Goal: Task Accomplishment & Management: Use online tool/utility

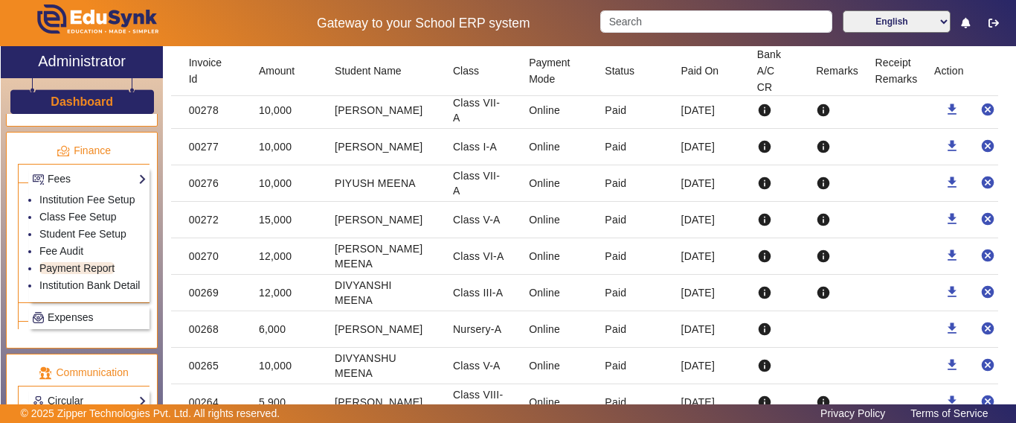
scroll to position [786, 0]
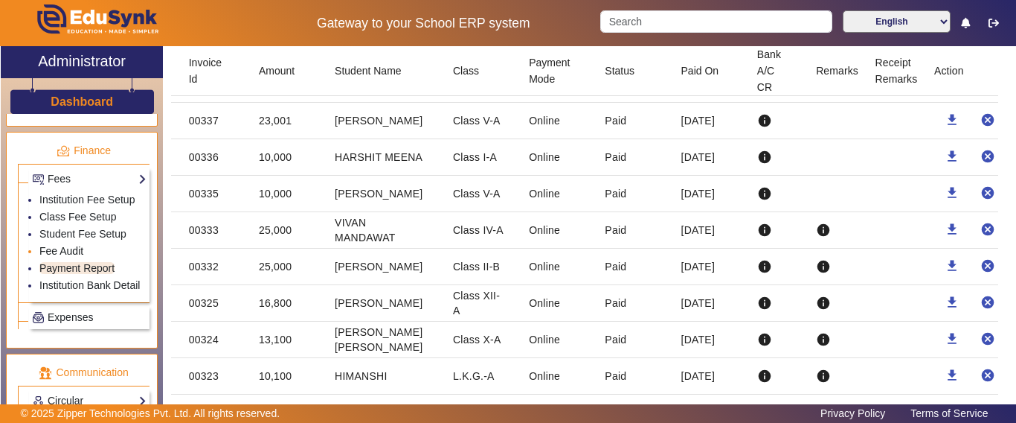
click at [57, 257] on link "Fee Audit" at bounding box center [61, 251] width 44 height 12
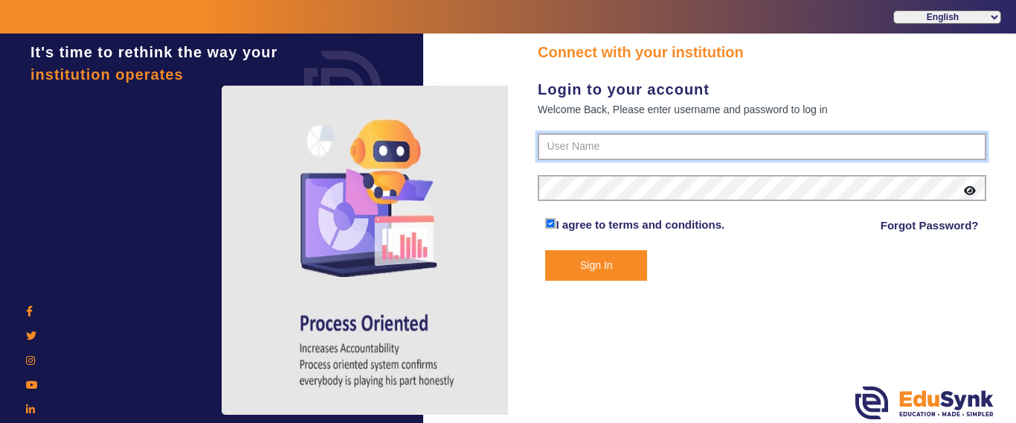
type input "9928895959"
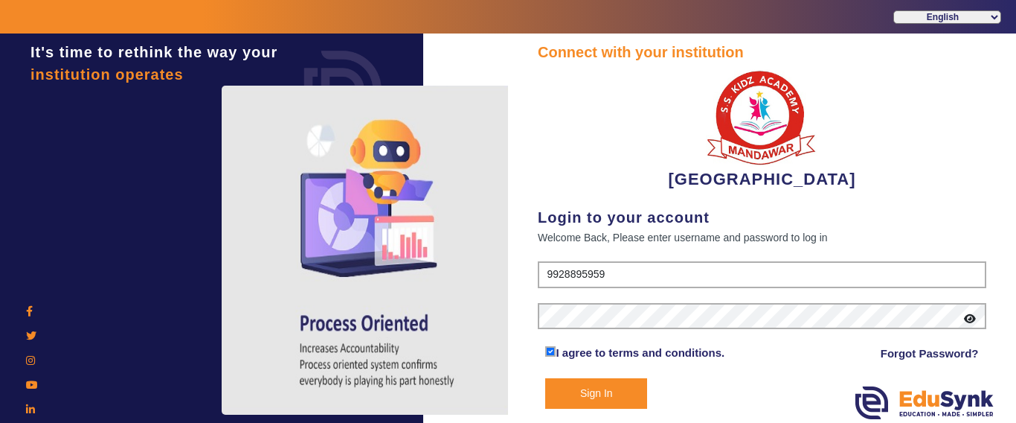
click at [577, 400] on button "Sign In" at bounding box center [596, 393] width 102 height 31
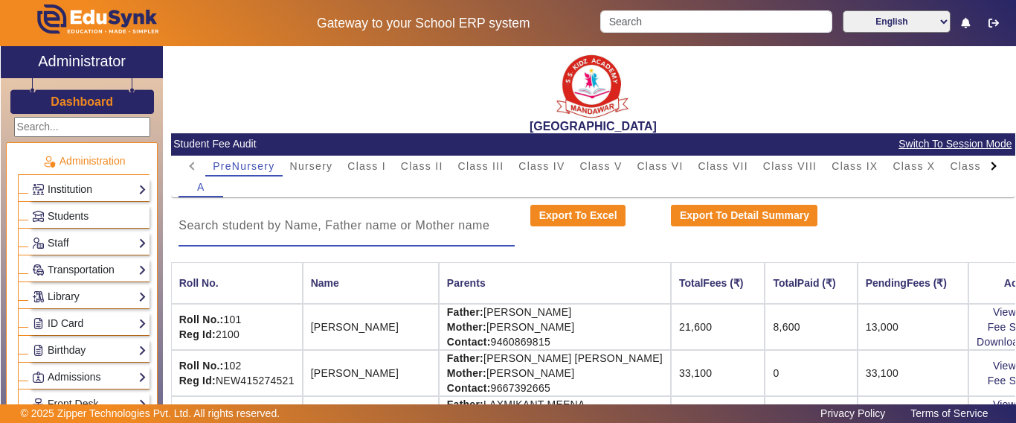
click at [346, 232] on input at bounding box center [347, 226] width 336 height 18
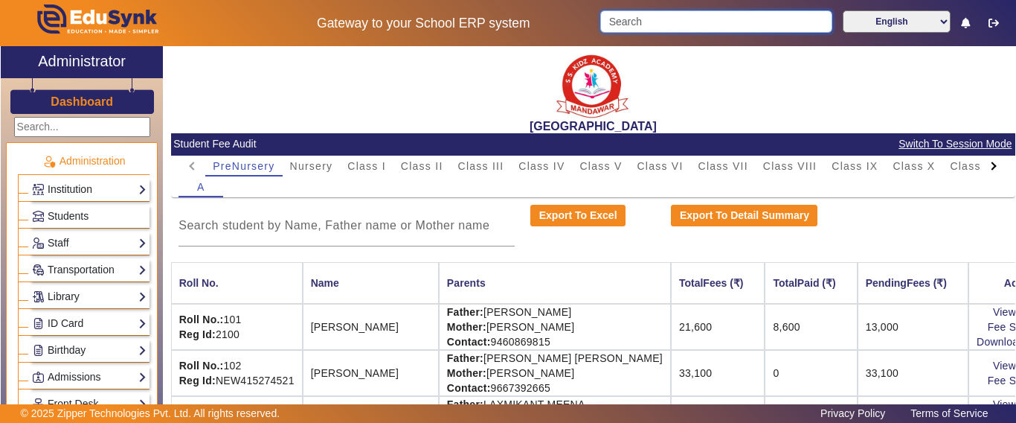
click at [654, 14] on input "Search" at bounding box center [715, 21] width 231 height 22
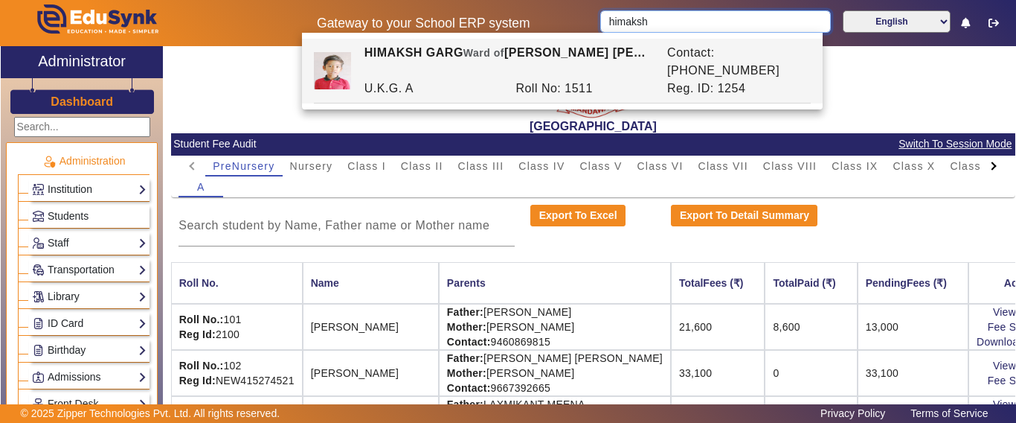
type input "himaksh"
click at [989, 164] on div at bounding box center [993, 165] width 8 height 8
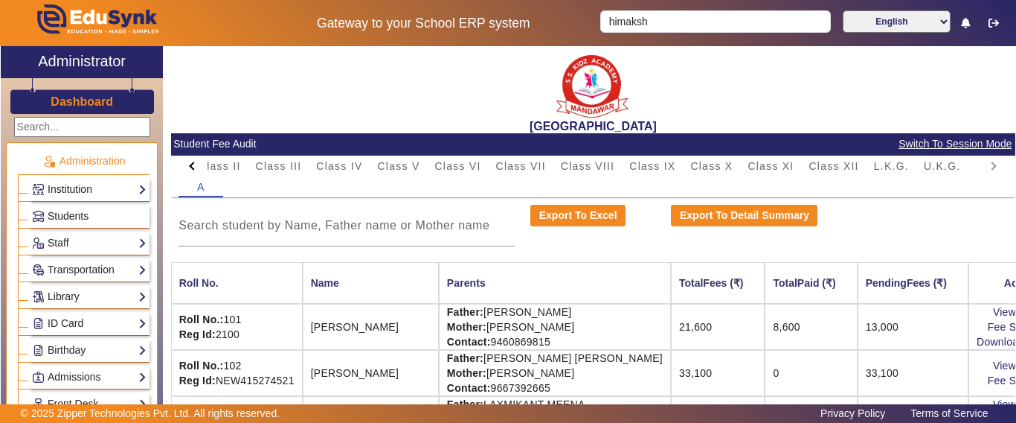
click at [980, 164] on mat-tab-header "PreNursery Nursery Class I Class II Class III Class IV Class V Class VI Class V…" at bounding box center [593, 165] width 829 height 21
click at [943, 175] on span "U.K.G." at bounding box center [942, 165] width 37 height 21
click at [318, 231] on input at bounding box center [347, 226] width 336 height 18
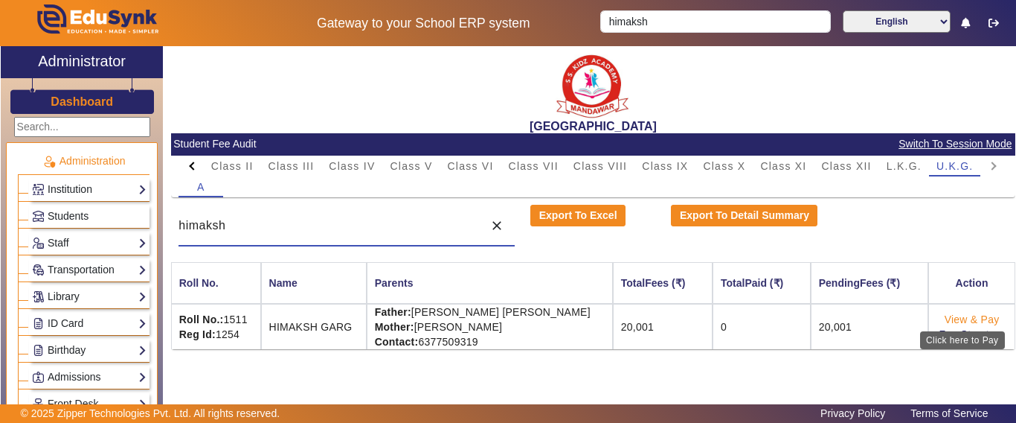
type input "himaksh"
click at [964, 318] on link "View & Pay" at bounding box center [972, 319] width 55 height 12
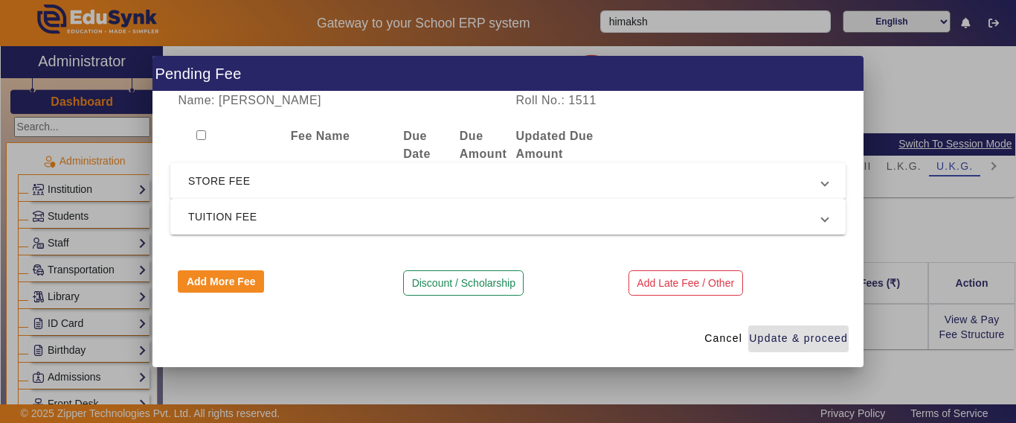
drag, startPoint x: 282, startPoint y: 212, endPoint x: 293, endPoint y: 222, distance: 14.8
click at [282, 213] on span "TUITION FEE" at bounding box center [505, 217] width 634 height 18
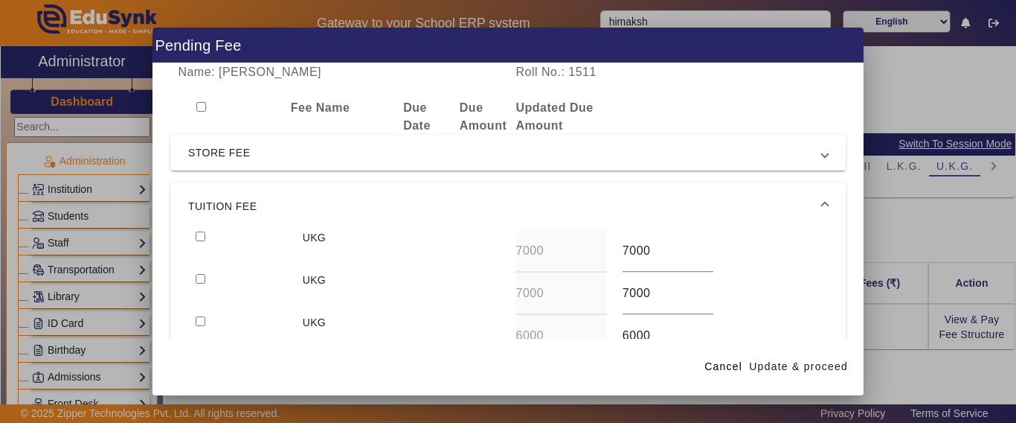
click at [196, 235] on input "checkbox" at bounding box center [201, 236] width 10 height 10
checkbox input "true"
click at [801, 376] on span "button" at bounding box center [798, 367] width 100 height 36
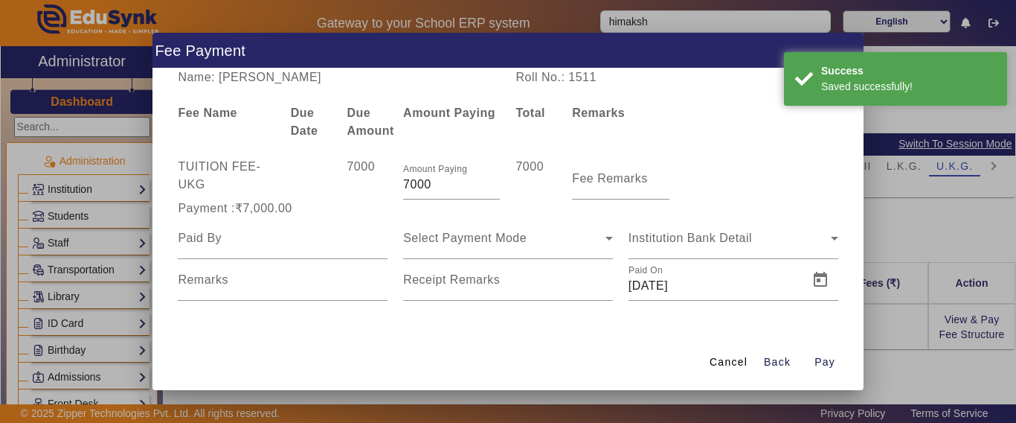
drag, startPoint x: 467, startPoint y: 181, endPoint x: 330, endPoint y: 181, distance: 136.9
click at [330, 181] on div "TUITION FEE - UKG 7000 Amount Paying 7000 7000 Fee Remarks" at bounding box center [508, 179] width 676 height 42
type input "6500"
click at [264, 237] on input at bounding box center [283, 238] width 210 height 18
type input "himaksh"
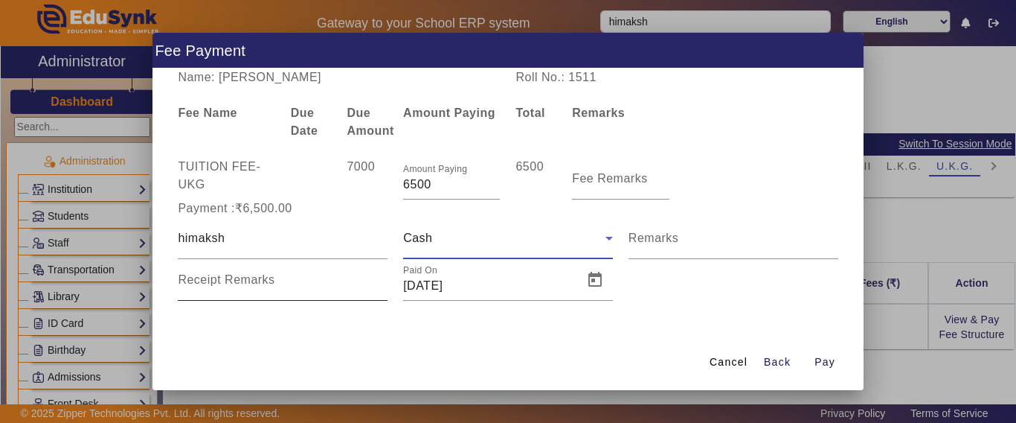
click at [263, 292] on input "Receipt Remarks" at bounding box center [283, 286] width 210 height 18
click at [594, 287] on span "Open calendar" at bounding box center [595, 280] width 36 height 36
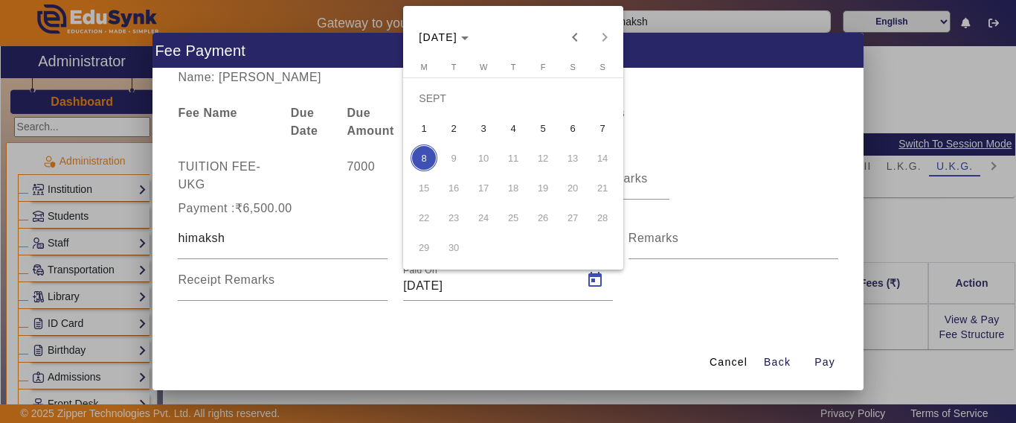
click at [429, 155] on span "8" at bounding box center [424, 157] width 27 height 27
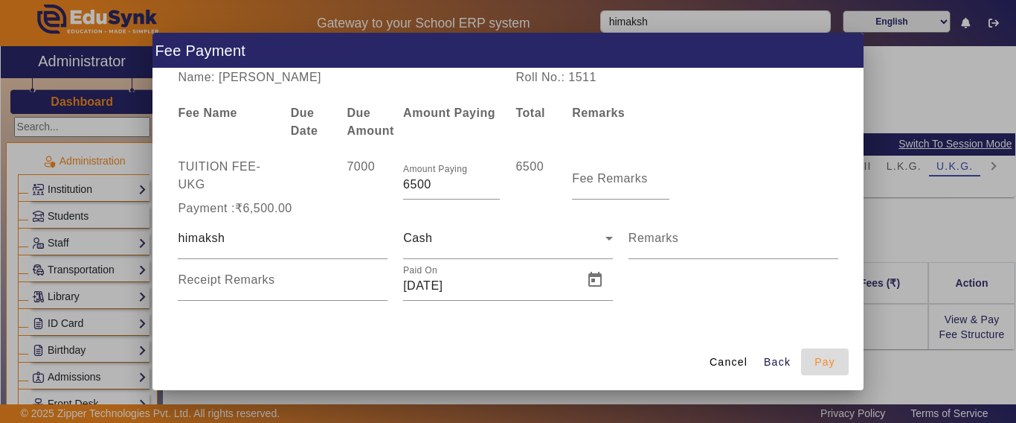
click at [833, 359] on span "Pay" at bounding box center [825, 362] width 21 height 16
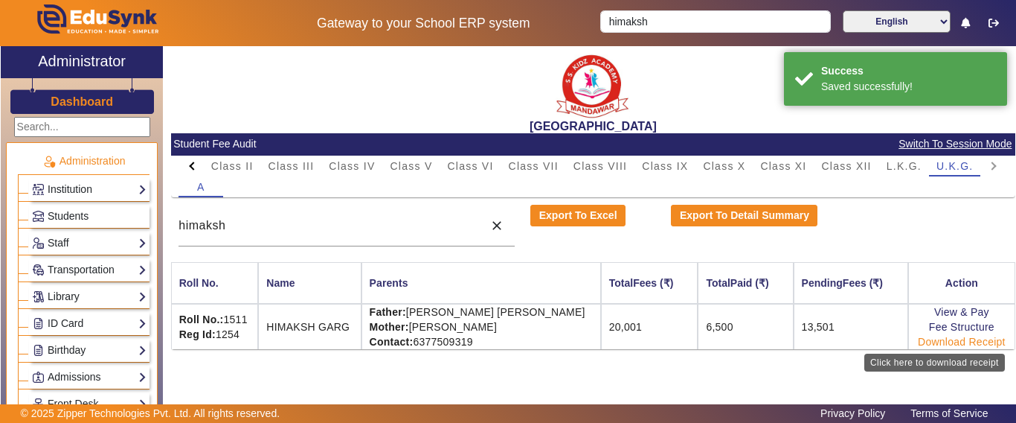
click at [933, 337] on link "Download Receipt" at bounding box center [962, 342] width 88 height 12
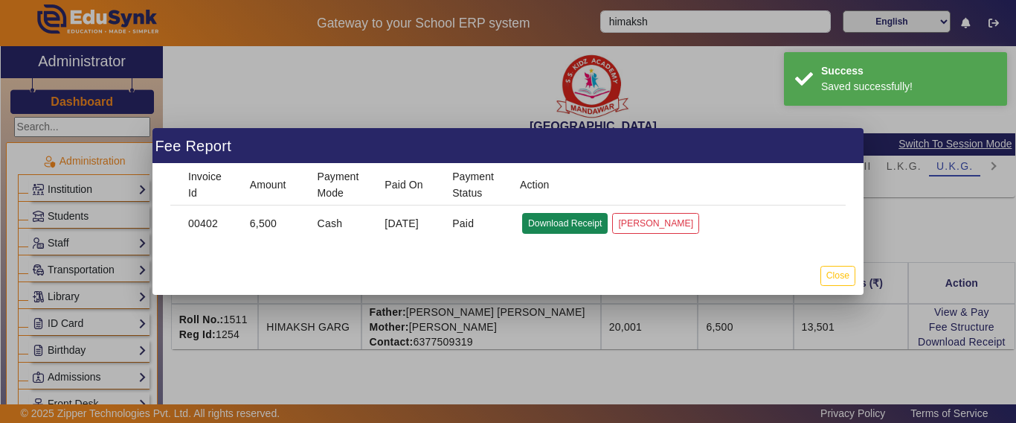
click at [557, 227] on button "Download Receipt" at bounding box center [565, 223] width 86 height 20
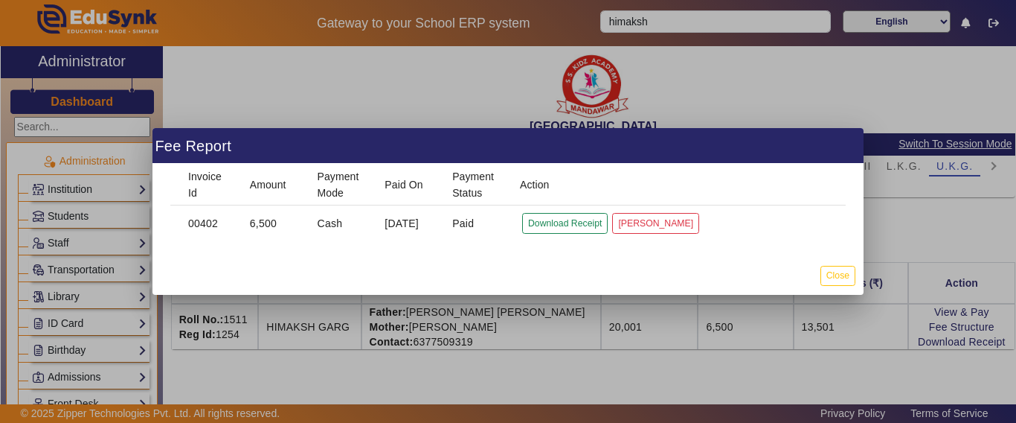
drag, startPoint x: 404, startPoint y: 45, endPoint x: 396, endPoint y: 42, distance: 9.0
click at [401, 48] on div at bounding box center [508, 211] width 1016 height 423
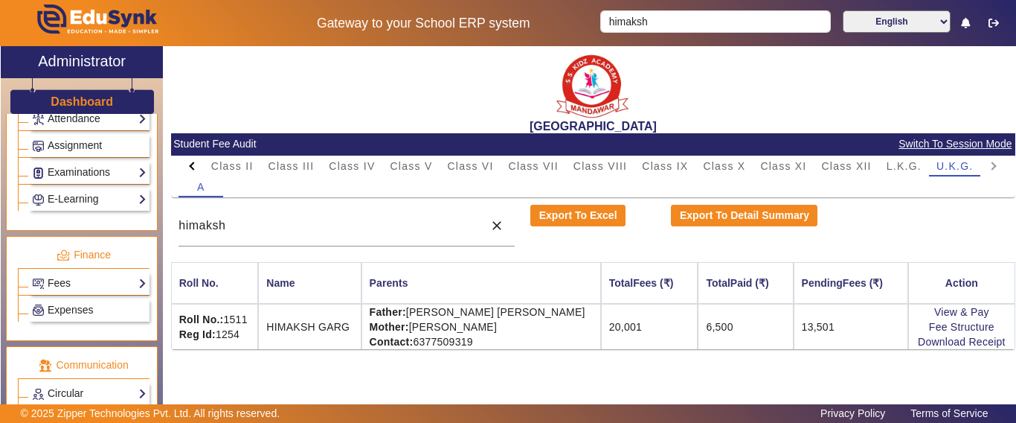
scroll to position [595, 0]
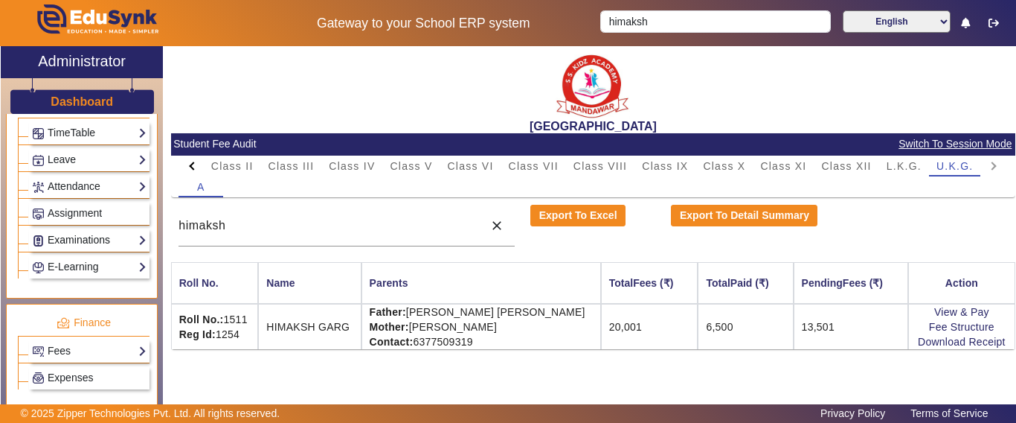
click at [67, 241] on link "Examinations" at bounding box center [89, 239] width 115 height 17
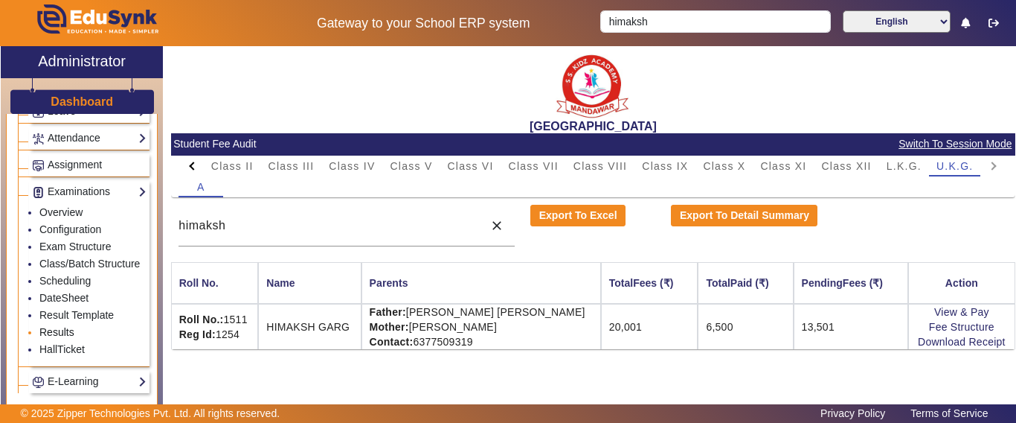
scroll to position [670, 0]
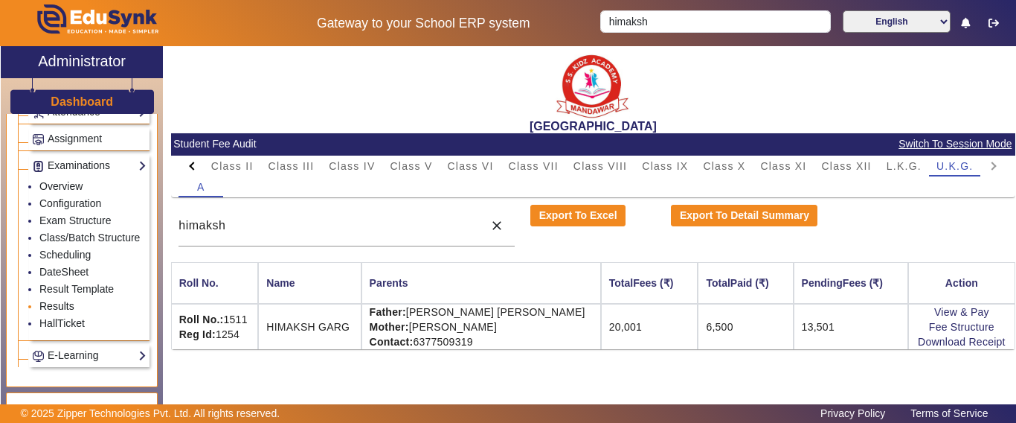
click at [59, 312] on link "Results" at bounding box center [56, 306] width 35 height 12
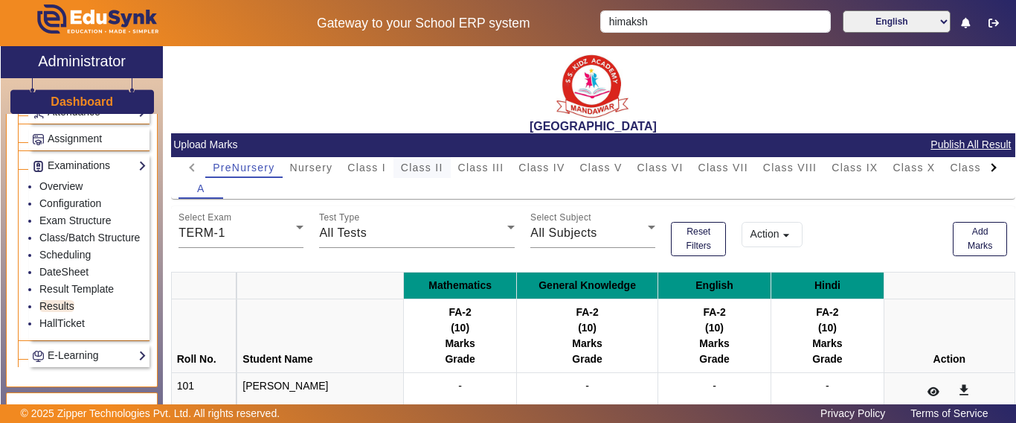
click at [432, 167] on span "Class II" at bounding box center [422, 167] width 42 height 10
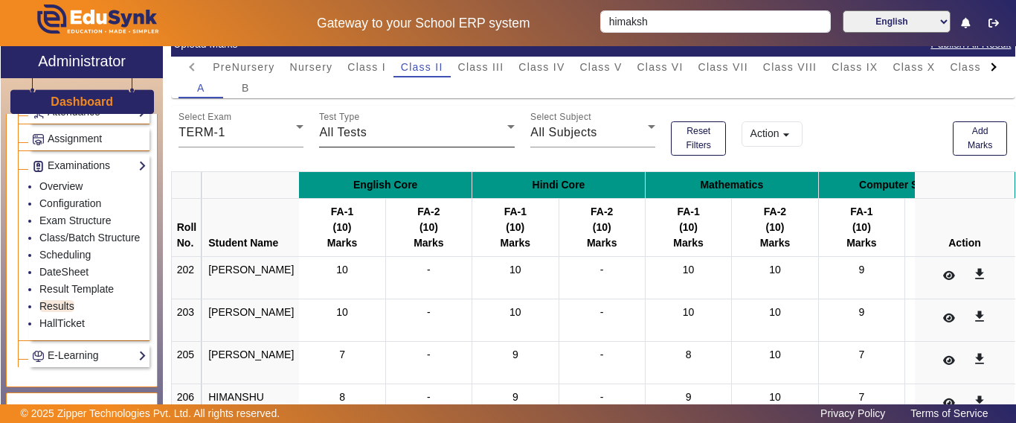
scroll to position [74, 0]
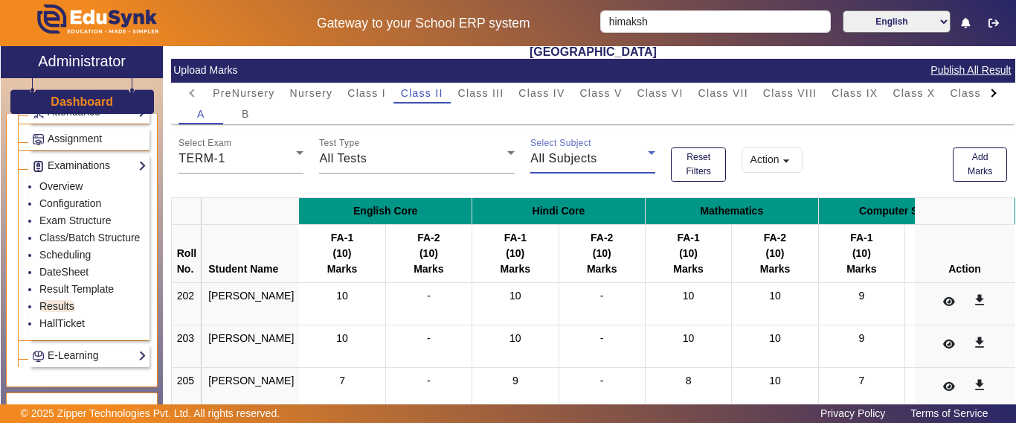
click at [566, 167] on div "All Subjects" at bounding box center [589, 159] width 118 height 18
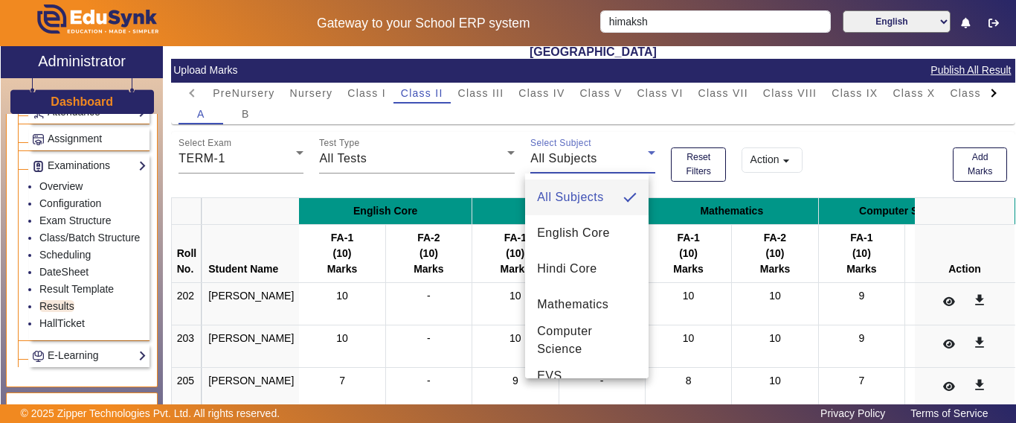
click at [437, 149] on div at bounding box center [508, 211] width 1016 height 423
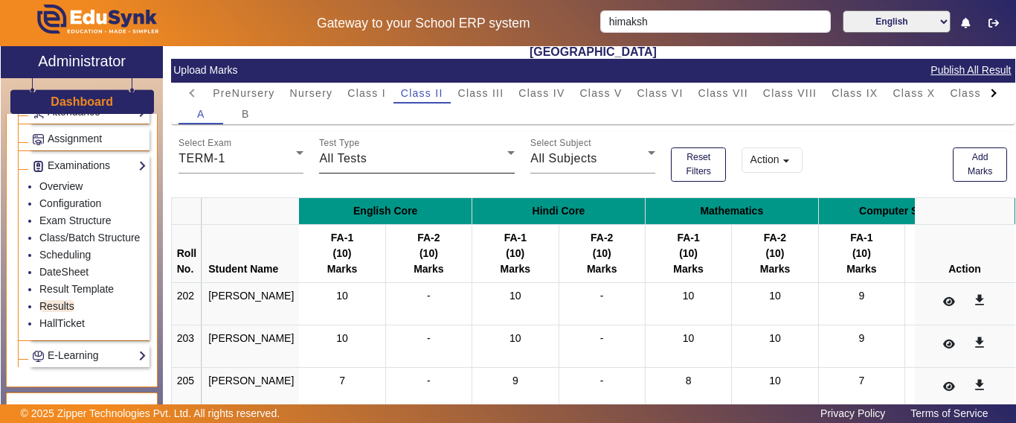
click at [357, 157] on span "All Tests" at bounding box center [343, 158] width 48 height 13
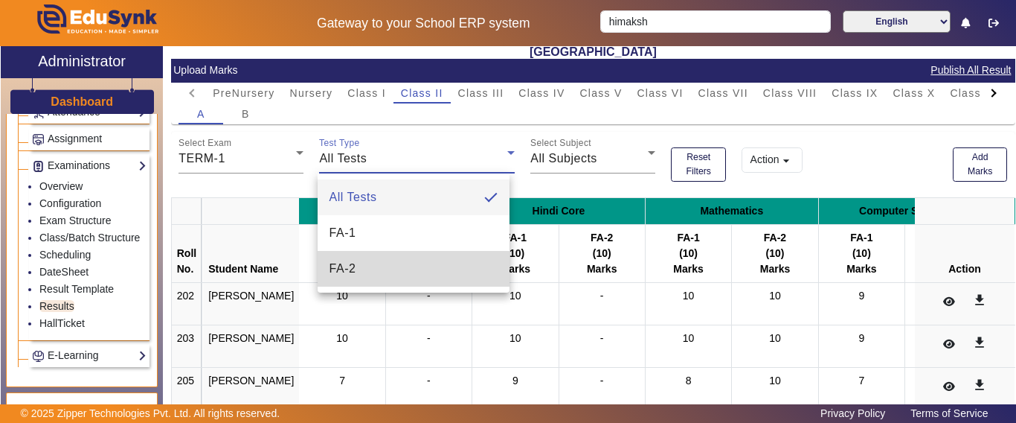
click at [362, 266] on mat-option "FA-2" at bounding box center [414, 269] width 193 height 36
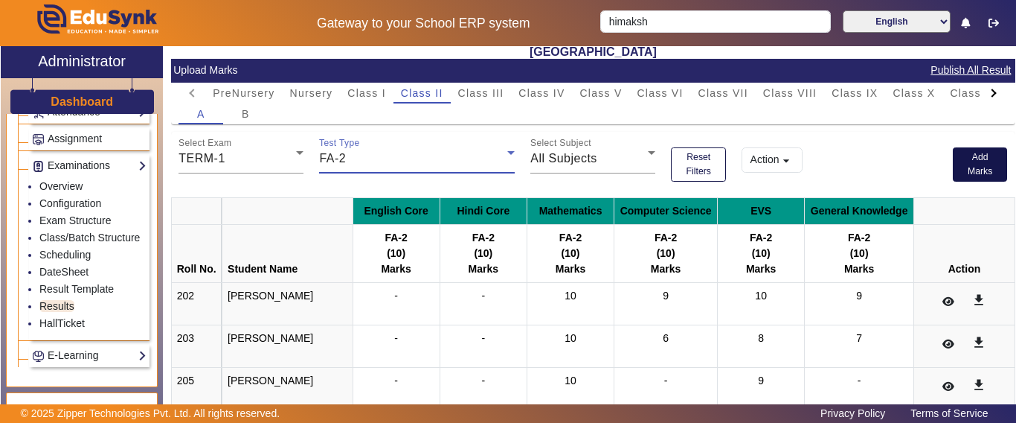
click at [961, 167] on button "Add Marks" at bounding box center [980, 164] width 55 height 34
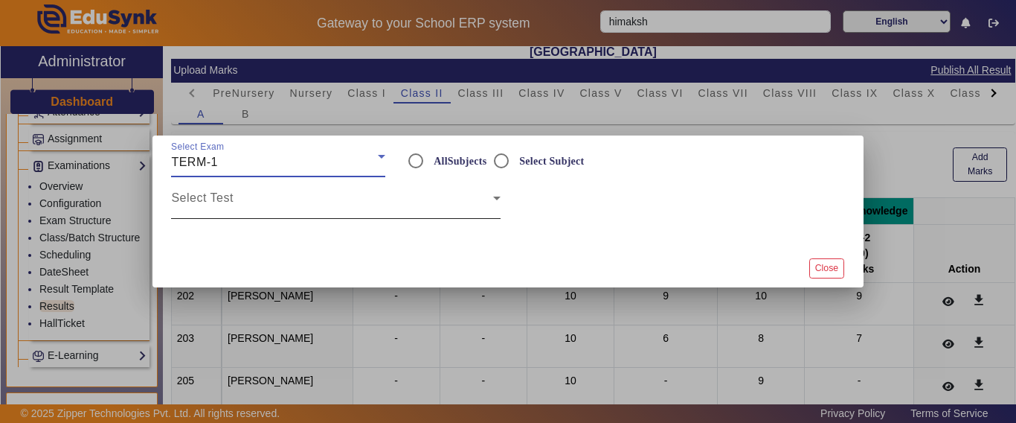
click at [306, 206] on span at bounding box center [331, 204] width 321 height 18
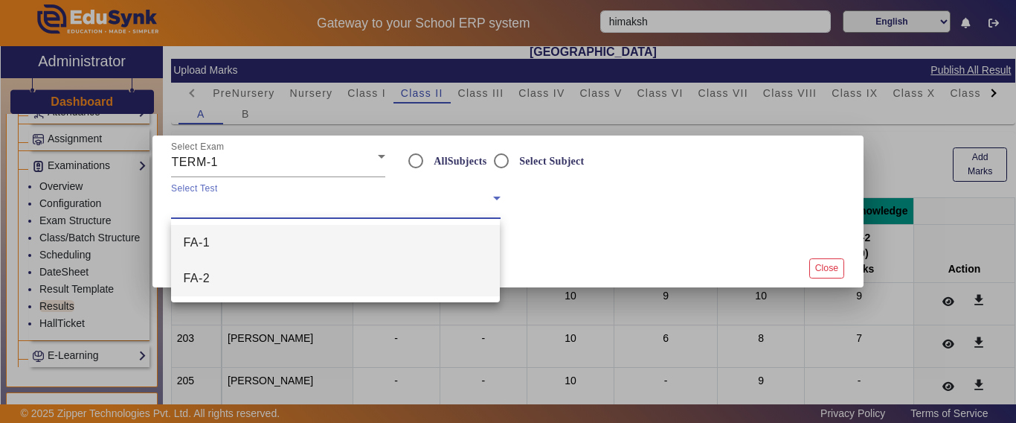
click at [257, 274] on mat-option "FA-2" at bounding box center [335, 278] width 329 height 36
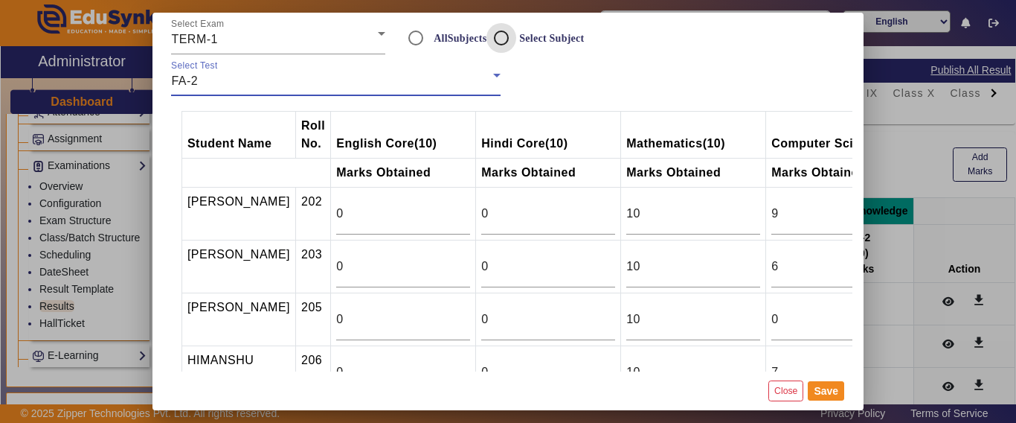
click at [507, 46] on input "Select Subject" at bounding box center [502, 38] width 30 height 30
radio input "true"
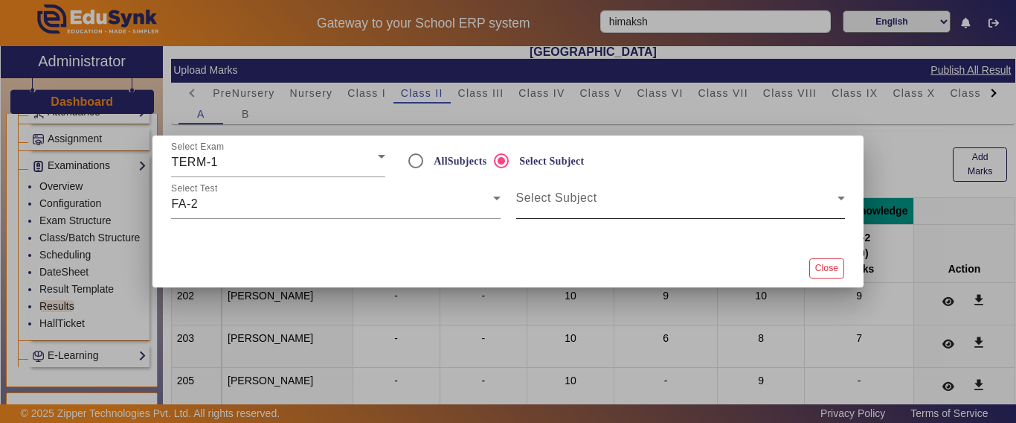
click at [539, 199] on span at bounding box center [676, 204] width 321 height 18
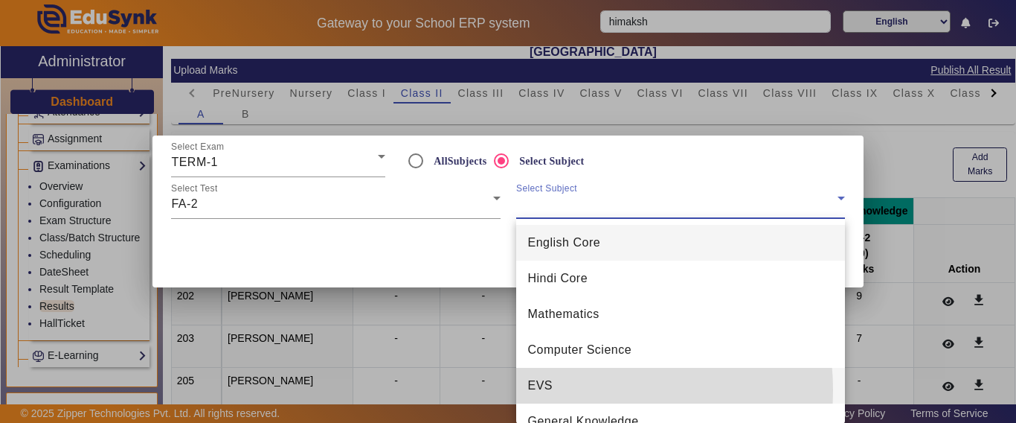
click at [563, 390] on mat-option "EVS" at bounding box center [680, 386] width 329 height 36
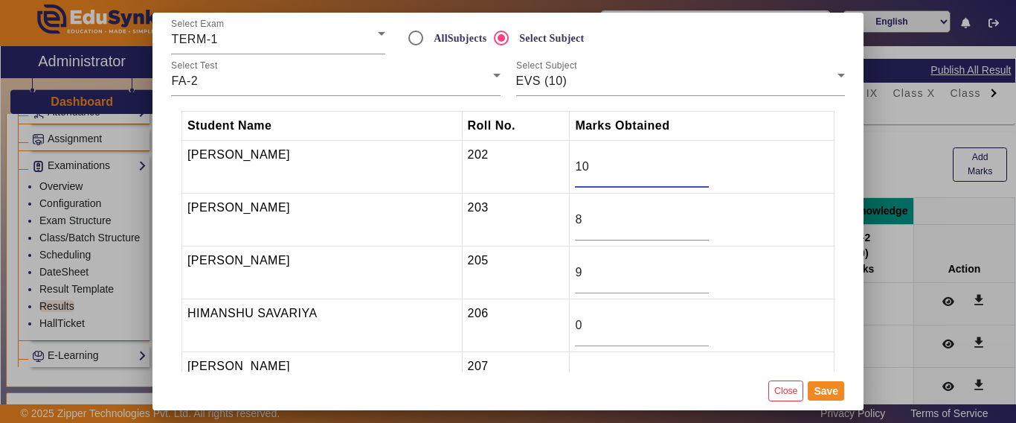
drag, startPoint x: 596, startPoint y: 168, endPoint x: 530, endPoint y: 152, distance: 67.5
click at [530, 152] on tr "[PERSON_NAME] 202 10" at bounding box center [508, 167] width 653 height 53
type input "8"
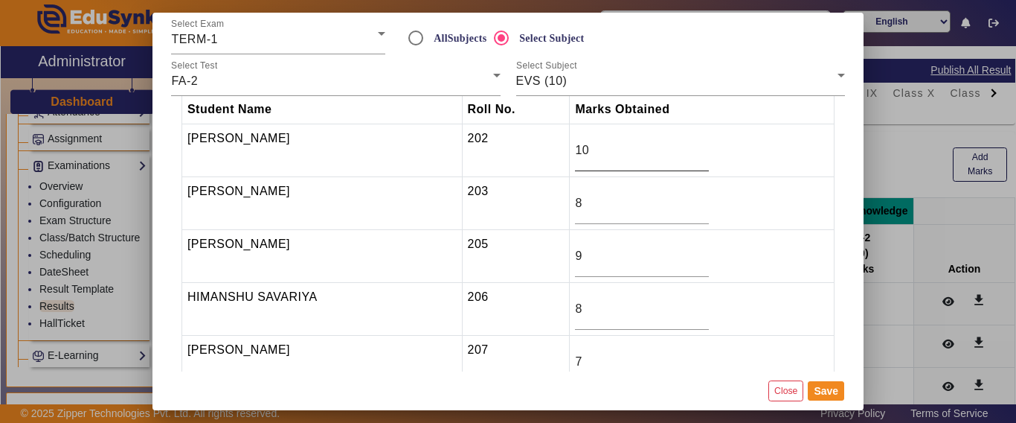
scroll to position [197, 0]
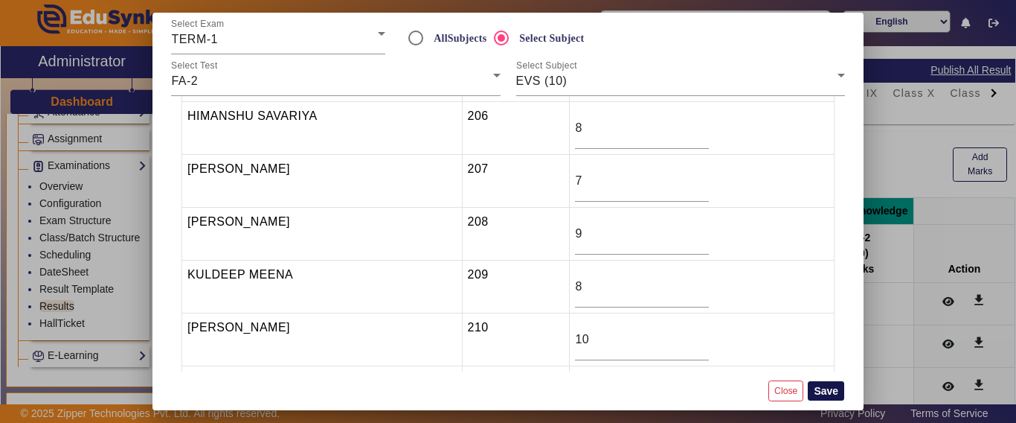
click at [838, 396] on button "Save" at bounding box center [826, 390] width 36 height 19
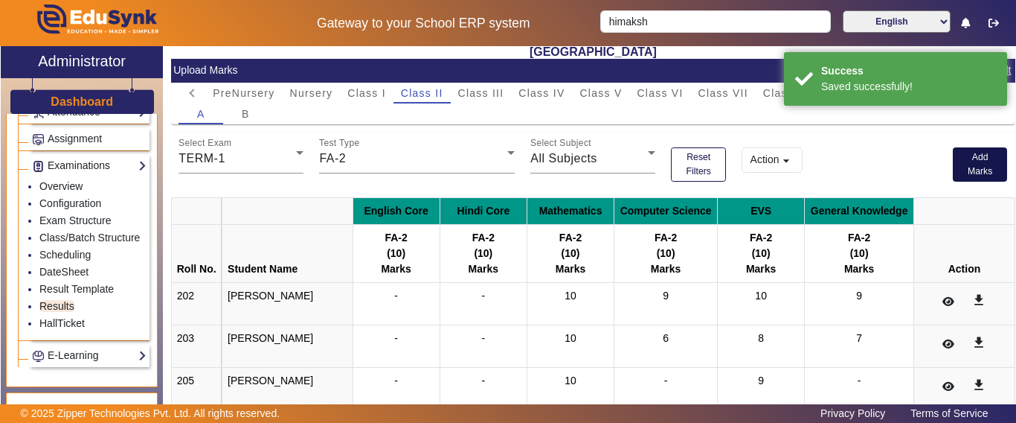
click at [958, 161] on button "Add Marks" at bounding box center [980, 164] width 55 height 34
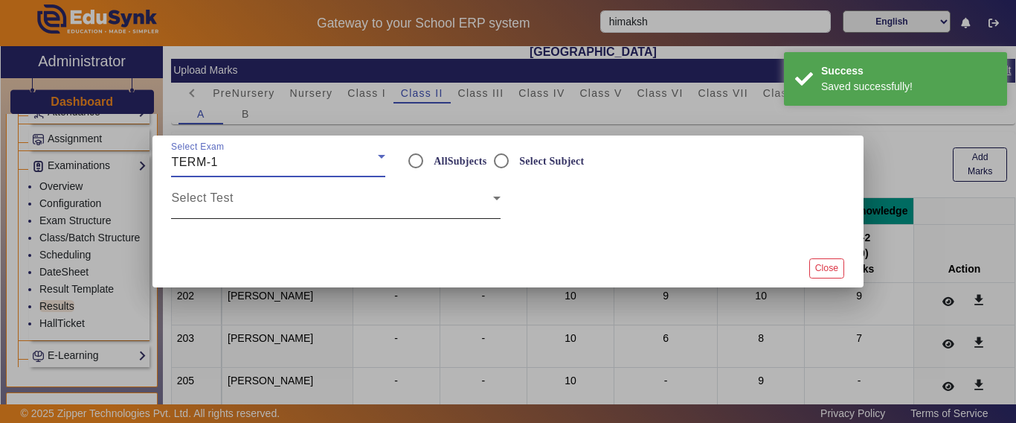
click at [420, 196] on span at bounding box center [331, 204] width 321 height 18
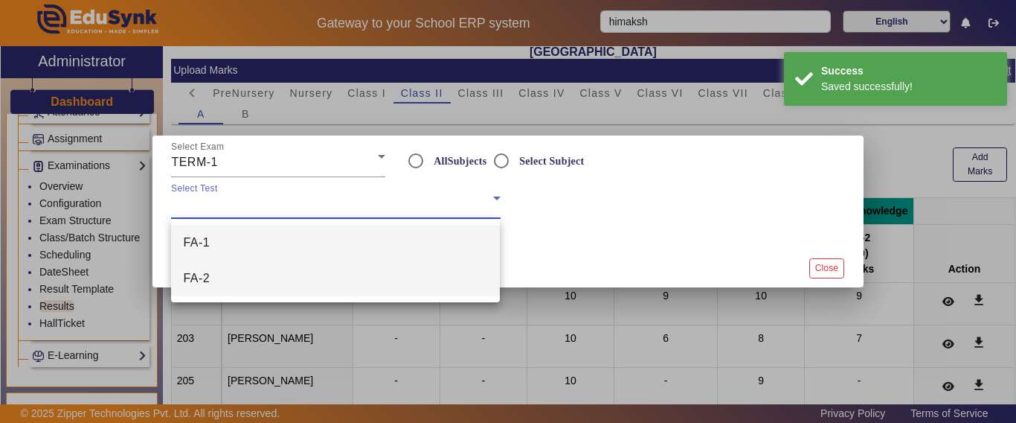
click at [277, 275] on mat-option "FA-2" at bounding box center [335, 278] width 329 height 36
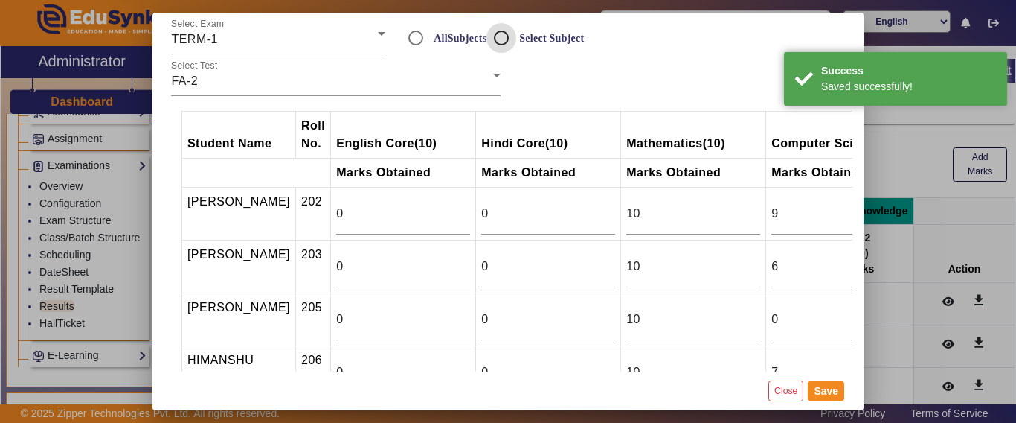
click at [502, 39] on input "Select Subject" at bounding box center [502, 38] width 30 height 30
radio input "true"
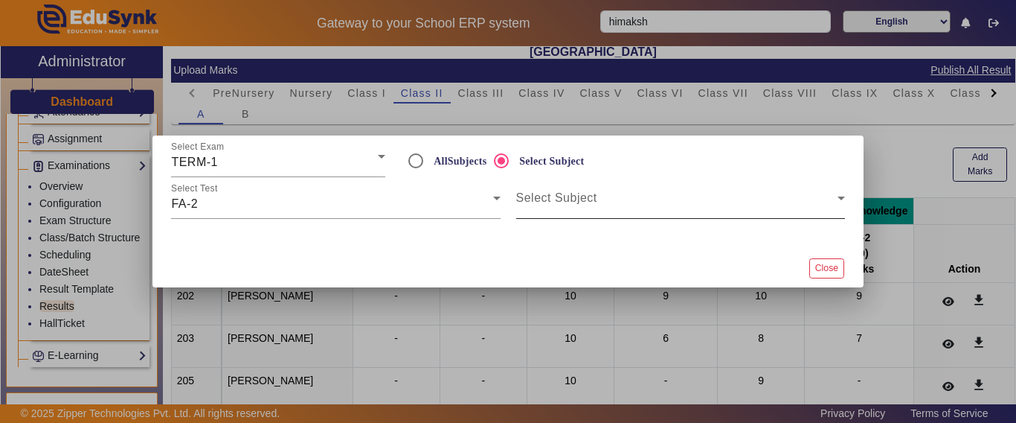
click at [563, 208] on span at bounding box center [676, 204] width 321 height 18
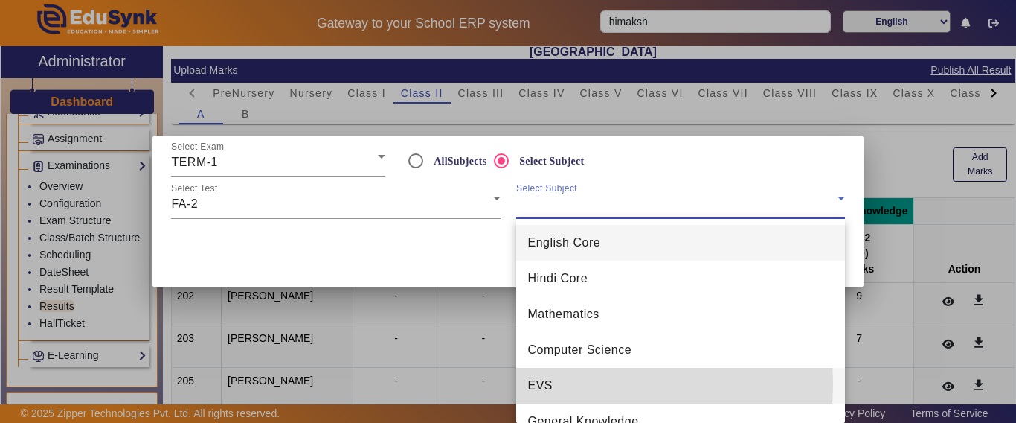
click at [576, 384] on mat-option "EVS" at bounding box center [680, 386] width 329 height 36
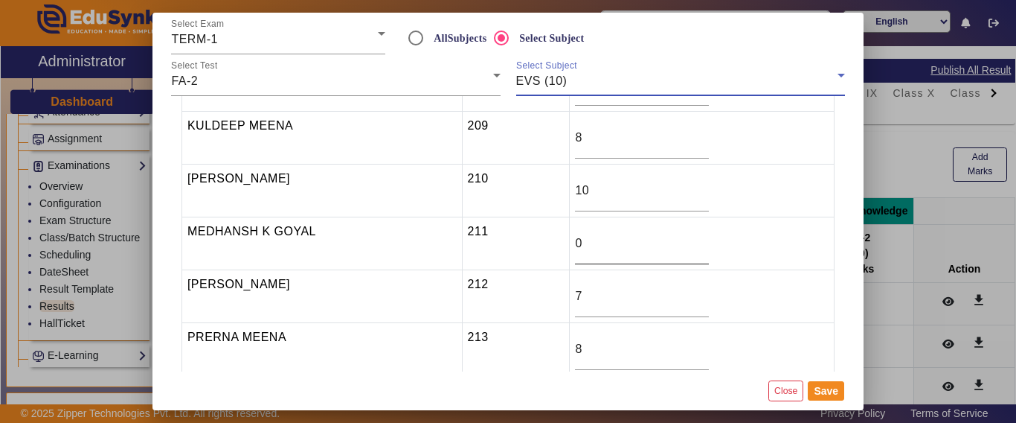
scroll to position [372, 0]
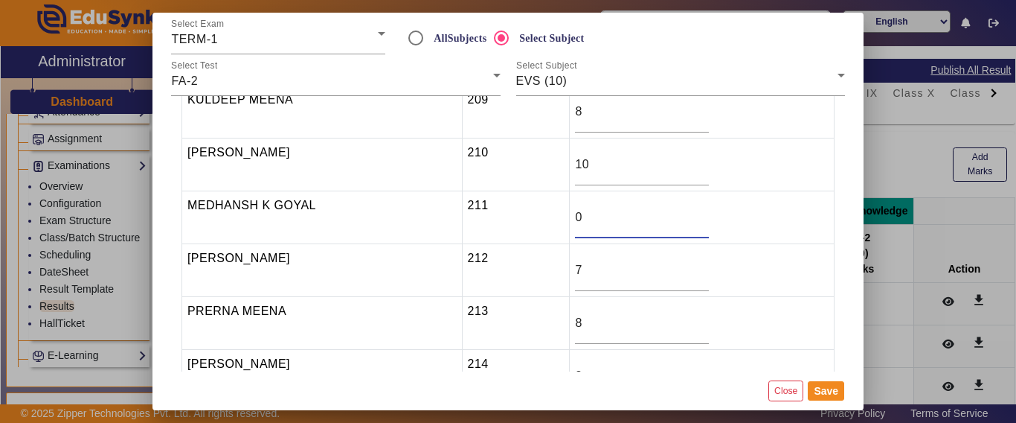
drag, startPoint x: 602, startPoint y: 220, endPoint x: 554, endPoint y: 221, distance: 48.4
click at [554, 221] on tr "[PERSON_NAME] 211 0" at bounding box center [508, 217] width 653 height 53
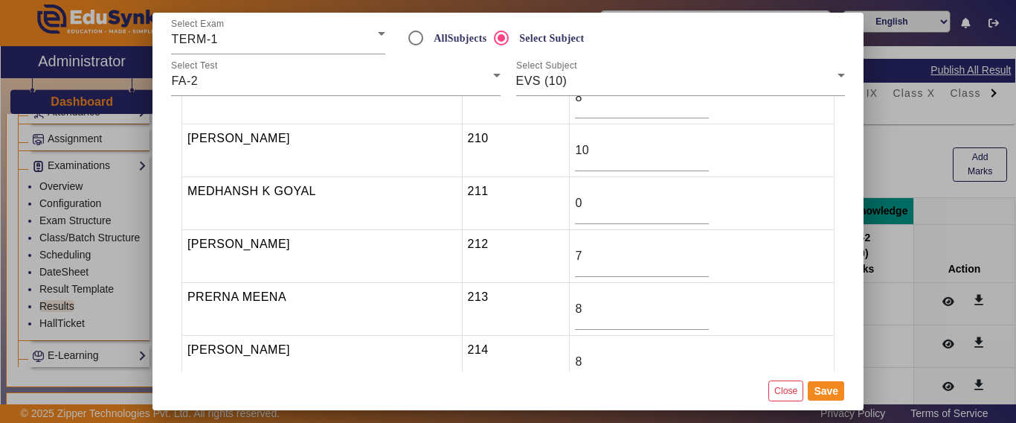
scroll to position [567, 0]
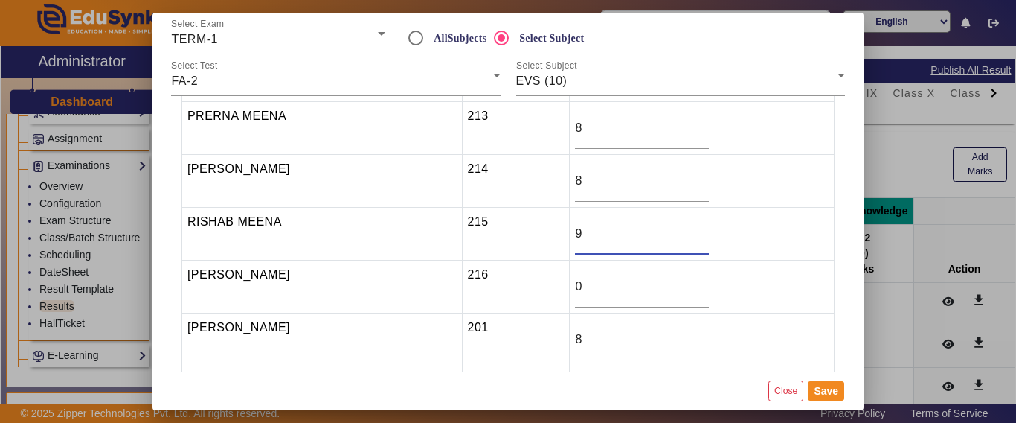
type input "9"
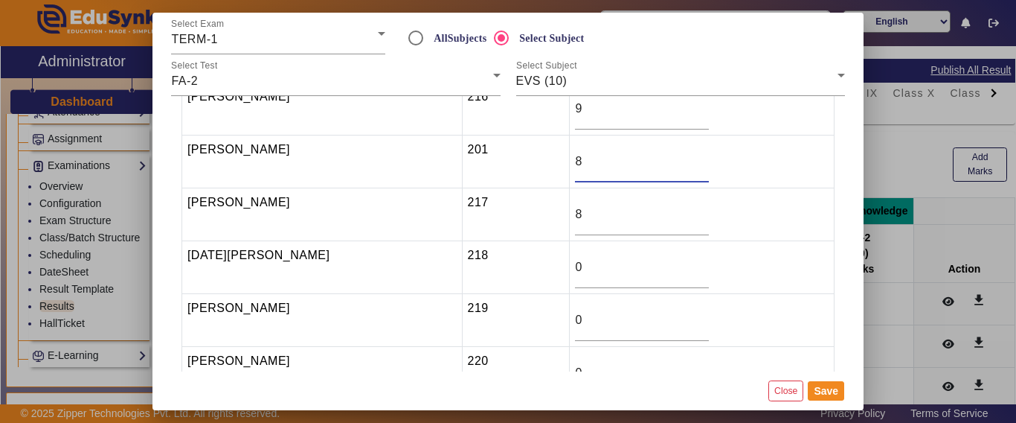
scroll to position [788, 0]
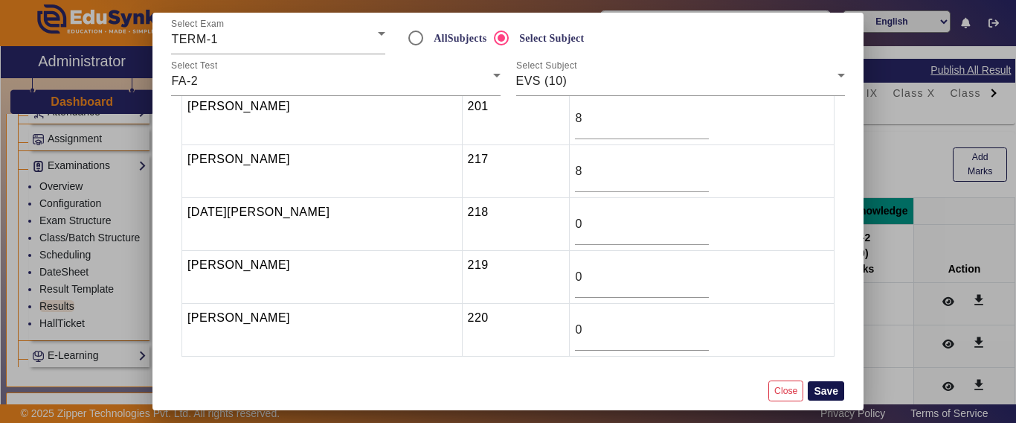
click at [825, 392] on button "Save" at bounding box center [826, 390] width 36 height 19
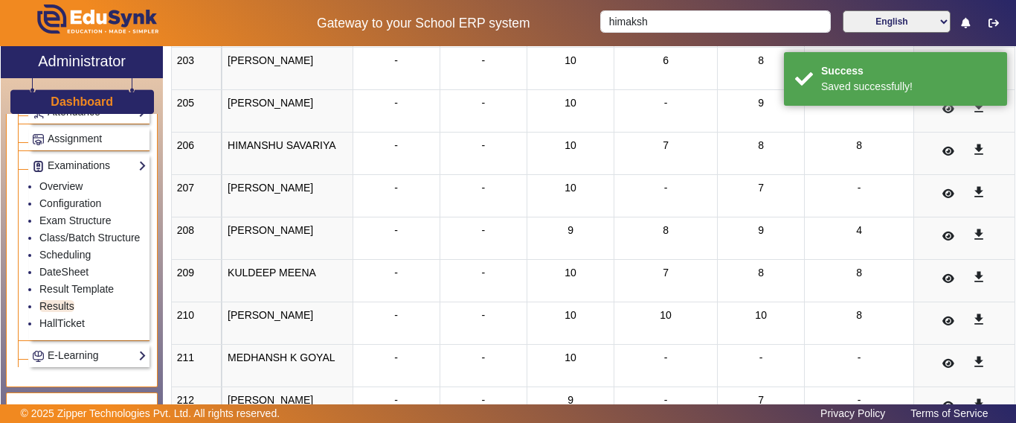
scroll to position [0, 0]
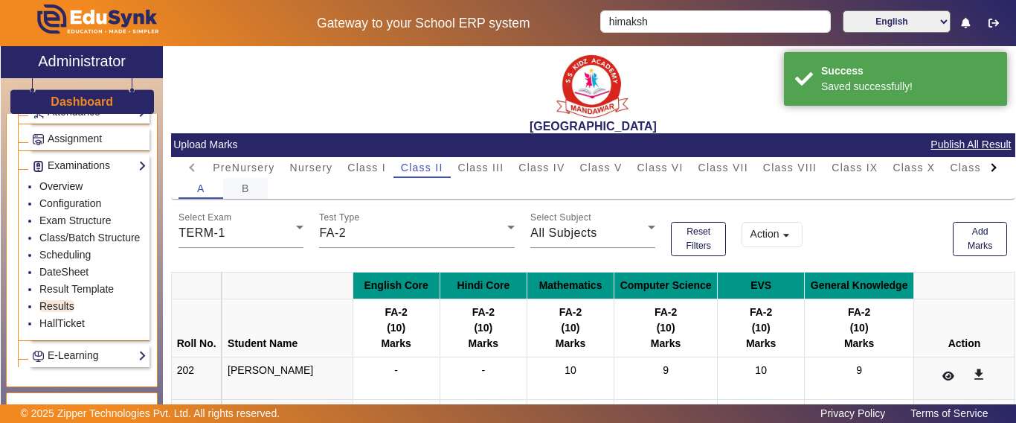
click at [243, 185] on span "B" at bounding box center [246, 188] width 8 height 10
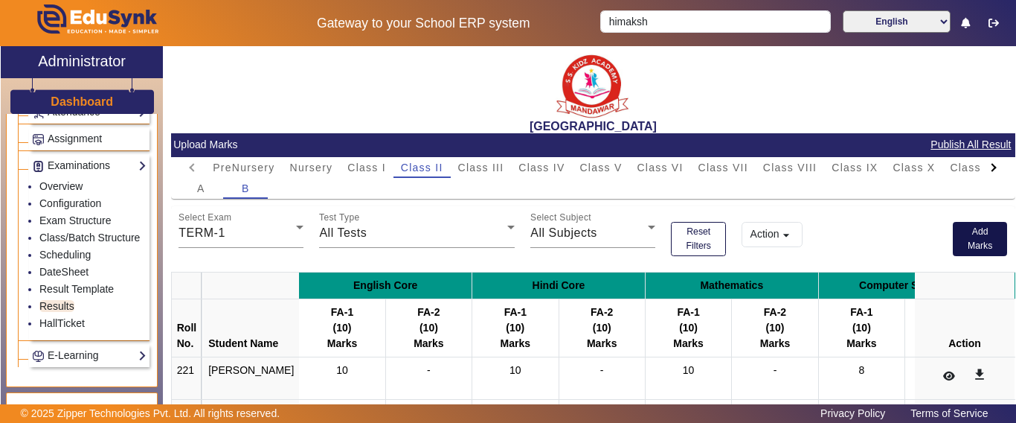
click at [975, 243] on button "Add Marks" at bounding box center [980, 239] width 55 height 34
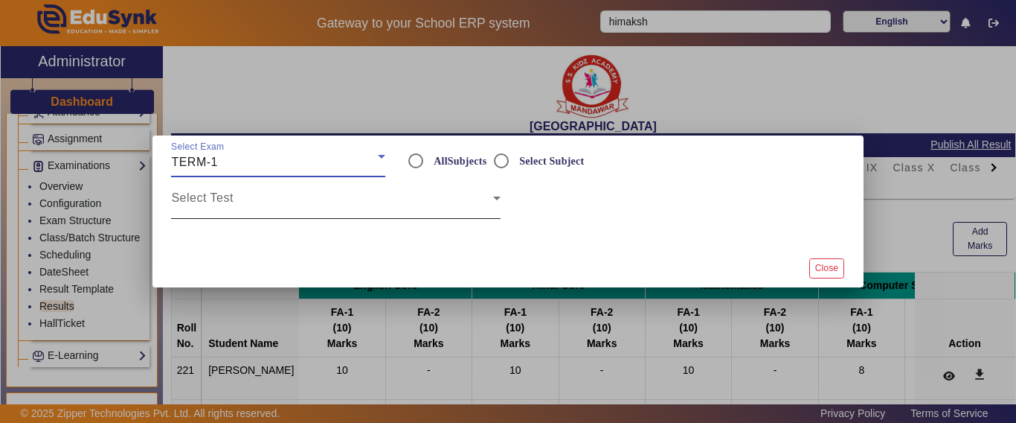
click at [241, 202] on span at bounding box center [331, 204] width 321 height 18
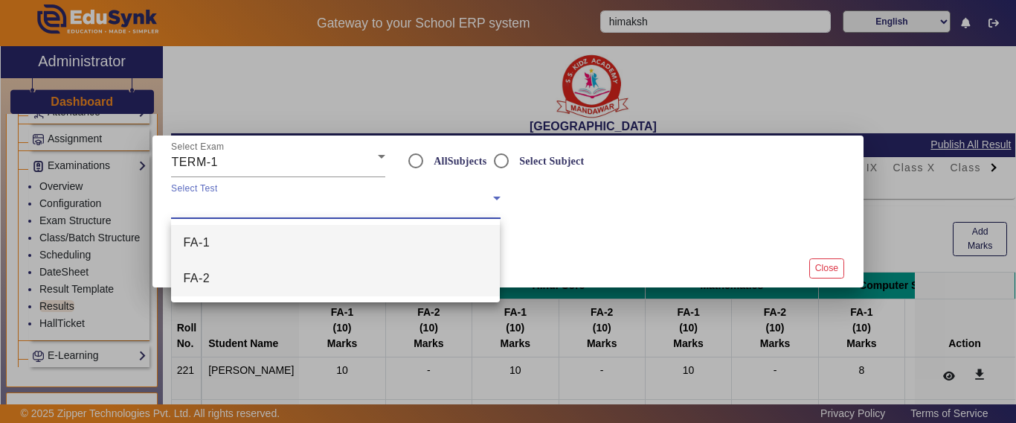
click at [212, 283] on mat-option "FA-2" at bounding box center [335, 278] width 329 height 36
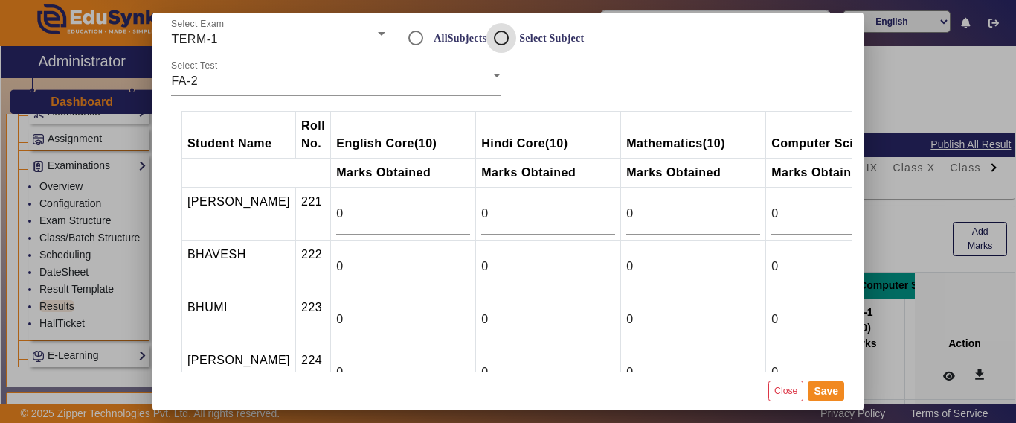
click at [497, 34] on input "Select Subject" at bounding box center [502, 38] width 30 height 30
radio input "true"
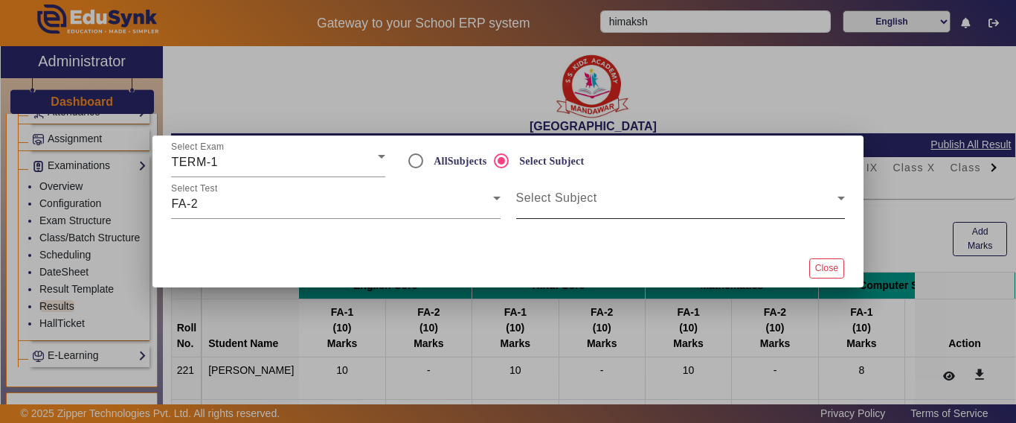
click at [562, 187] on div "Select Exam TERM-1 AllSubjects Select Subject Select Test FA-2 Select Subject C…" at bounding box center [508, 211] width 711 height 152
click at [564, 205] on span at bounding box center [676, 204] width 321 height 18
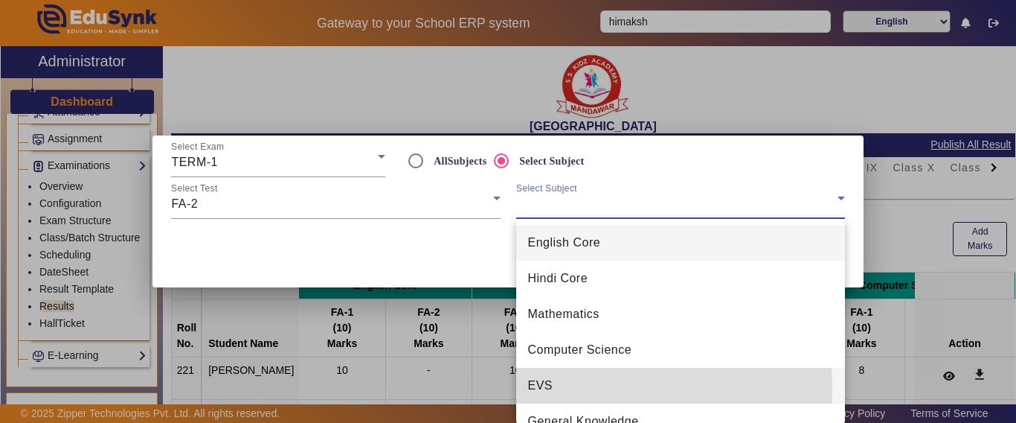
click at [570, 386] on mat-option "EVS" at bounding box center [680, 386] width 329 height 36
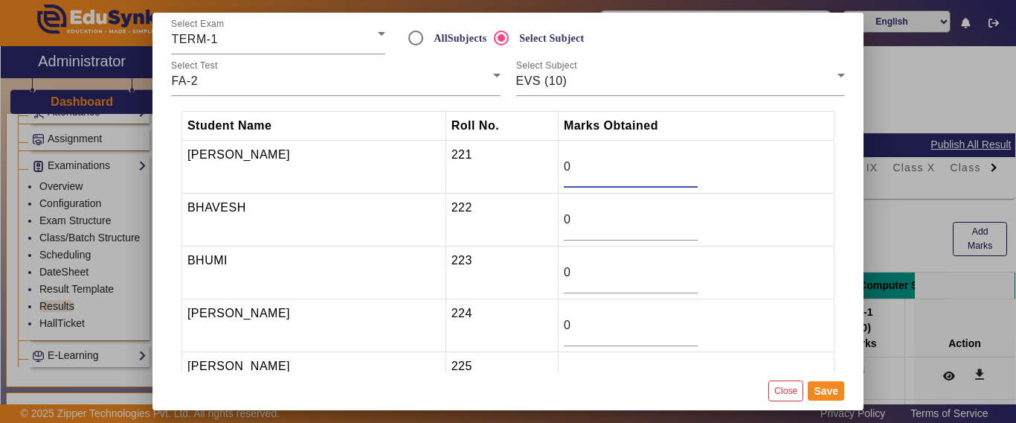
drag, startPoint x: 632, startPoint y: 170, endPoint x: 507, endPoint y: 176, distance: 125.1
click at [508, 173] on tr "[PERSON_NAME] 221 0" at bounding box center [508, 167] width 653 height 53
type input "10"
type input "9"
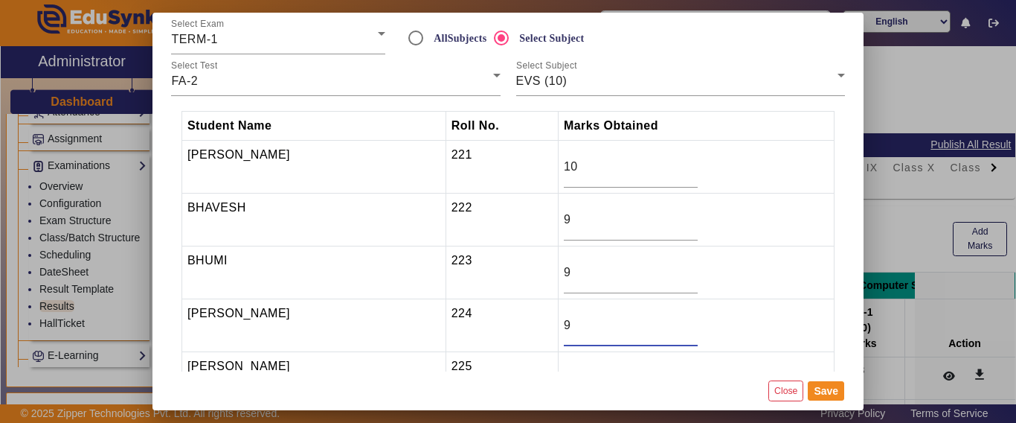
type input "9"
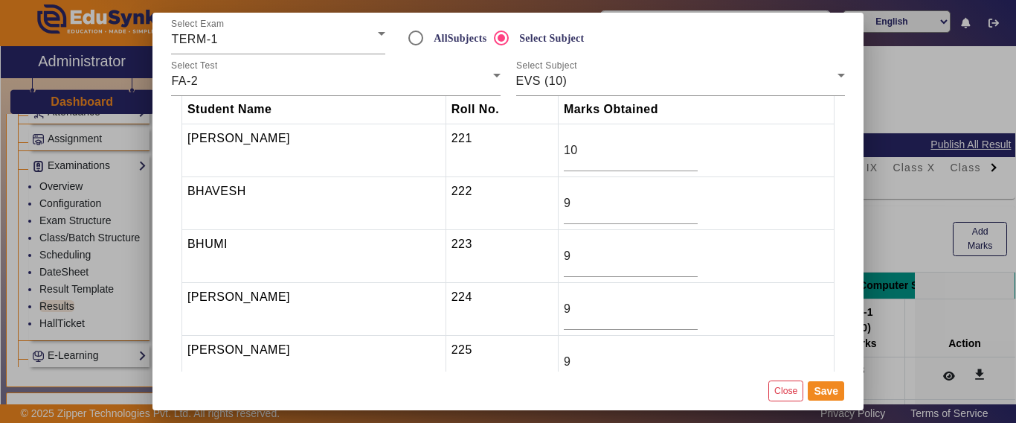
type input "9"
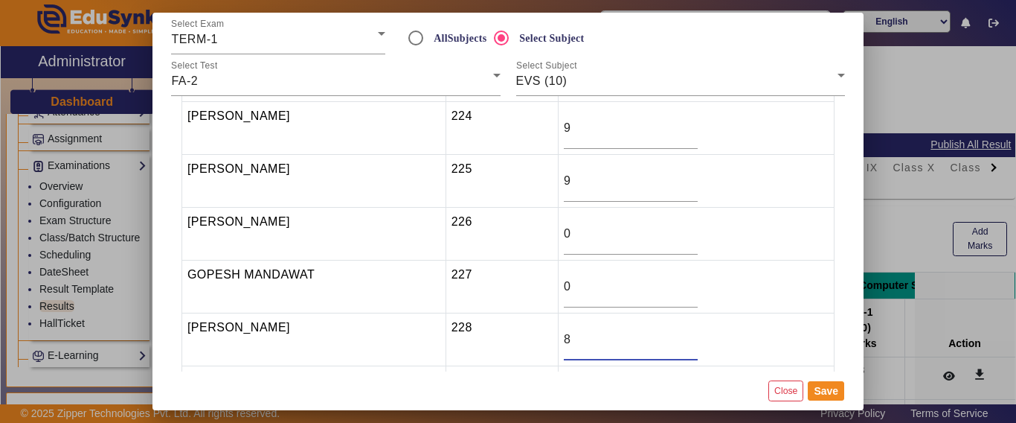
type input "8"
type input "6"
type input "10"
type input "8"
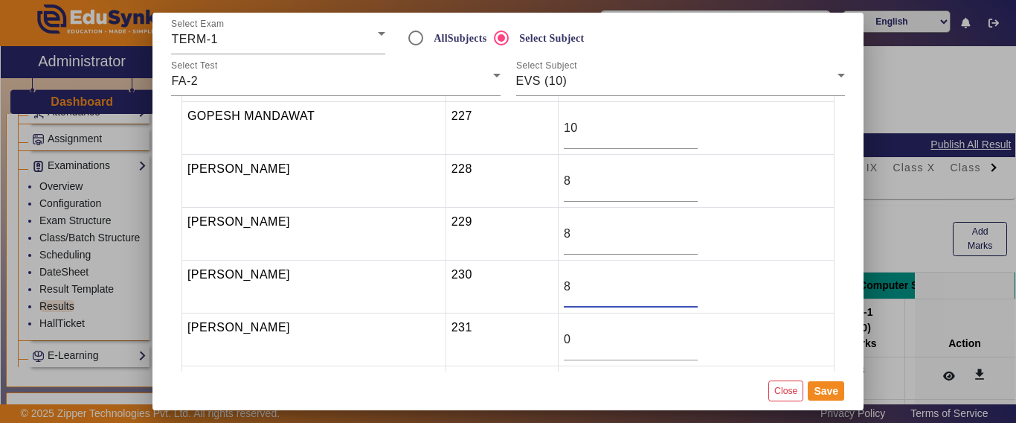
type input "8"
type input "7"
type input "8"
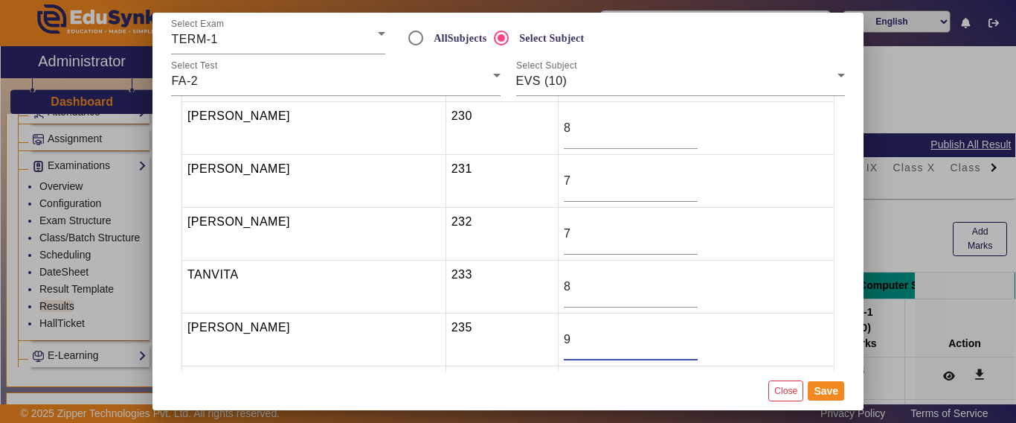
type input "9"
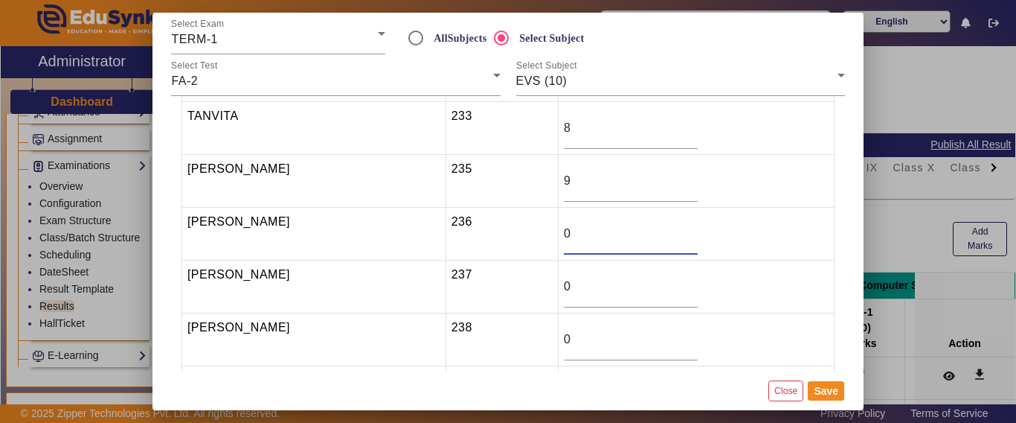
scroll to position [747, 0]
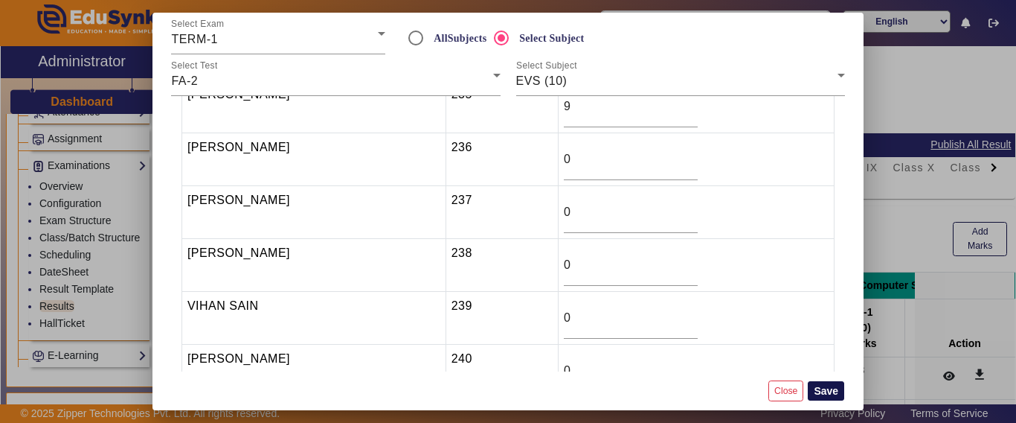
click at [821, 389] on button "Save" at bounding box center [826, 390] width 36 height 19
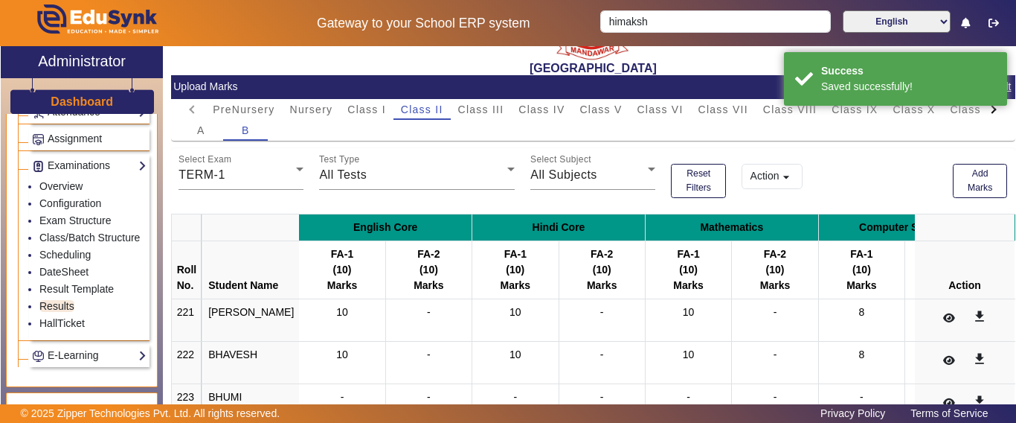
scroll to position [0, 0]
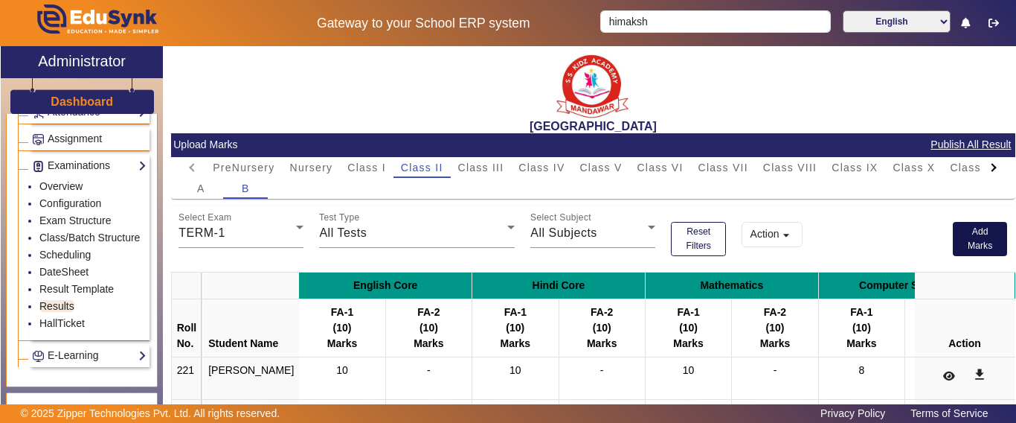
click at [969, 238] on button "Add Marks" at bounding box center [980, 239] width 55 height 34
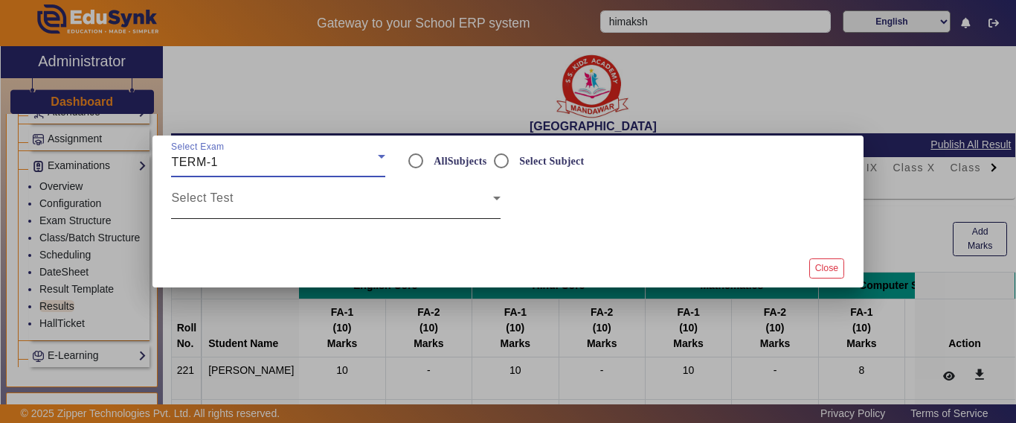
click at [268, 196] on span at bounding box center [331, 204] width 321 height 18
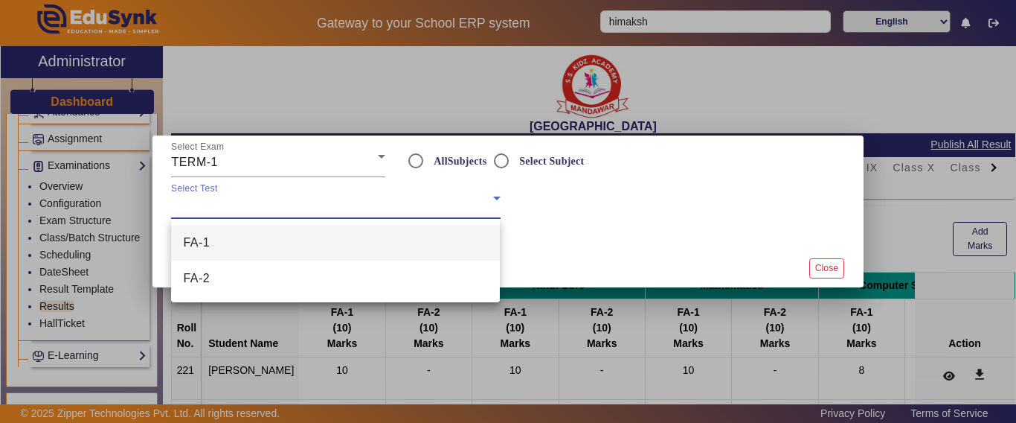
click at [594, 217] on div at bounding box center [508, 211] width 1016 height 423
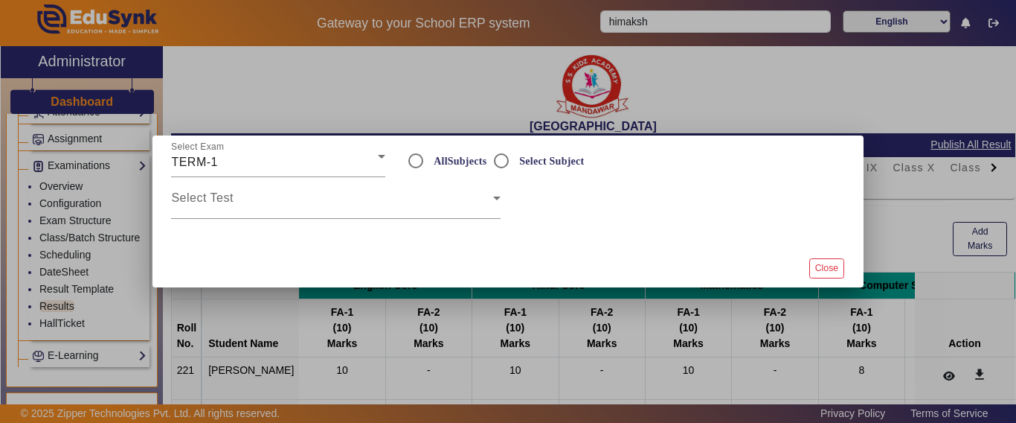
drag, startPoint x: 811, startPoint y: 265, endPoint x: 798, endPoint y: 263, distance: 13.6
click at [812, 265] on button "Close" at bounding box center [826, 268] width 35 height 20
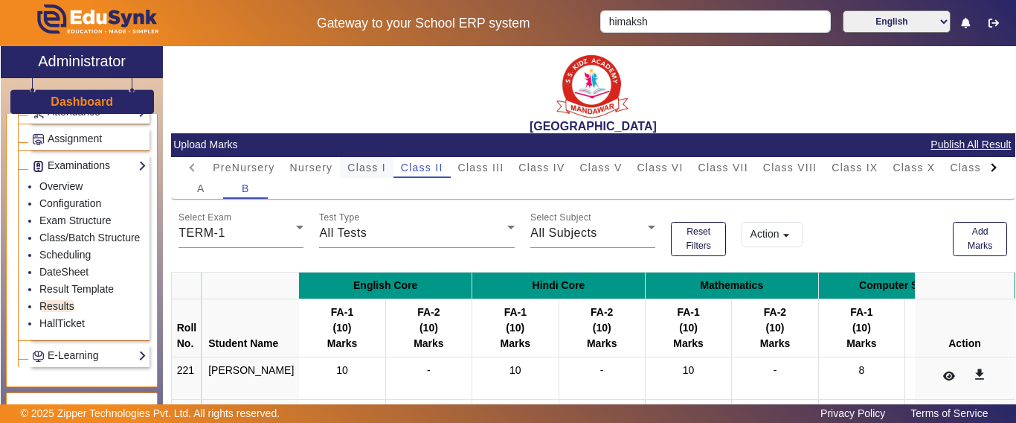
click at [368, 167] on span "Class I" at bounding box center [366, 167] width 39 height 10
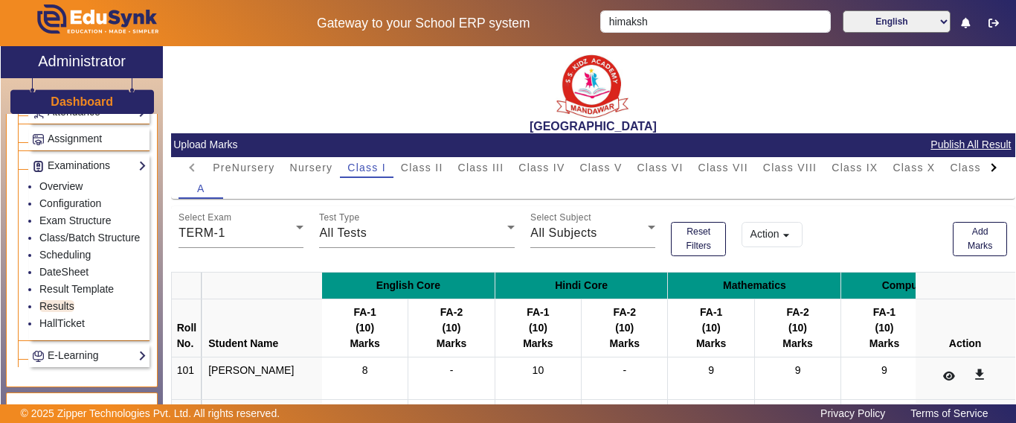
scroll to position [74, 0]
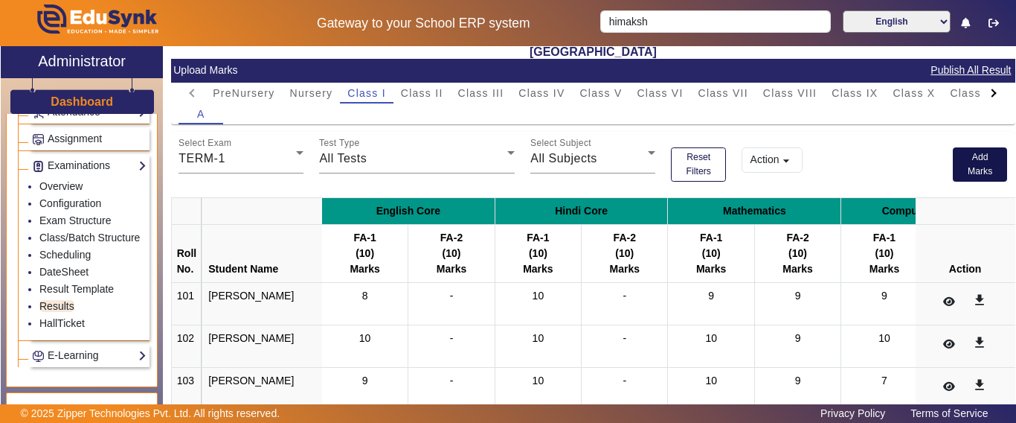
click at [963, 166] on button "Add Marks" at bounding box center [980, 164] width 55 height 34
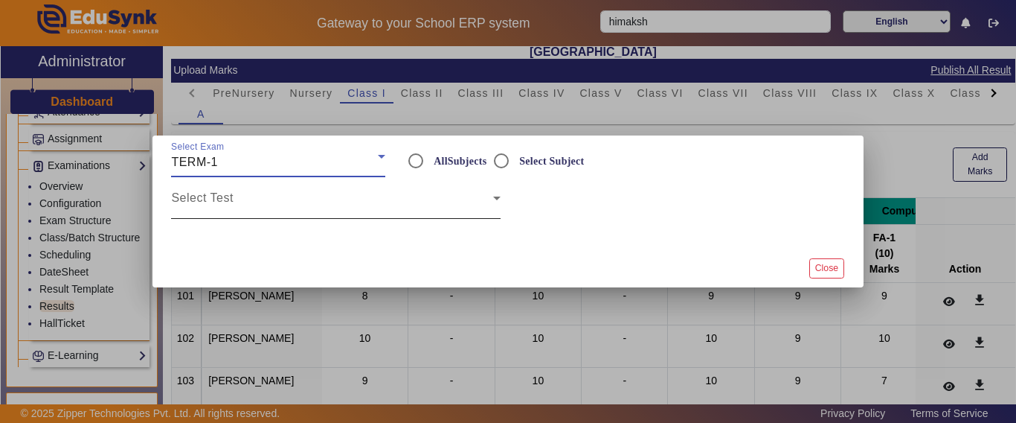
click at [356, 206] on span at bounding box center [331, 204] width 321 height 18
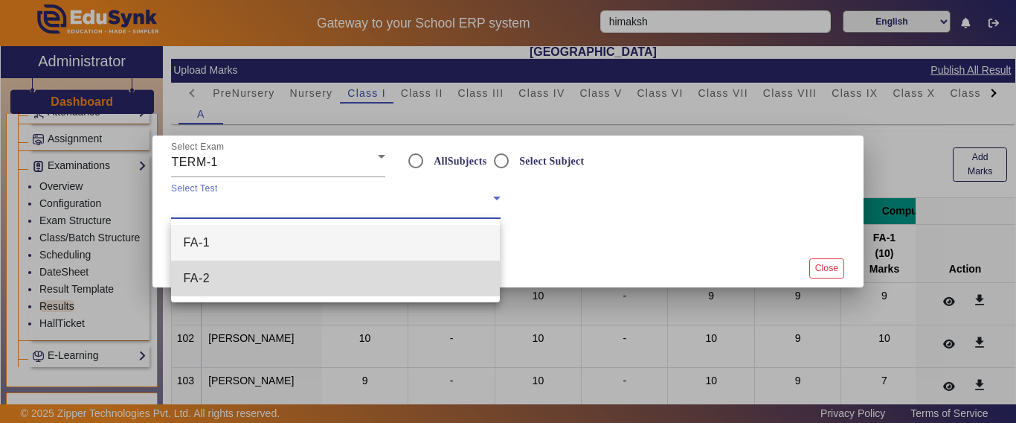
click at [243, 285] on mat-option "FA-2" at bounding box center [335, 278] width 329 height 36
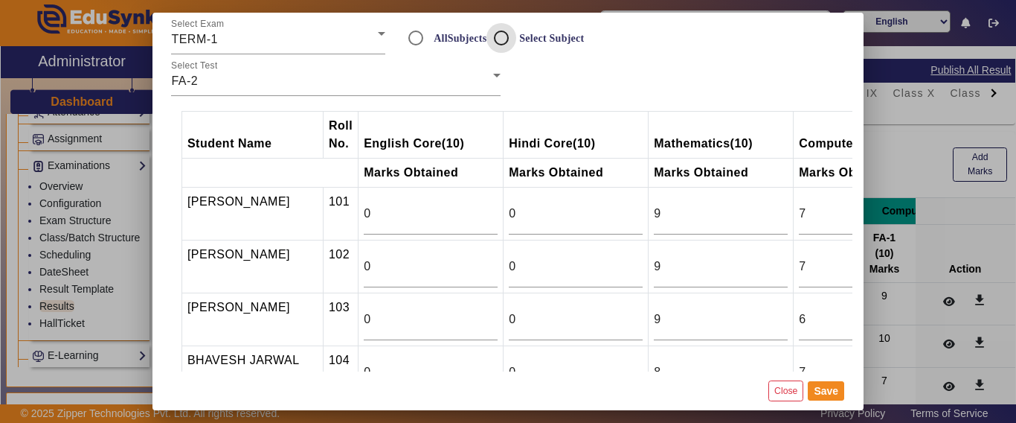
click at [500, 33] on input "Select Subject" at bounding box center [502, 38] width 30 height 30
radio input "true"
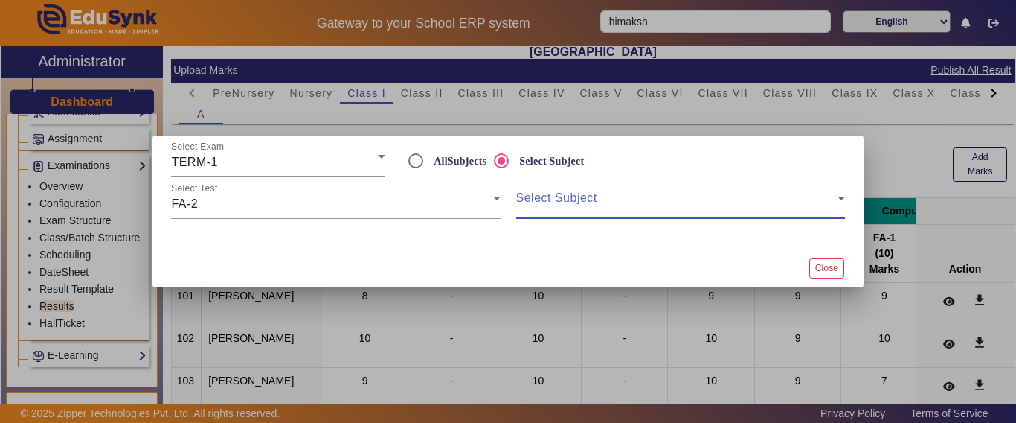
click at [582, 202] on span at bounding box center [676, 204] width 321 height 18
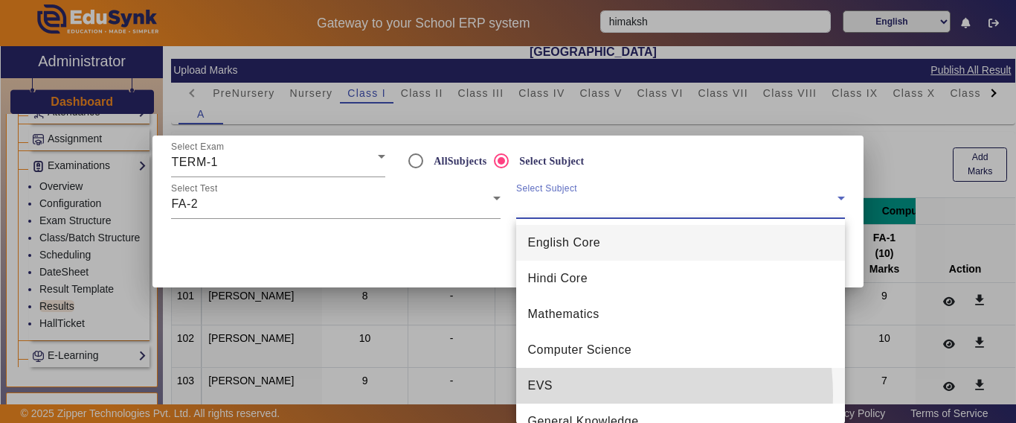
click at [561, 395] on mat-option "EVS" at bounding box center [680, 386] width 329 height 36
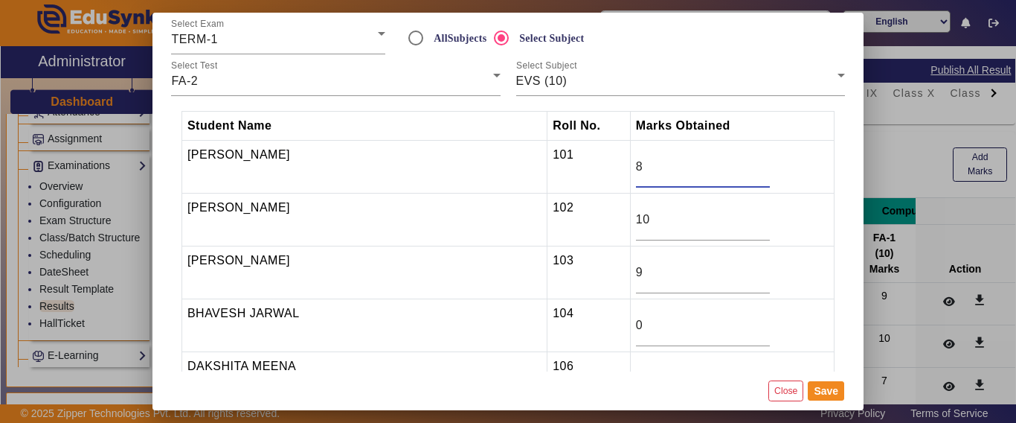
drag, startPoint x: 627, startPoint y: 172, endPoint x: 552, endPoint y: 173, distance: 75.1
click at [553, 173] on tr "[PERSON_NAME] 101 8" at bounding box center [508, 167] width 653 height 53
type input "9"
type input "8"
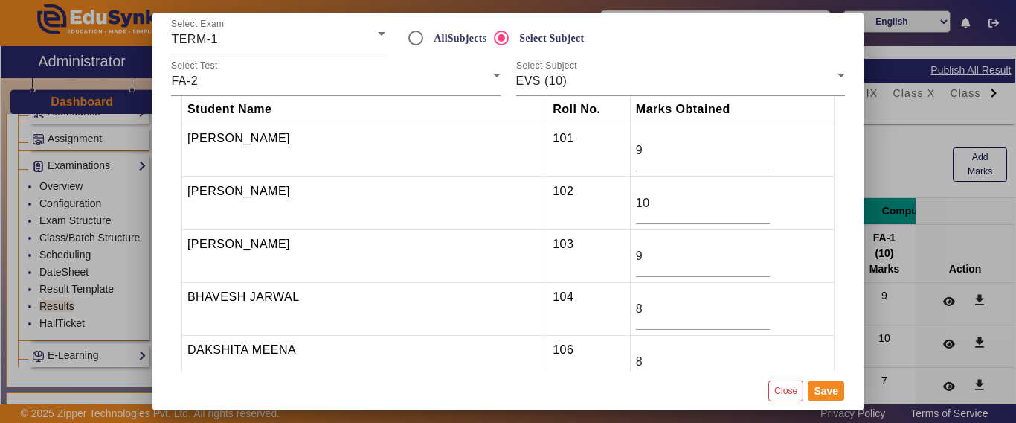
type input "8"
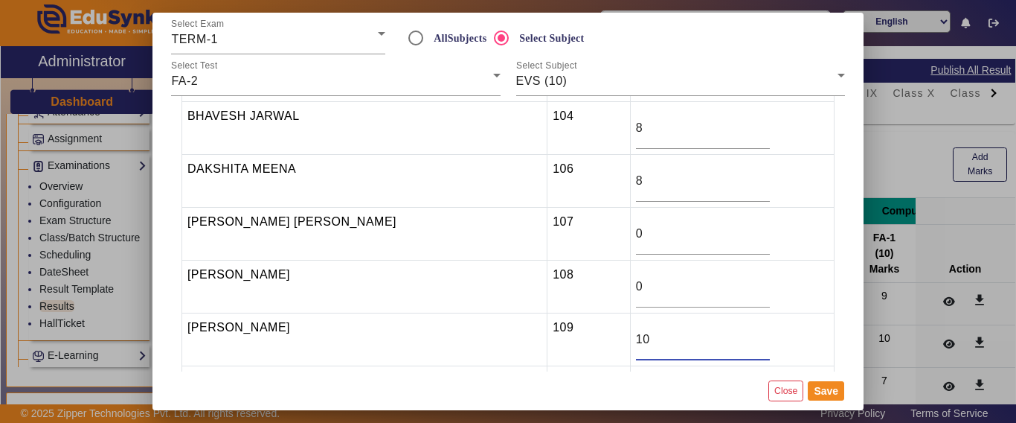
type input "10"
click at [642, 192] on div "8" at bounding box center [703, 181] width 134 height 42
drag, startPoint x: 630, startPoint y: 228, endPoint x: 562, endPoint y: 242, distance: 69.7
click at [565, 241] on tr "[PERSON_NAME] [PERSON_NAME] 107 0" at bounding box center [508, 234] width 653 height 53
click at [636, 240] on input "0" at bounding box center [703, 234] width 134 height 18
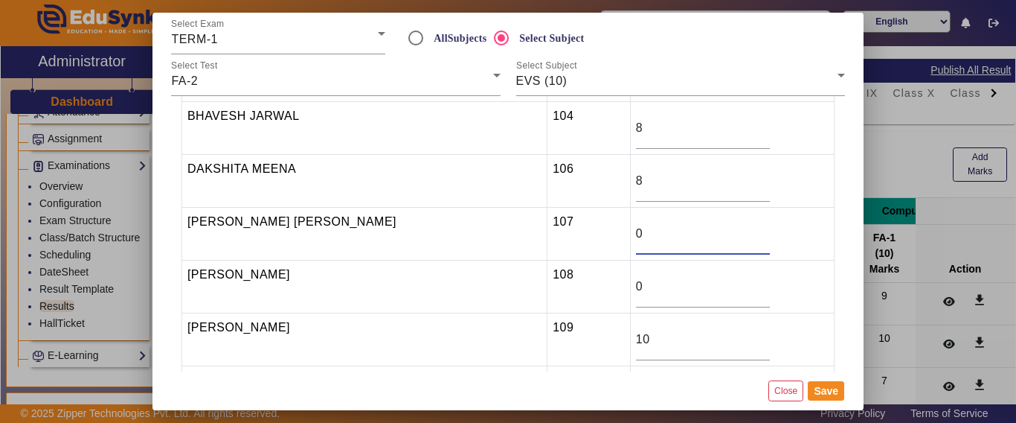
drag, startPoint x: 627, startPoint y: 236, endPoint x: 572, endPoint y: 234, distance: 55.1
click at [586, 237] on tr "[PERSON_NAME] [PERSON_NAME] 107 0" at bounding box center [508, 234] width 653 height 53
type input "8"
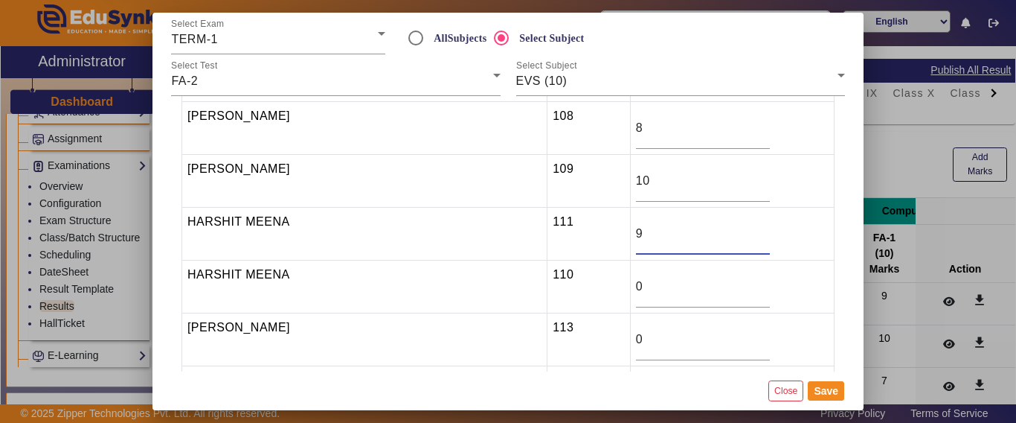
type input "9"
type input "6"
type input "9"
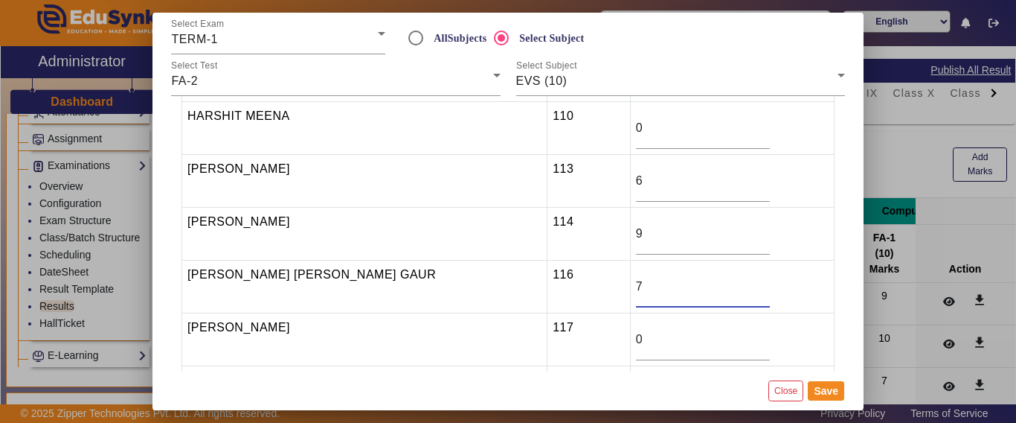
type input "7"
type input "10"
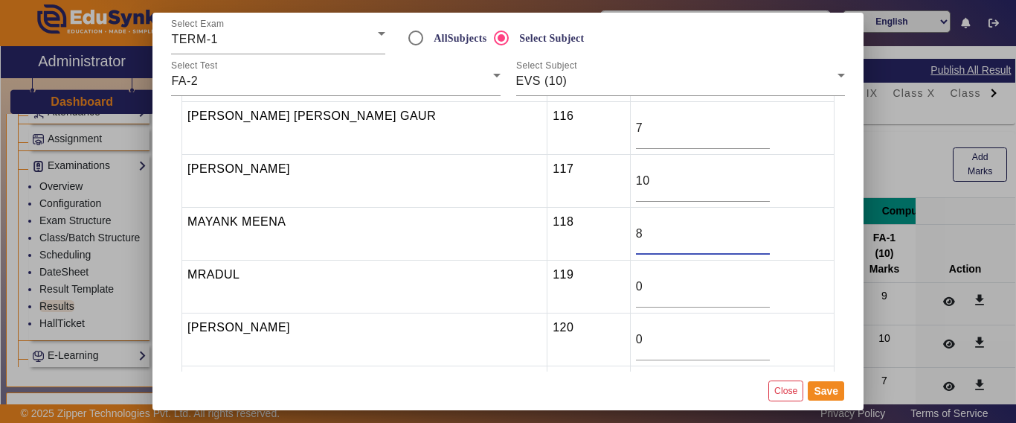
type input "8"
type input "9"
type input "10"
type input "9"
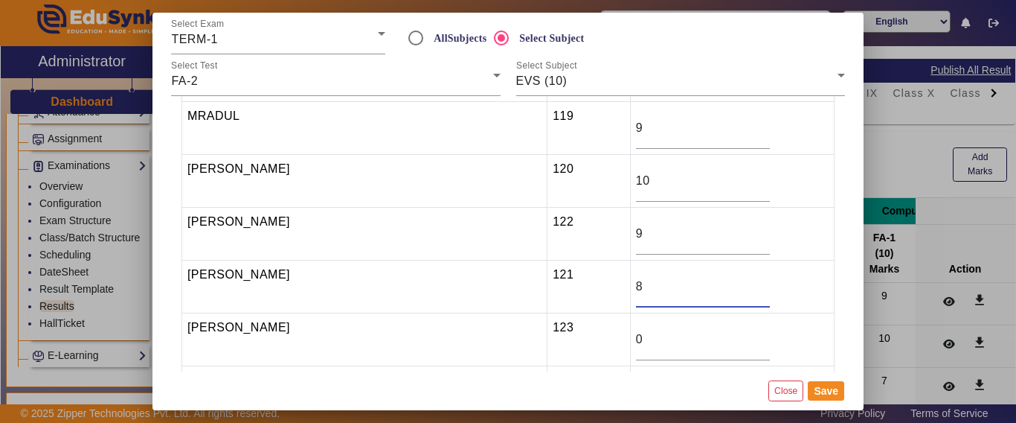
type input "8"
type input "9"
type input "7"
type input "9"
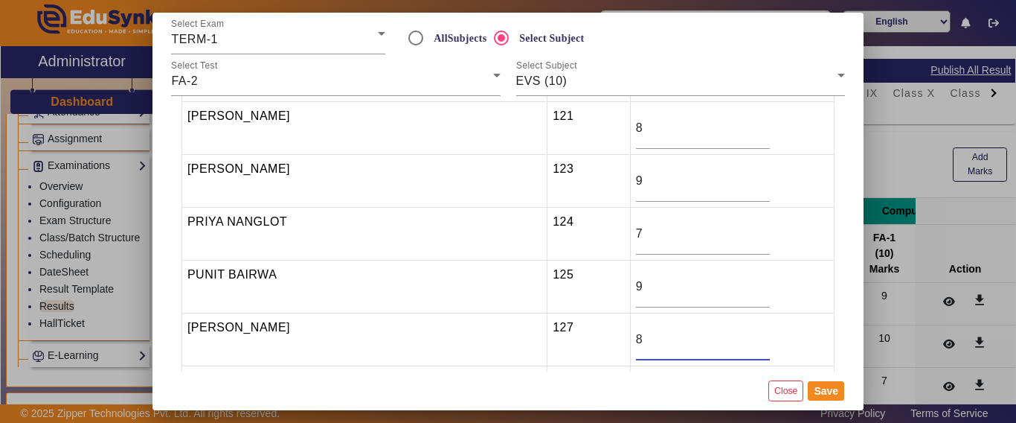
type input "8"
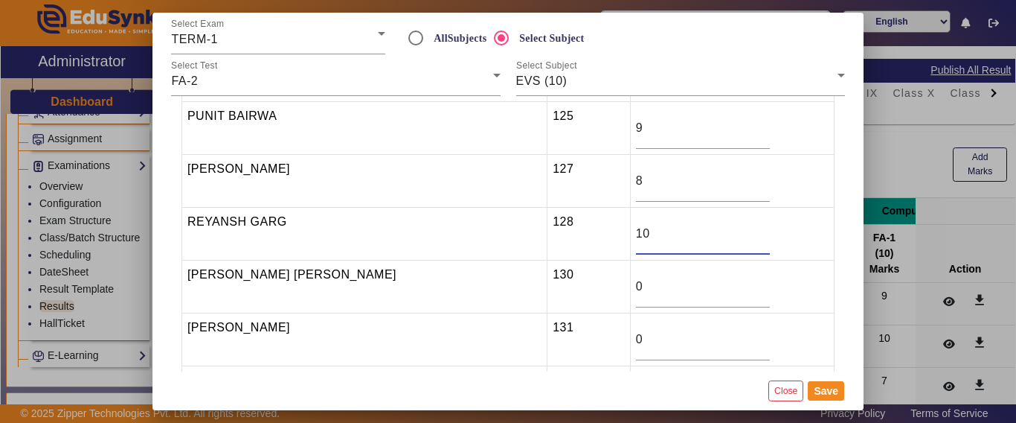
type input "10"
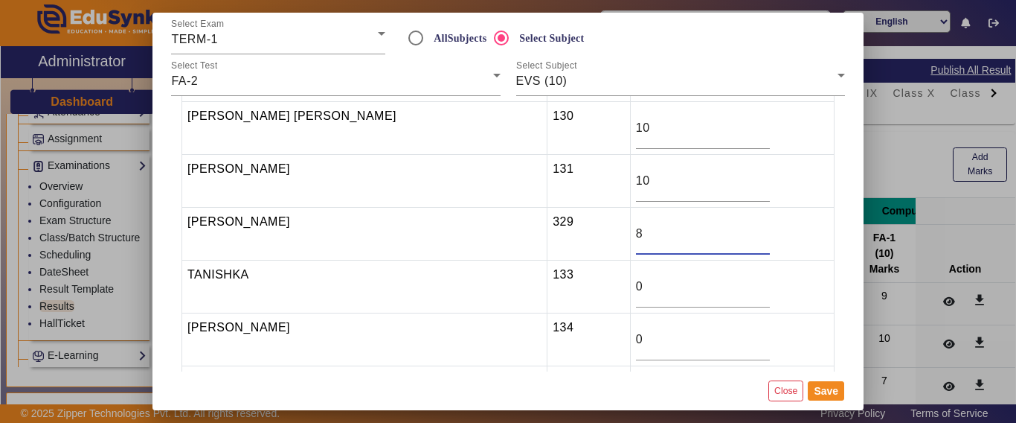
type input "8"
type input "10"
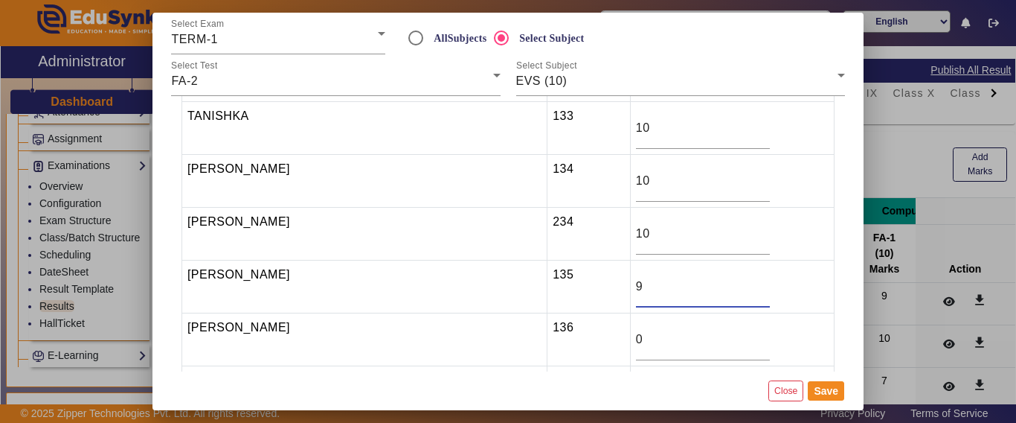
type input "9"
type input "10"
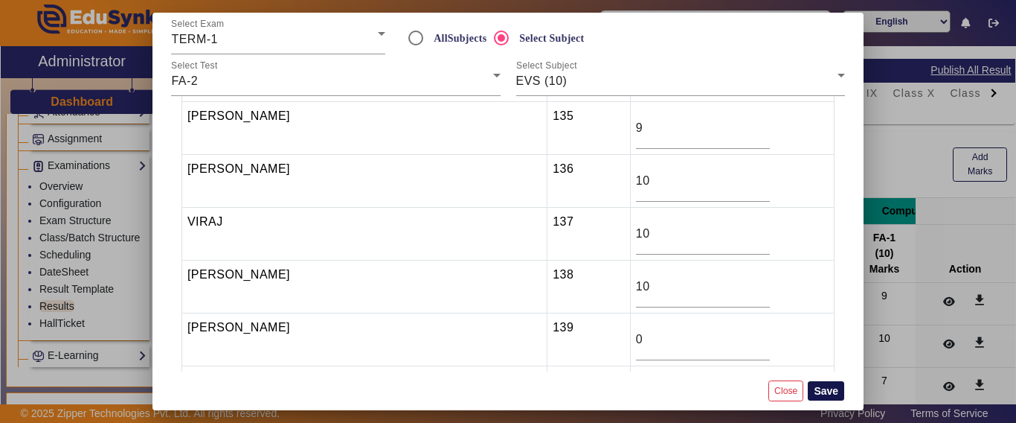
click at [841, 391] on button "Save" at bounding box center [826, 390] width 36 height 19
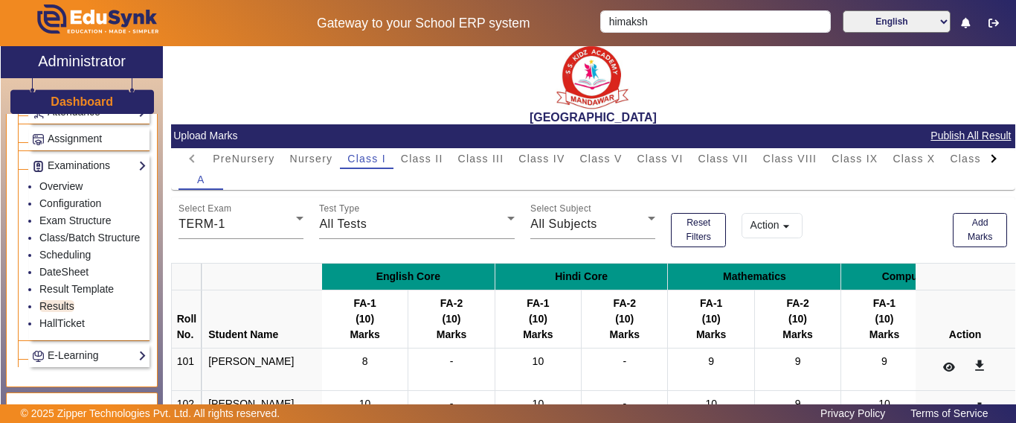
scroll to position [0, 0]
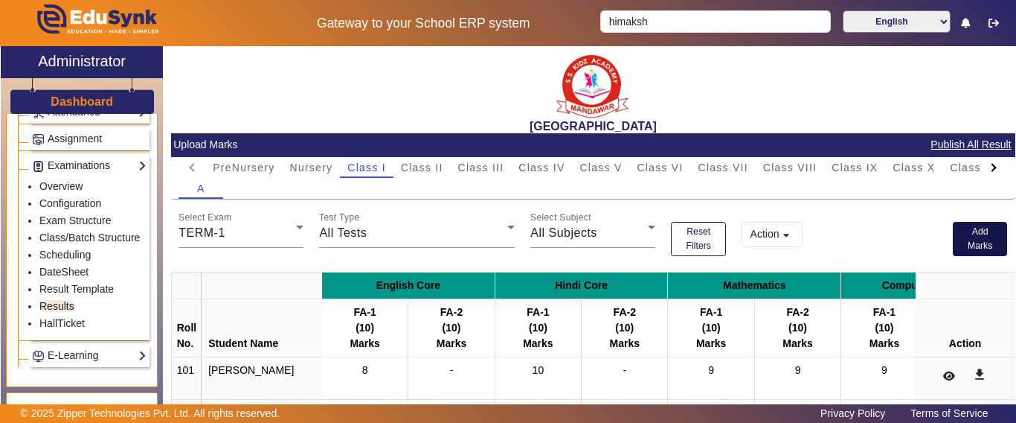
click at [979, 240] on button "Add Marks" at bounding box center [980, 239] width 55 height 34
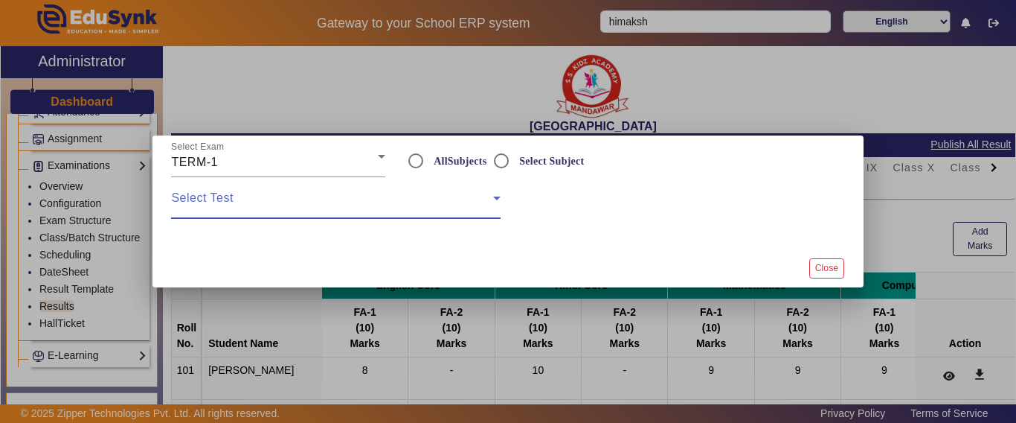
click at [257, 196] on span at bounding box center [331, 204] width 321 height 18
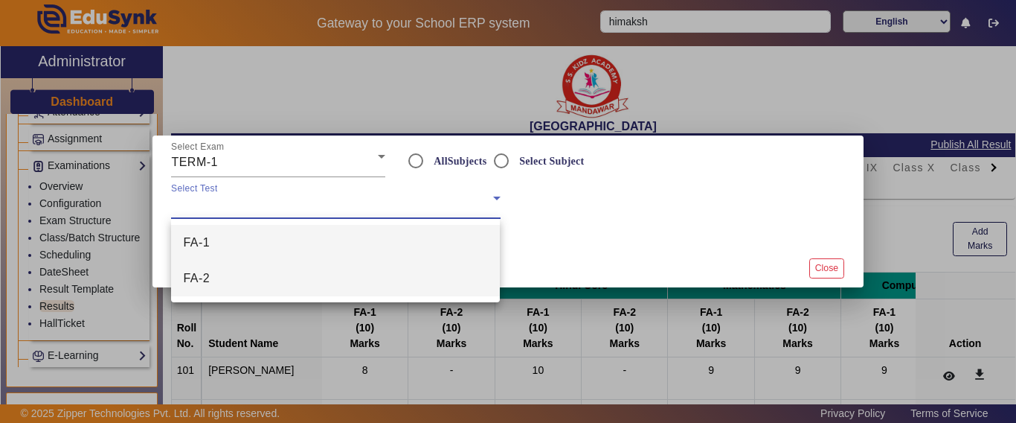
click at [241, 275] on mat-option "FA-2" at bounding box center [335, 278] width 329 height 36
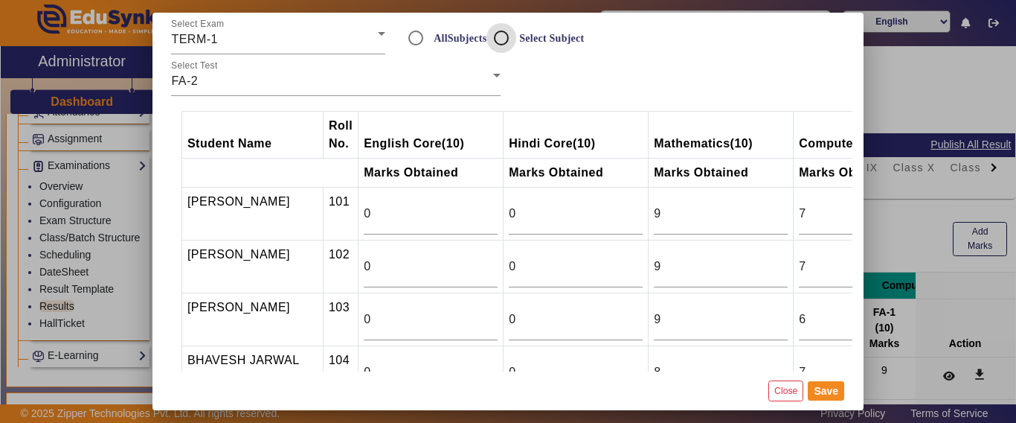
click at [498, 36] on input "Select Subject" at bounding box center [502, 38] width 30 height 30
radio input "true"
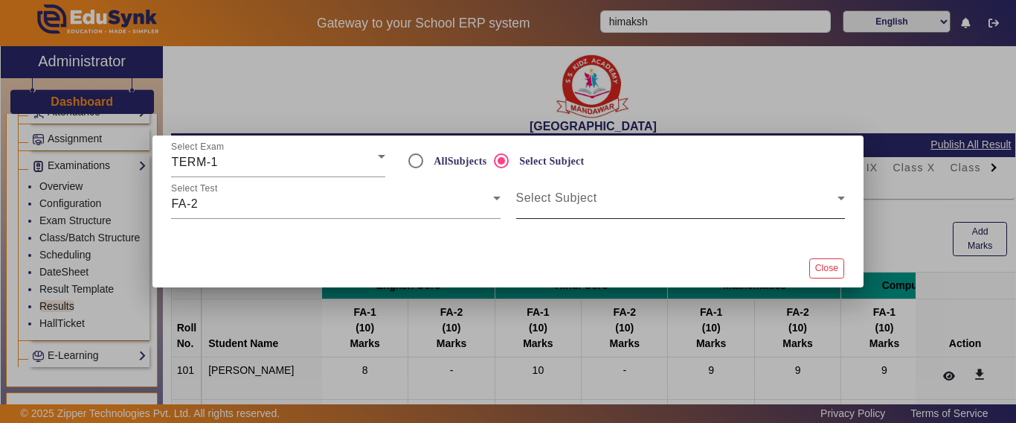
click at [621, 199] on span at bounding box center [676, 204] width 321 height 18
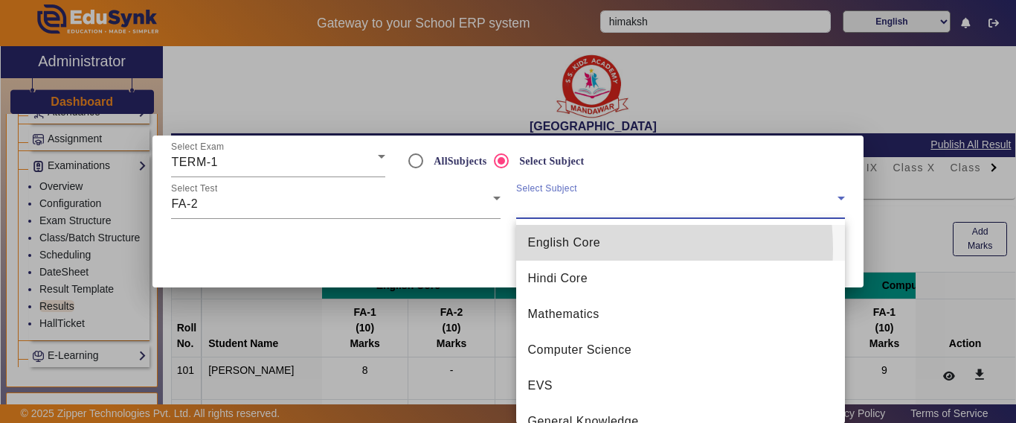
click at [580, 249] on span "English Core" at bounding box center [564, 243] width 73 height 18
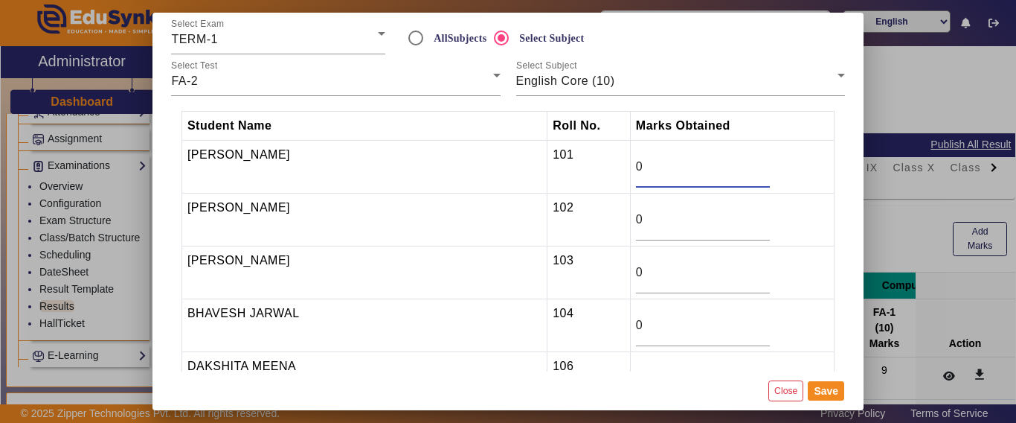
drag, startPoint x: 623, startPoint y: 167, endPoint x: 563, endPoint y: 161, distance: 60.6
click at [563, 161] on tr "[PERSON_NAME] 101 0" at bounding box center [508, 167] width 653 height 53
click at [792, 399] on button "Close" at bounding box center [786, 390] width 35 height 20
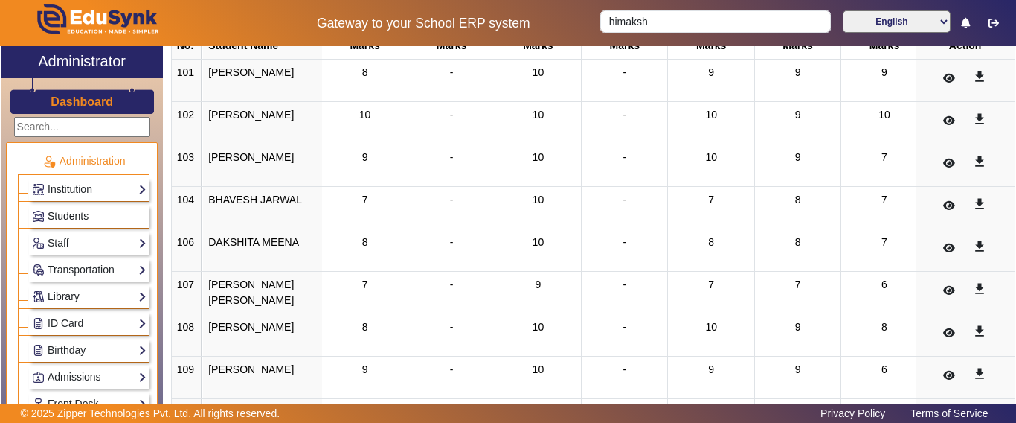
click at [69, 220] on span "Students" at bounding box center [68, 216] width 41 height 12
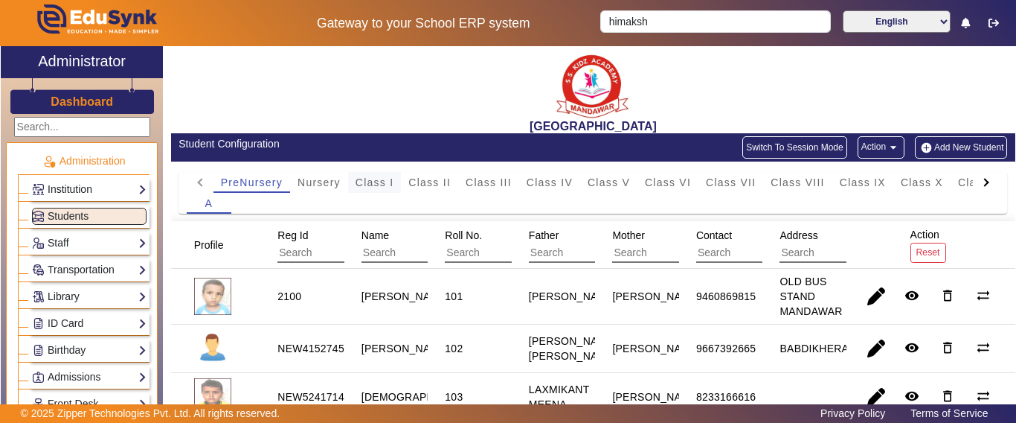
click at [376, 179] on span "Class I" at bounding box center [375, 182] width 39 height 10
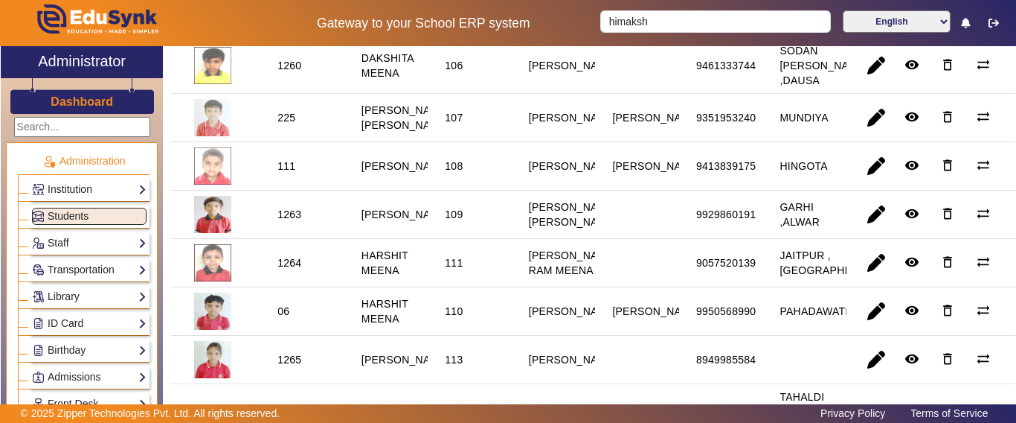
scroll to position [595, 0]
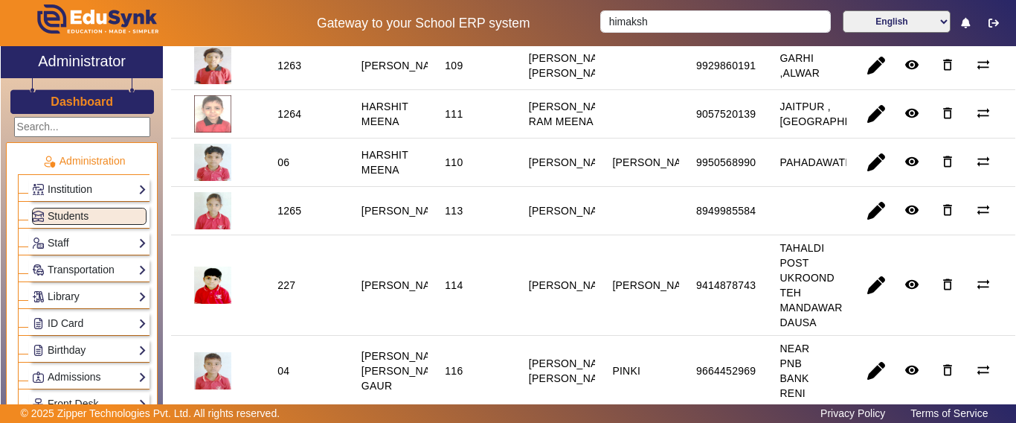
drag, startPoint x: 460, startPoint y: 156, endPoint x: 428, endPoint y: 158, distance: 32.0
click at [428, 138] on mat-cell "111" at bounding box center [470, 114] width 84 height 48
click at [435, 138] on mat-cell "111" at bounding box center [470, 114] width 84 height 48
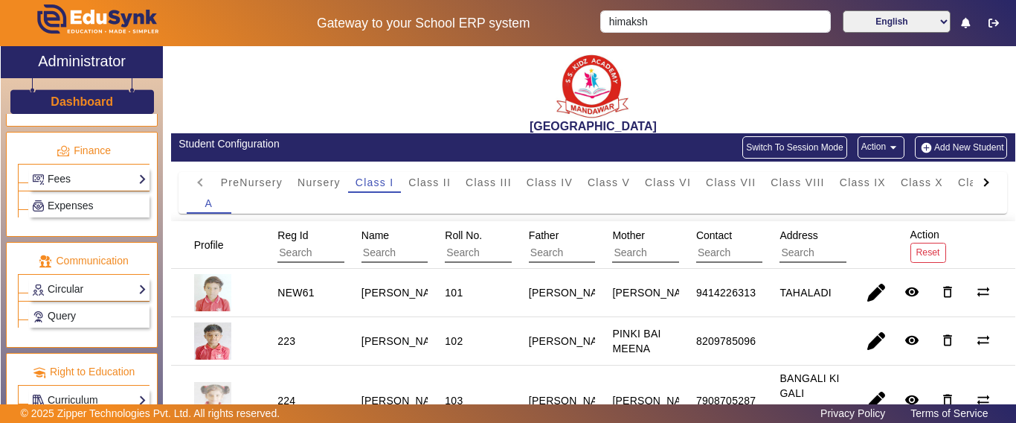
scroll to position [618, 0]
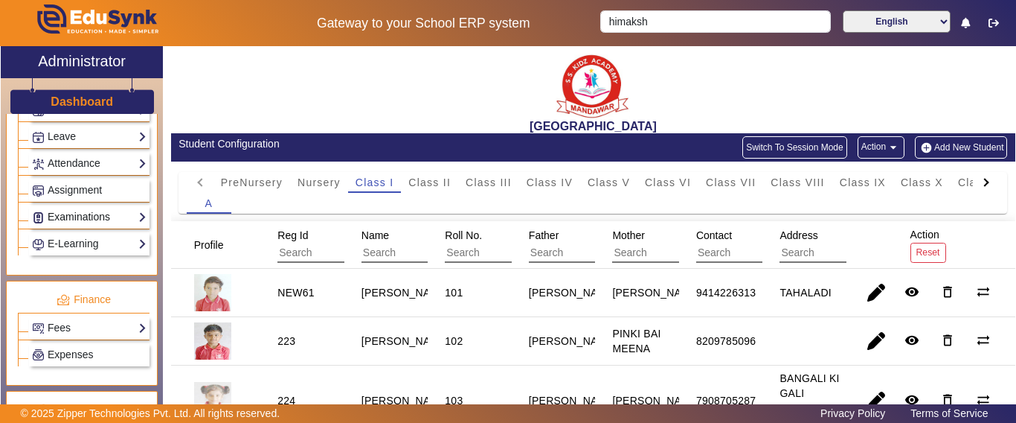
click at [69, 216] on link "Examinations" at bounding box center [89, 216] width 115 height 17
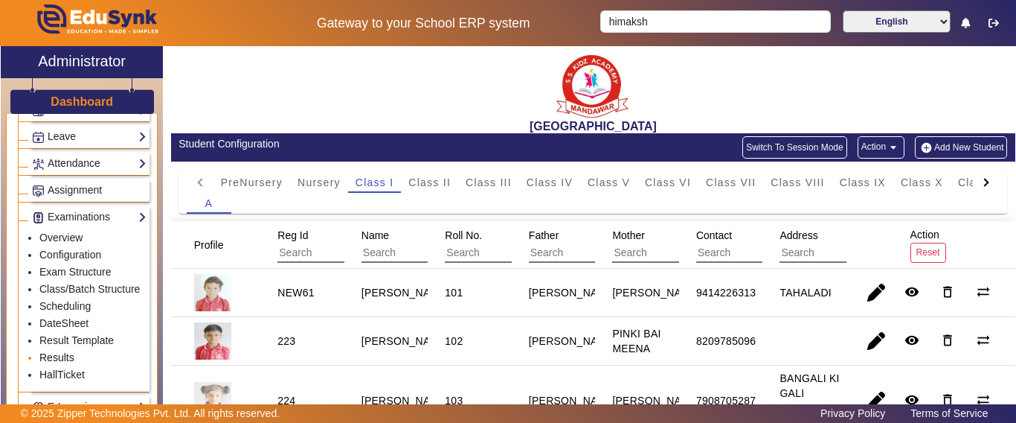
click at [59, 363] on link "Results" at bounding box center [56, 357] width 35 height 12
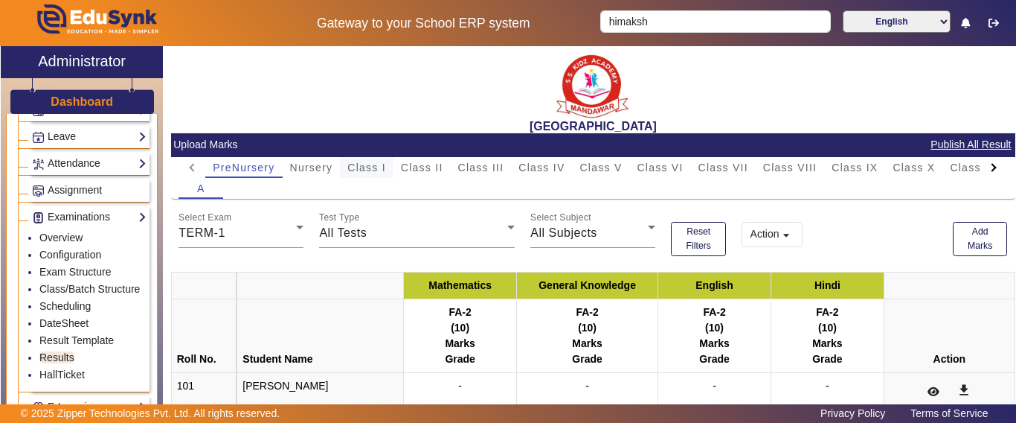
click at [376, 166] on span "Class I" at bounding box center [366, 167] width 39 height 10
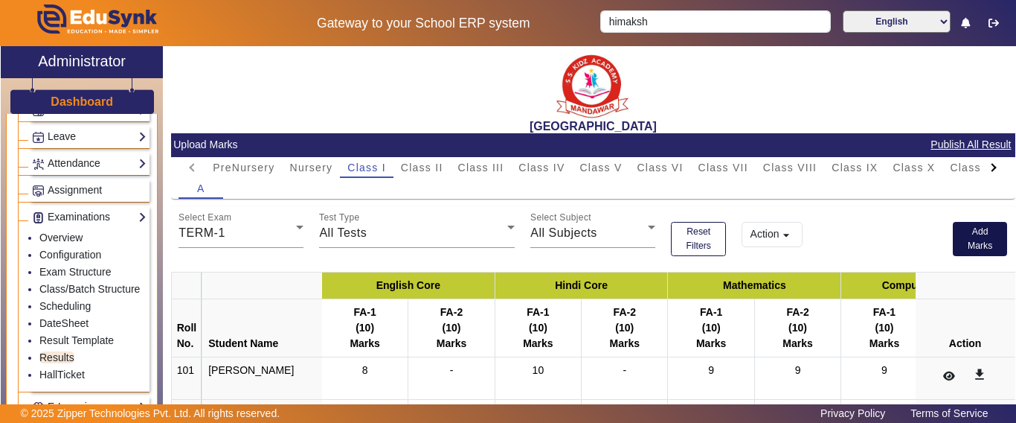
click at [963, 234] on button "Add Marks" at bounding box center [980, 239] width 55 height 34
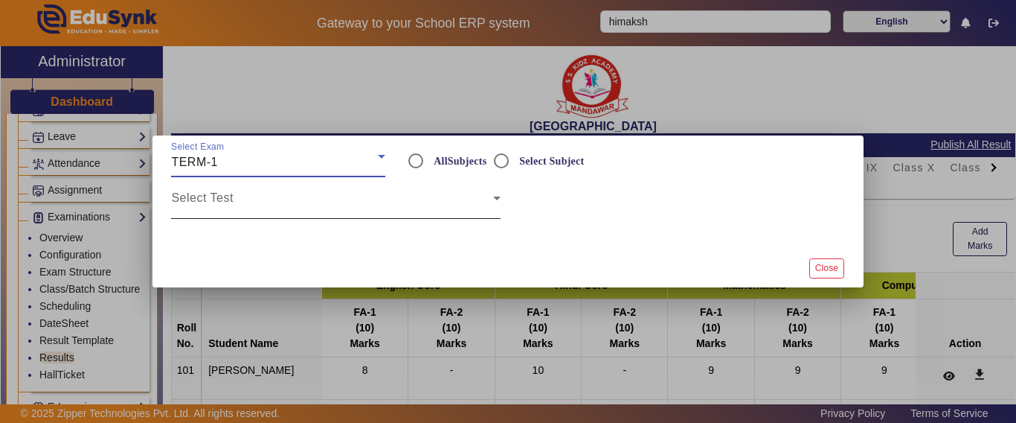
click at [253, 199] on span at bounding box center [331, 204] width 321 height 18
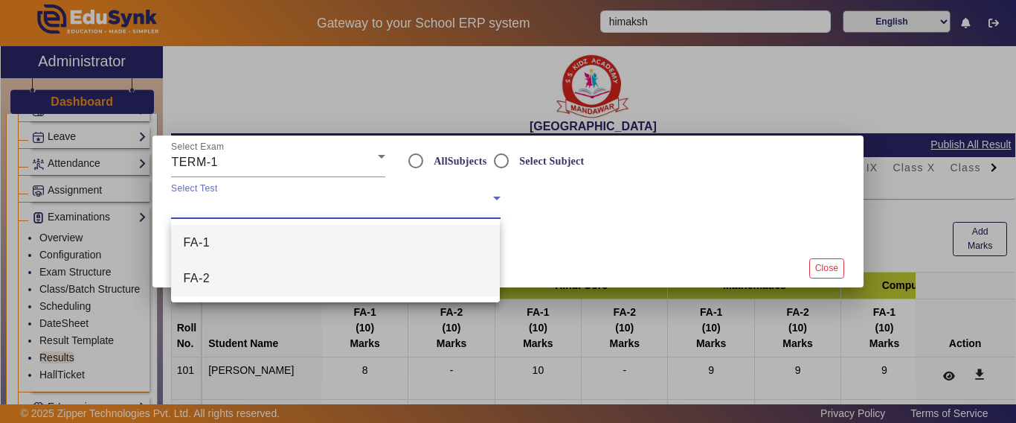
click at [228, 279] on mat-option "FA-2" at bounding box center [335, 278] width 329 height 36
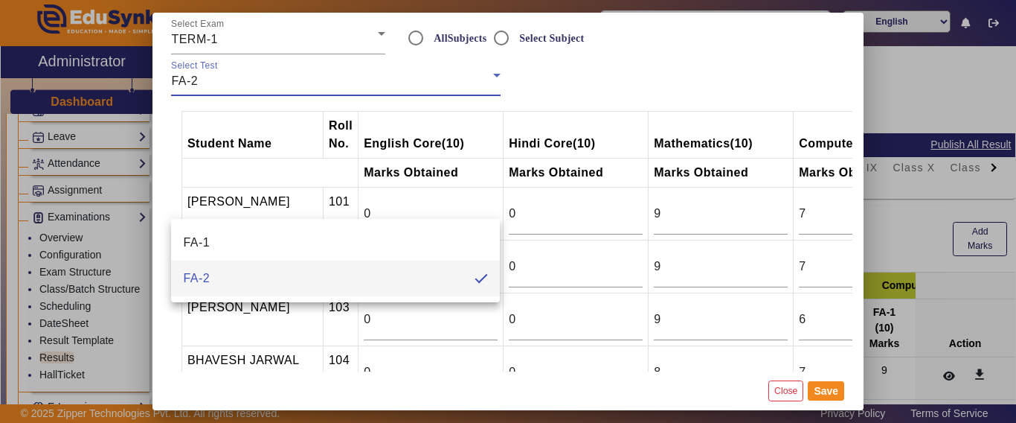
click at [504, 157] on th "Hindi Core (10)" at bounding box center [576, 135] width 145 height 47
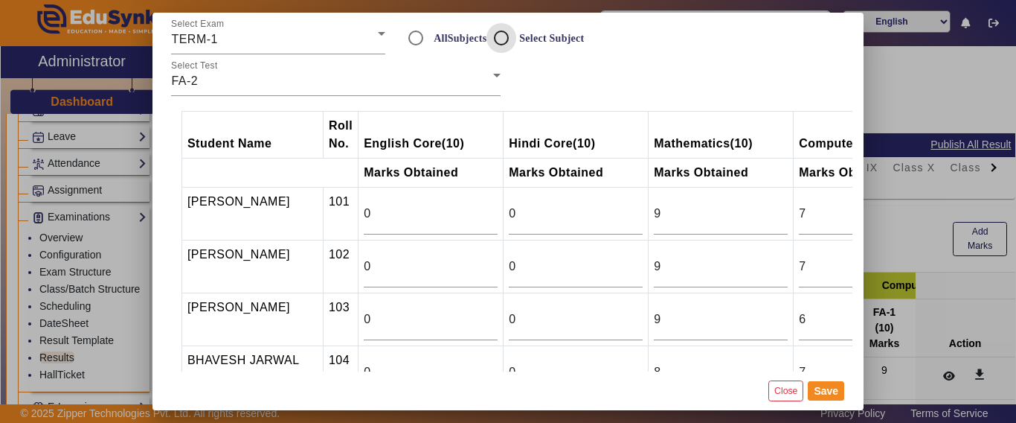
click at [507, 48] on input "Select Subject" at bounding box center [502, 38] width 30 height 30
radio input "true"
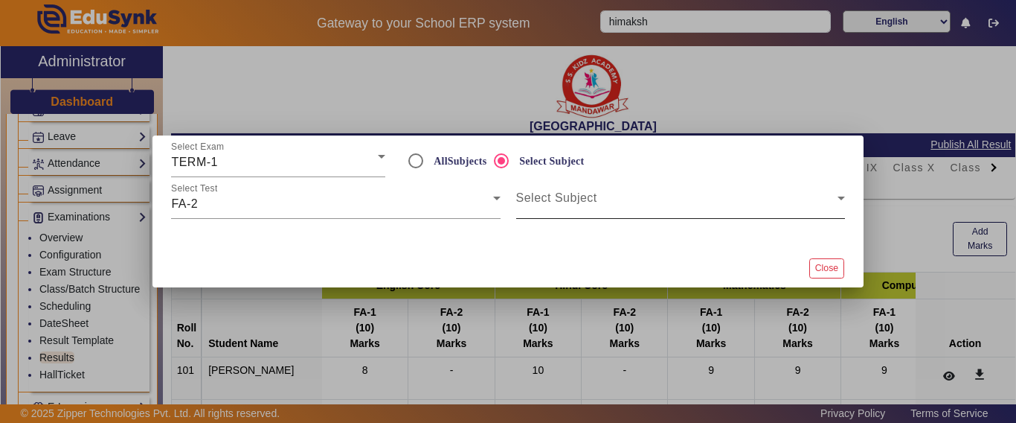
click at [566, 194] on mat-label "Select Subject" at bounding box center [556, 197] width 81 height 13
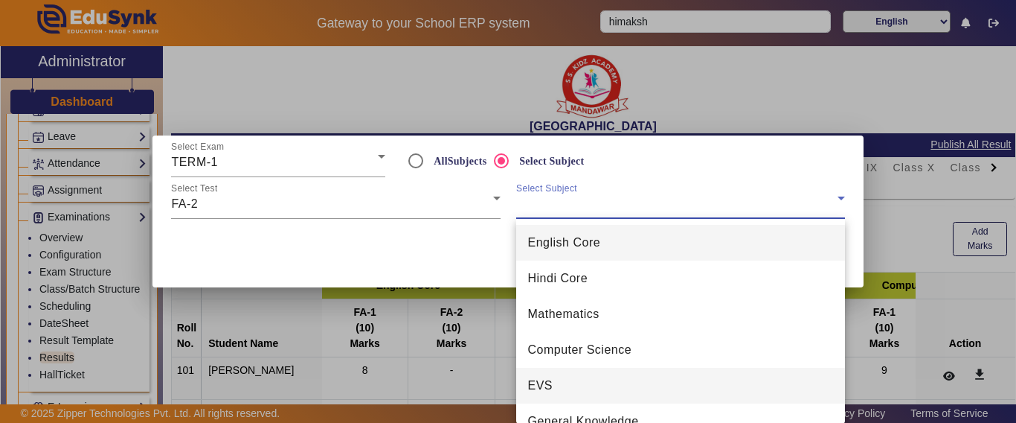
click at [548, 383] on span "EVS" at bounding box center [540, 385] width 25 height 18
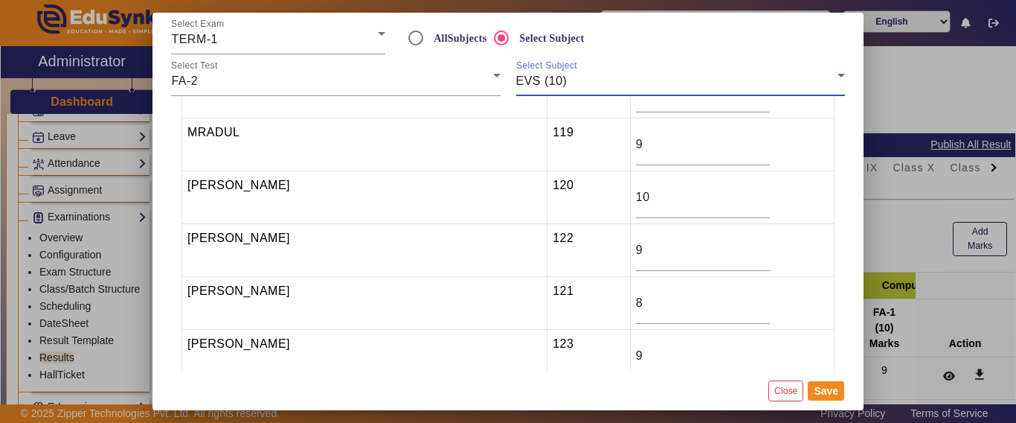
scroll to position [818, 0]
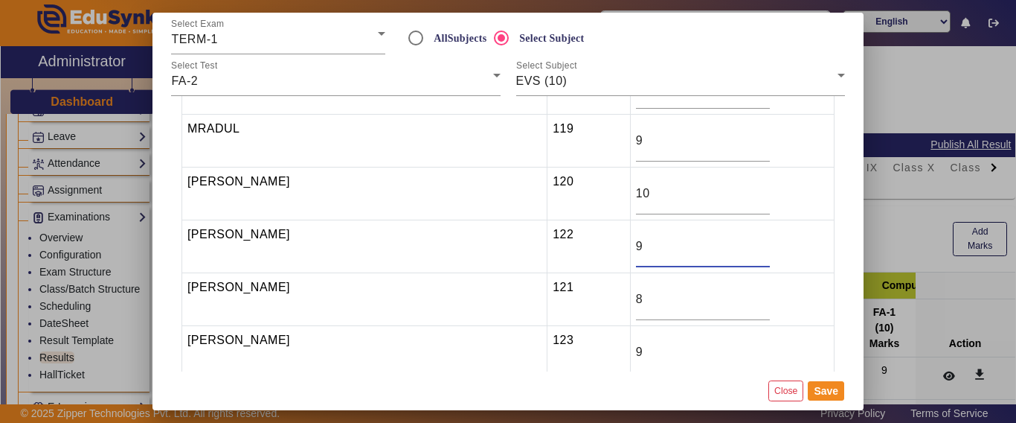
drag, startPoint x: 623, startPoint y: 248, endPoint x: 591, endPoint y: 248, distance: 31.2
click at [591, 248] on tr "[PERSON_NAME] 122 9" at bounding box center [508, 246] width 653 height 53
type input "8"
drag, startPoint x: 603, startPoint y: 304, endPoint x: 591, endPoint y: 304, distance: 12.7
click at [591, 304] on tr "[PERSON_NAME] 121 8" at bounding box center [508, 299] width 653 height 53
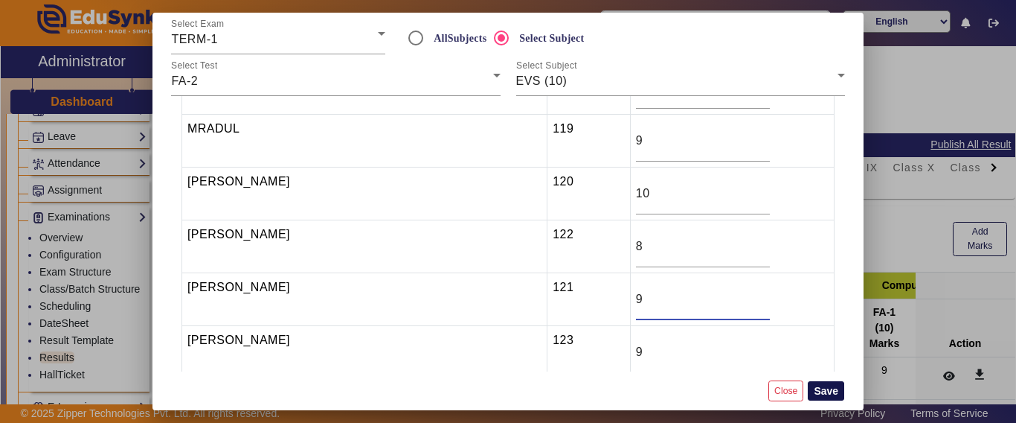
type input "9"
click at [840, 392] on button "Save" at bounding box center [826, 390] width 36 height 19
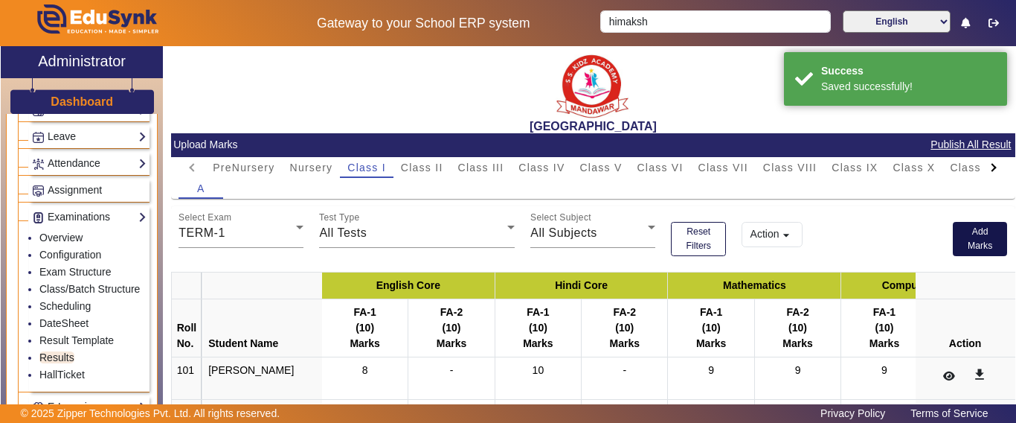
click at [981, 238] on button "Add Marks" at bounding box center [980, 239] width 55 height 34
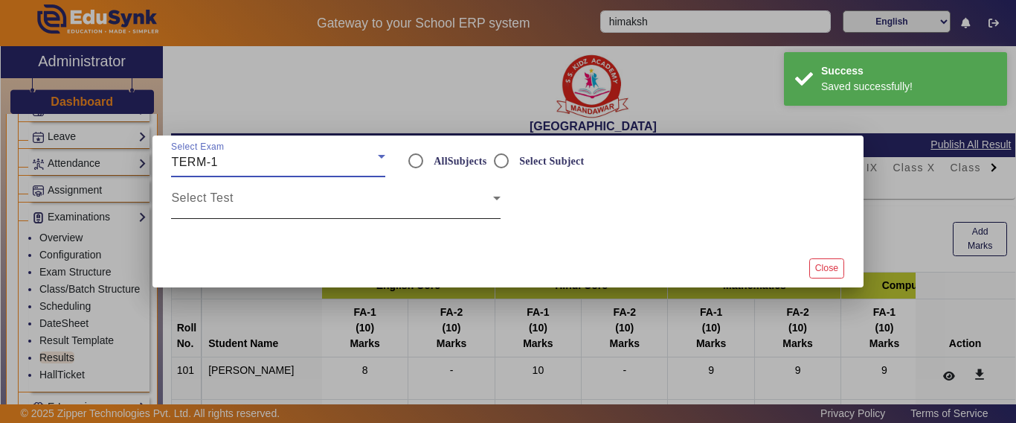
click at [246, 193] on div "Select Test" at bounding box center [335, 198] width 329 height 42
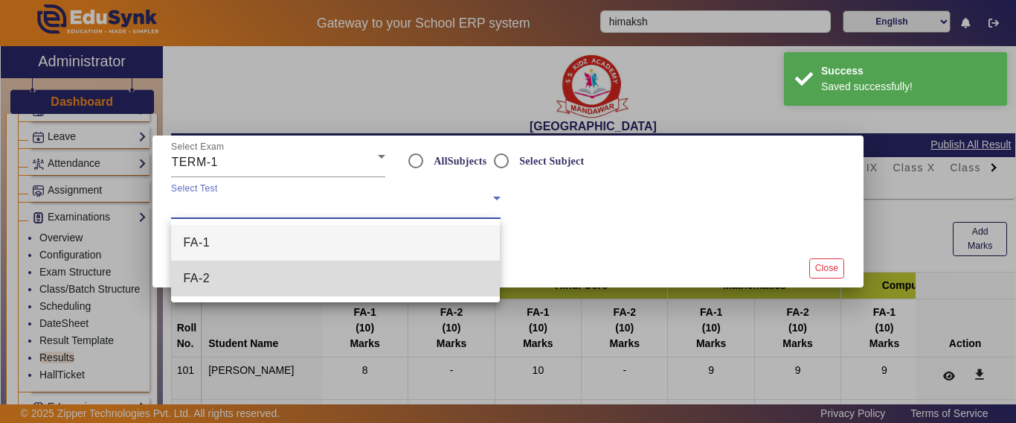
click at [225, 276] on mat-option "FA-2" at bounding box center [335, 278] width 329 height 36
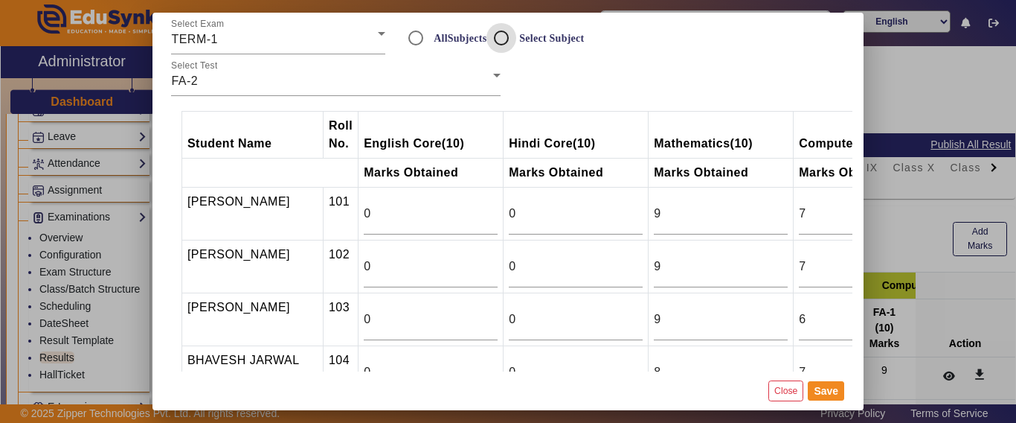
click at [501, 31] on input "Select Subject" at bounding box center [502, 38] width 30 height 30
radio input "true"
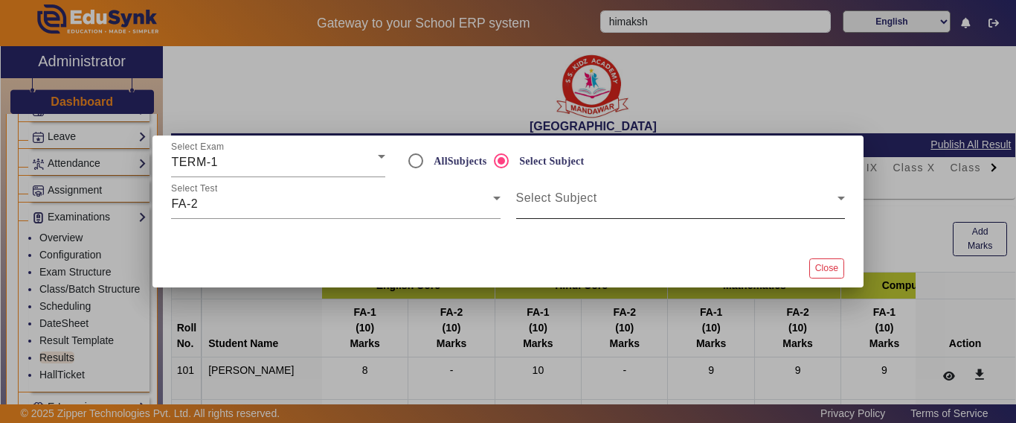
click at [554, 205] on span at bounding box center [676, 204] width 321 height 18
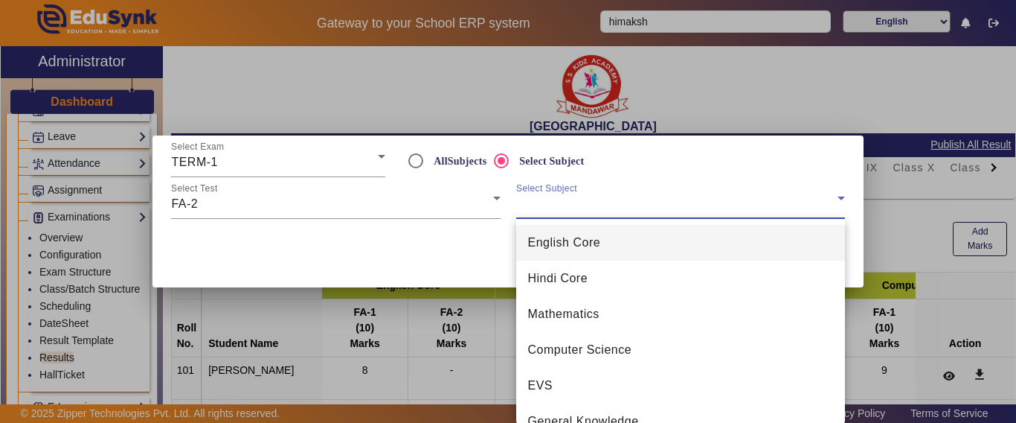
click at [550, 254] on mat-option "English Core" at bounding box center [680, 243] width 329 height 36
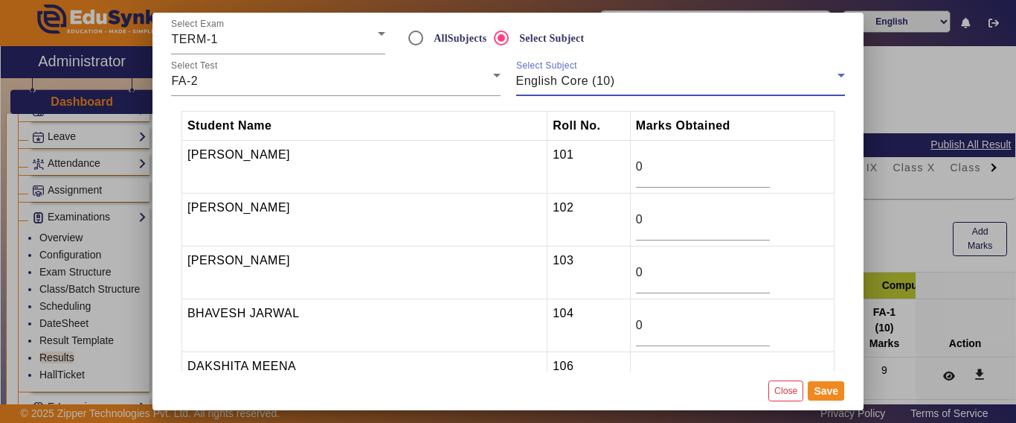
drag, startPoint x: 618, startPoint y: 173, endPoint x: 553, endPoint y: 174, distance: 65.5
click at [554, 173] on tr "[PERSON_NAME] 101 0" at bounding box center [508, 167] width 653 height 53
type input "8"
type input "9"
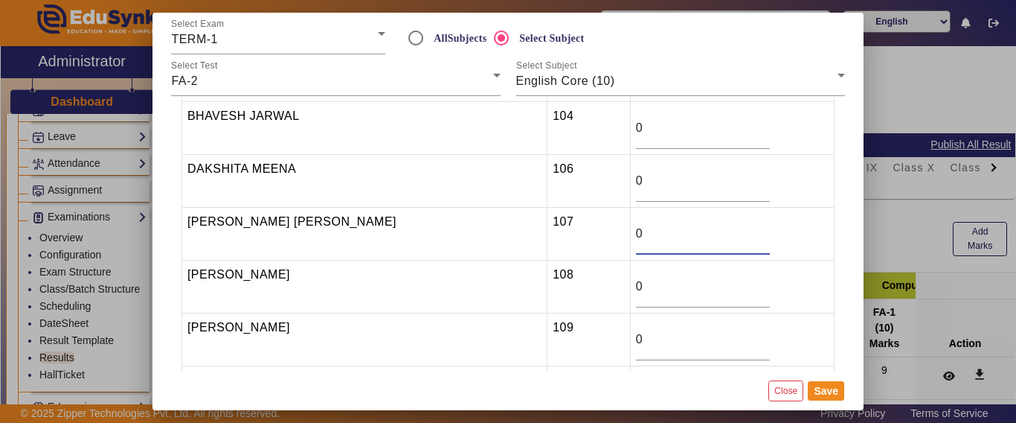
scroll to position [123, 0]
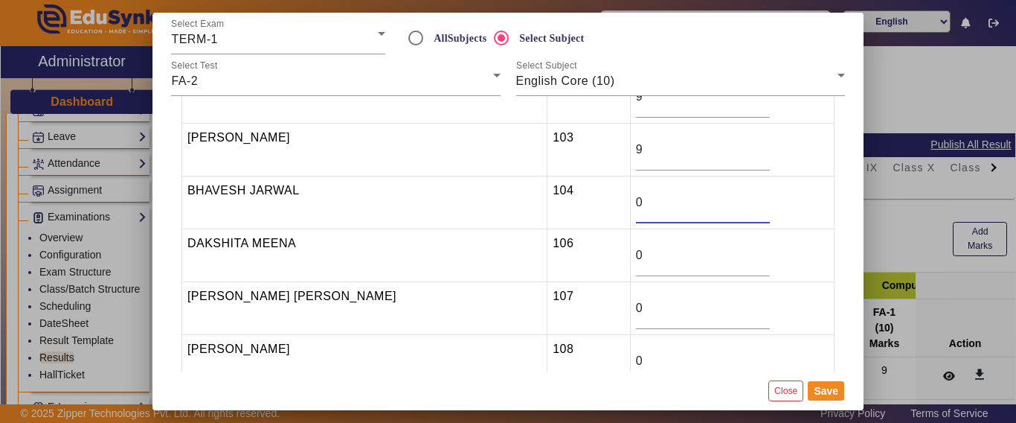
drag, startPoint x: 623, startPoint y: 208, endPoint x: 562, endPoint y: 207, distance: 61.0
click at [558, 206] on tr "[PERSON_NAME] 104 0" at bounding box center [508, 202] width 653 height 53
type input "9"
type input "6"
type input "7"
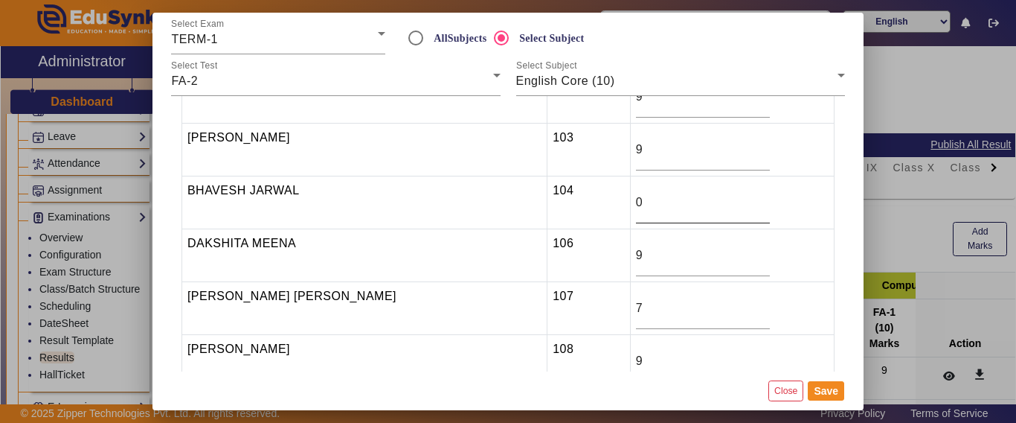
type input "9"
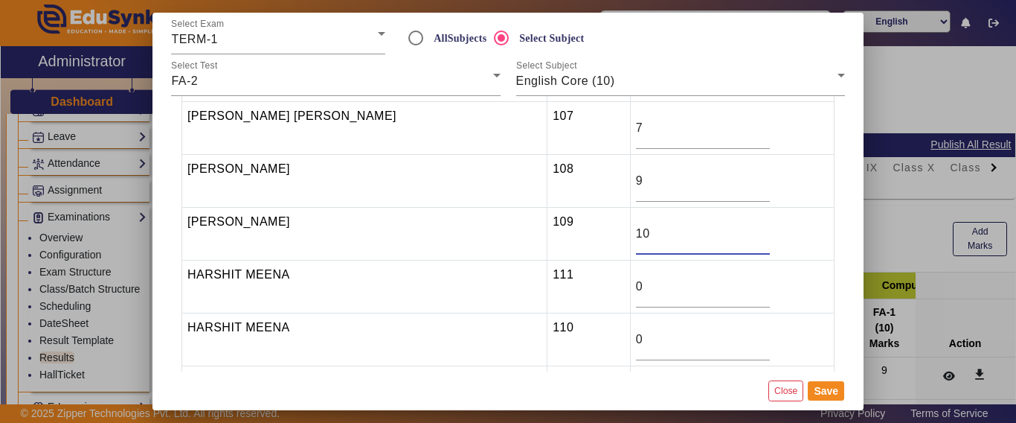
type input "10"
type input "8"
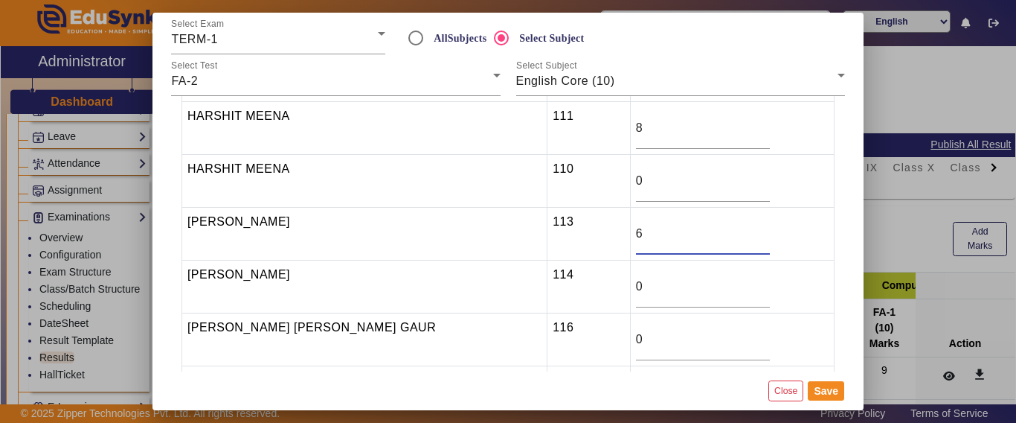
type input "6"
type input "8"
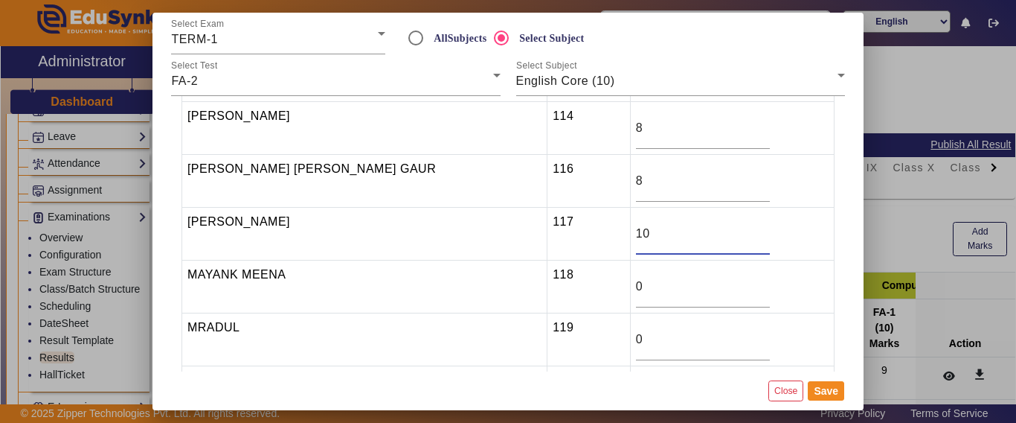
type input "10"
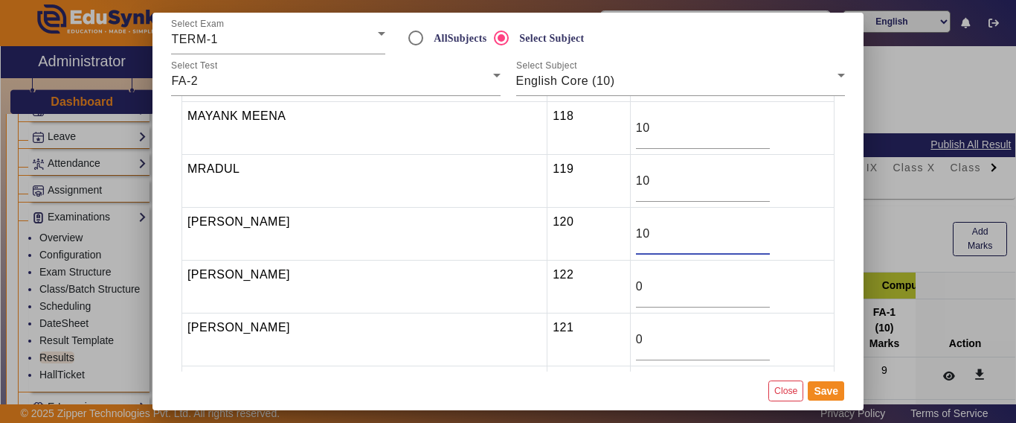
type input "10"
type input "8"
type input "6"
type input "8"
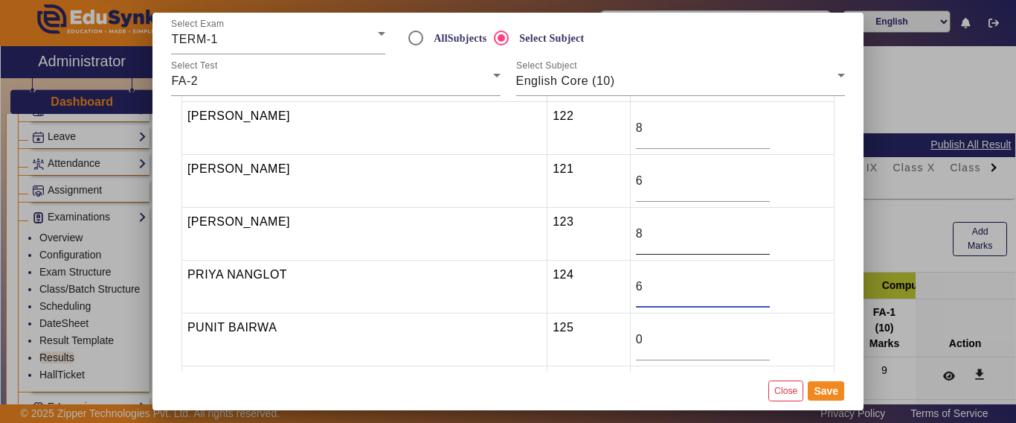
type input "6"
type input "8"
type input "10"
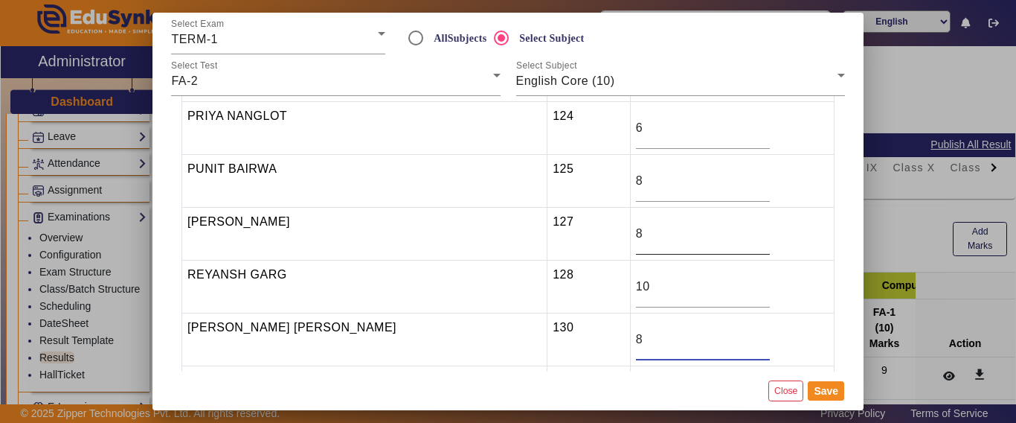
type input "8"
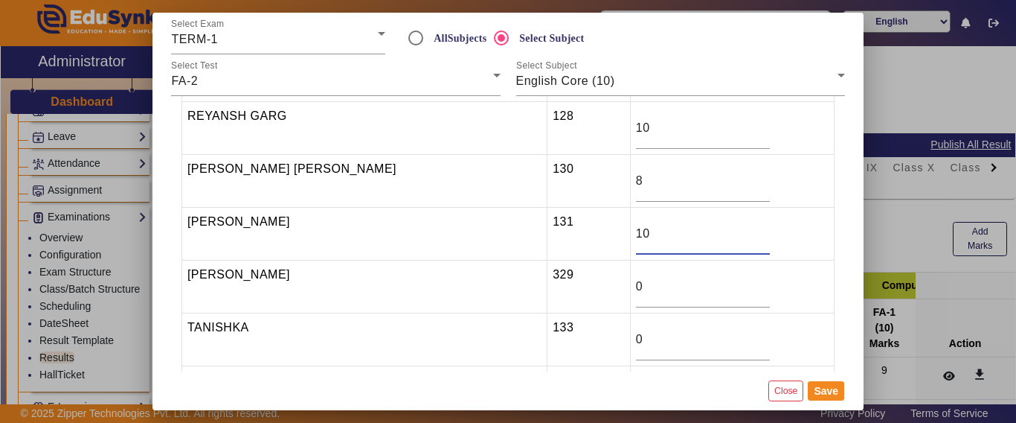
type input "10"
type input "7"
type input "10"
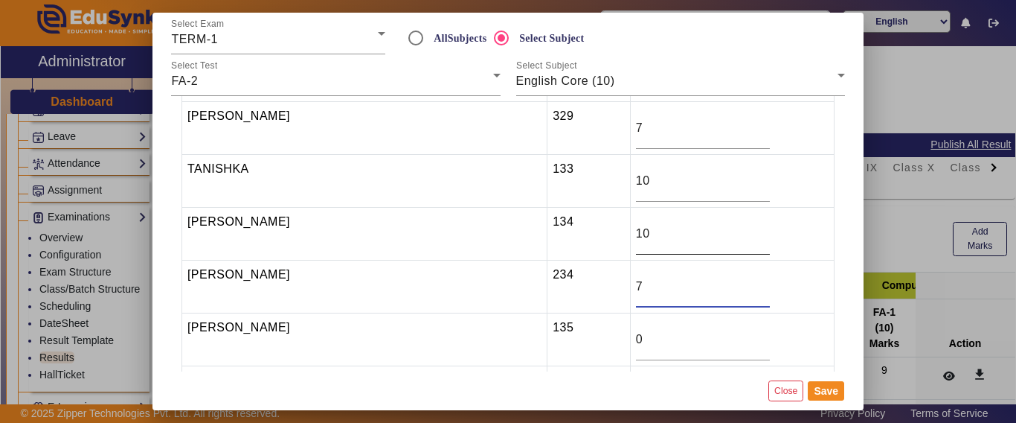
type input "7"
type input "9"
type input "10"
type input "9"
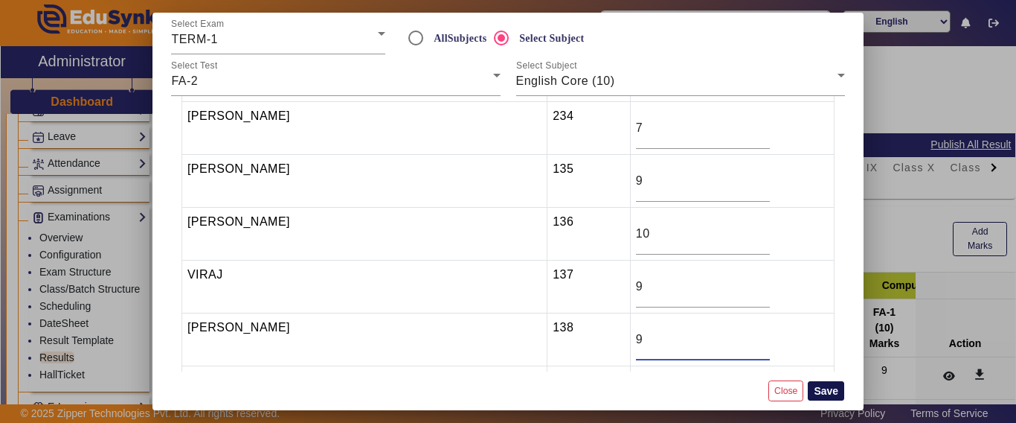
type input "9"
click at [825, 389] on button "Save" at bounding box center [826, 390] width 36 height 19
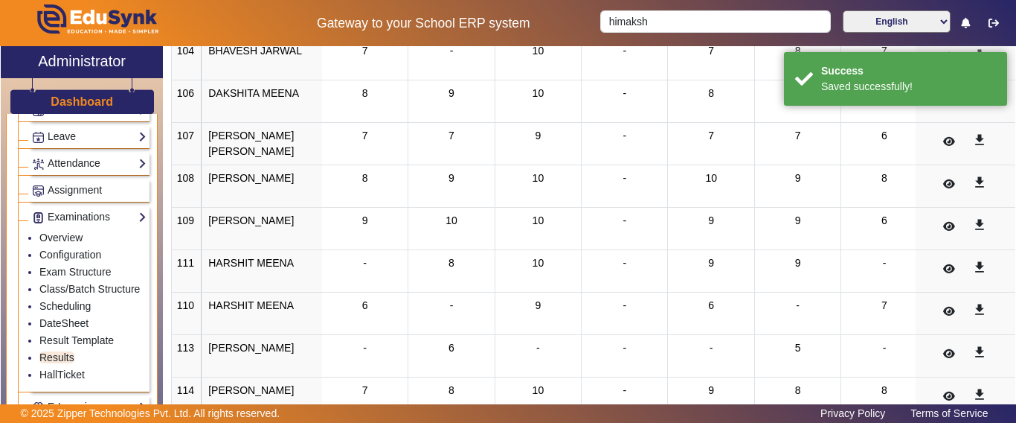
scroll to position [74, 0]
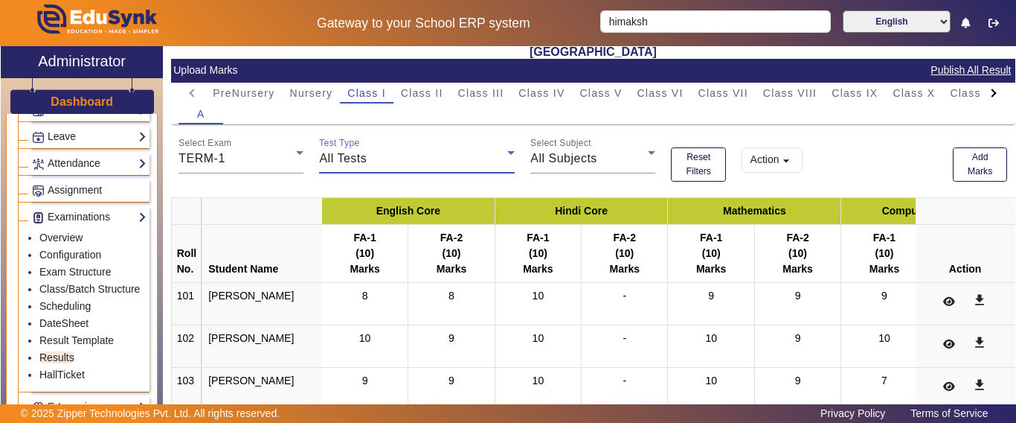
click at [383, 160] on div "All Tests" at bounding box center [413, 159] width 188 height 18
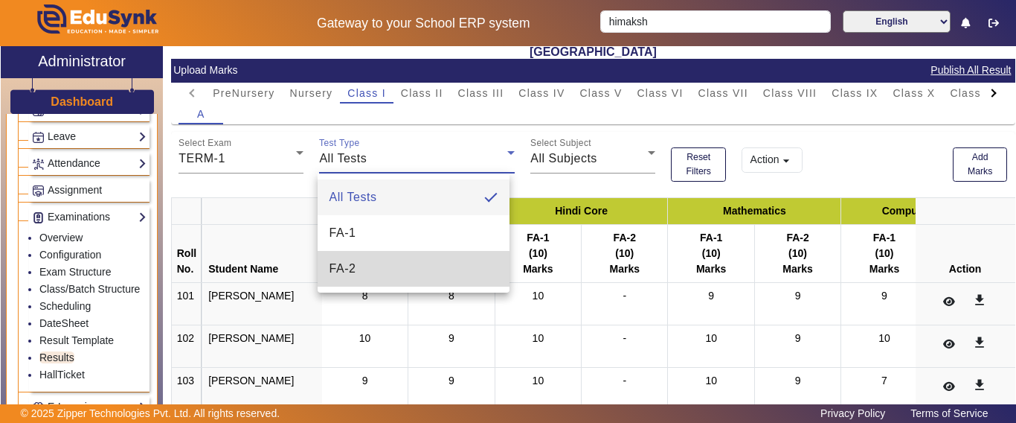
click at [356, 266] on mat-option "FA-2" at bounding box center [414, 269] width 193 height 36
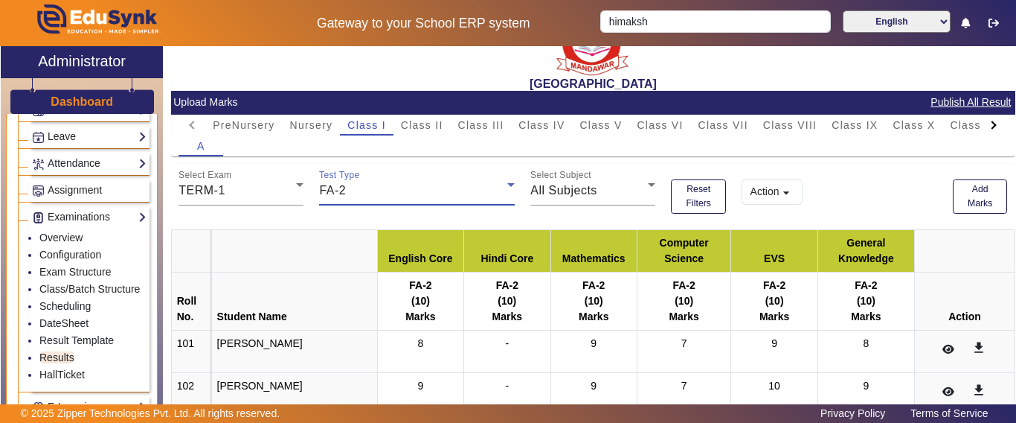
scroll to position [0, 0]
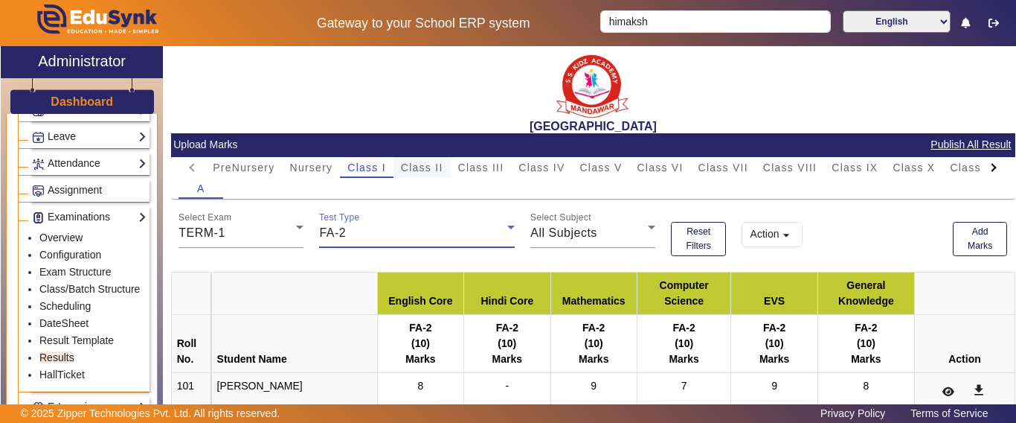
click at [425, 171] on span "Class II" at bounding box center [422, 167] width 42 height 10
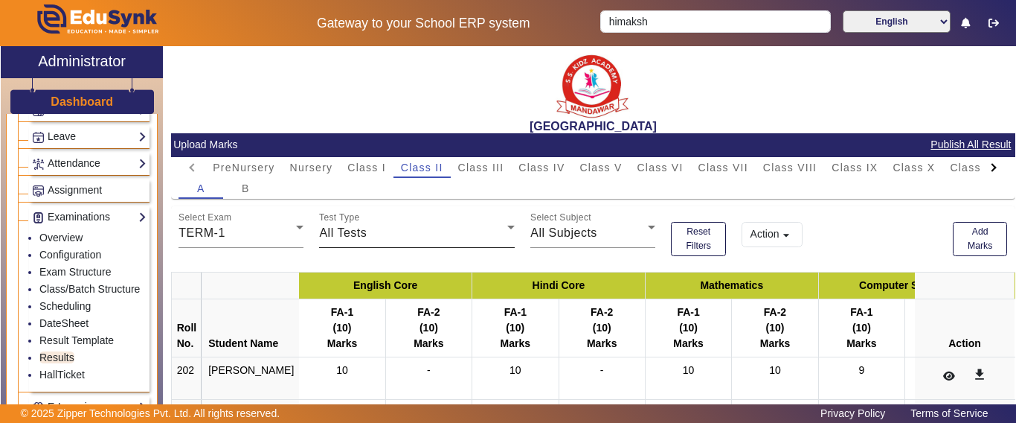
click at [380, 240] on div "All Tests" at bounding box center [413, 233] width 188 height 18
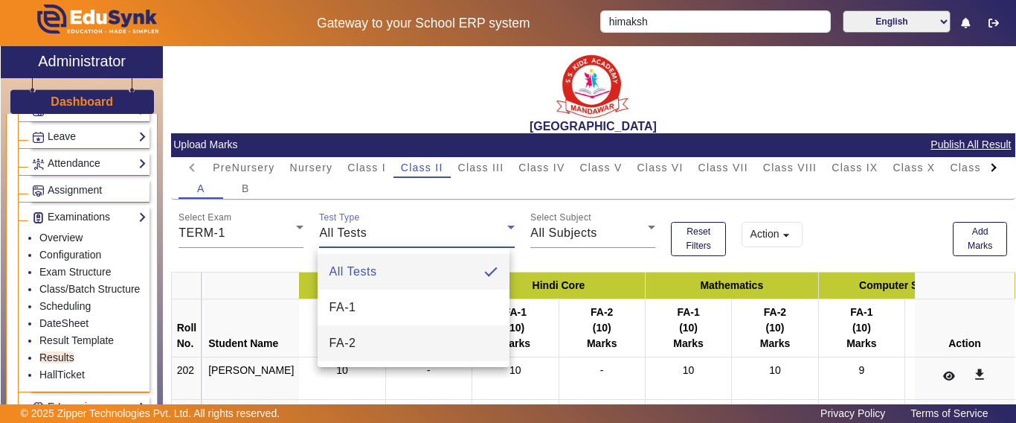
click at [357, 338] on mat-option "FA-2" at bounding box center [414, 343] width 193 height 36
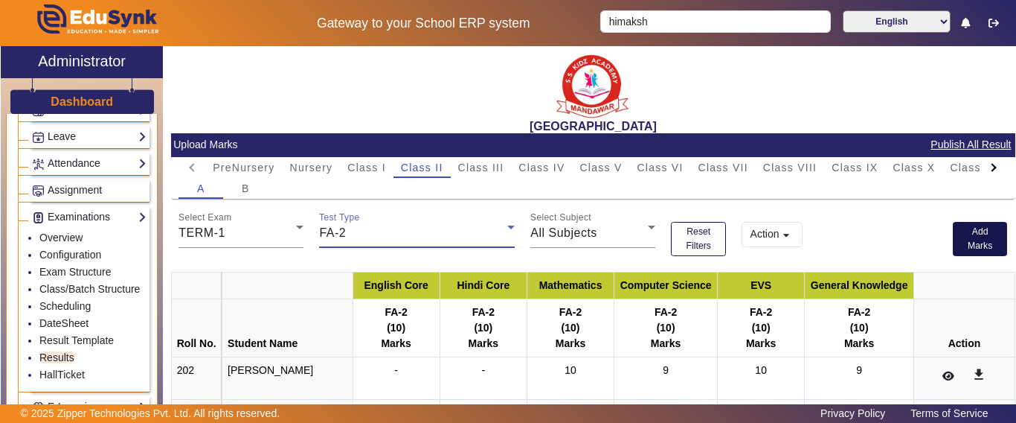
click at [970, 243] on button "Add Marks" at bounding box center [980, 239] width 55 height 34
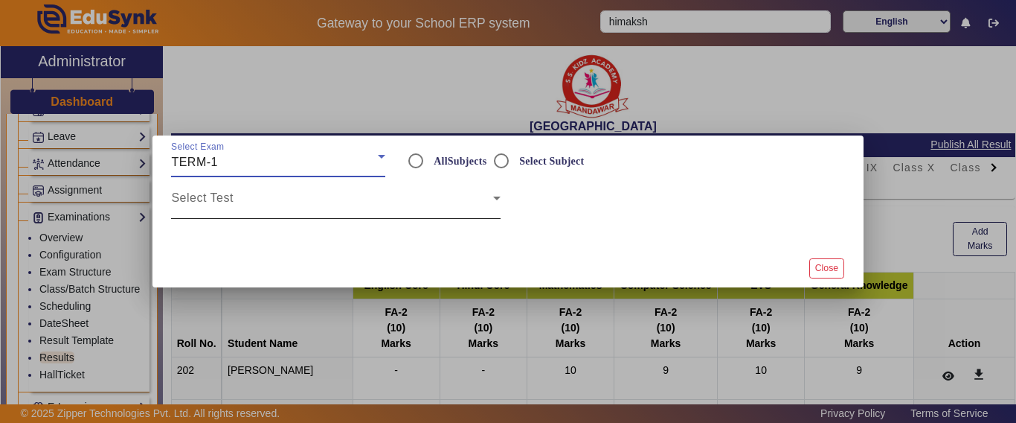
click at [291, 210] on span at bounding box center [331, 204] width 321 height 18
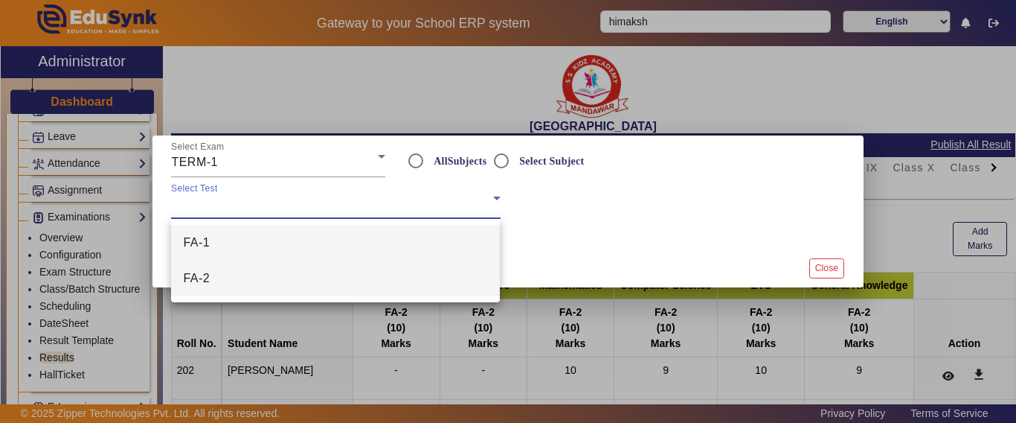
click at [242, 282] on mat-option "FA-2" at bounding box center [335, 278] width 329 height 36
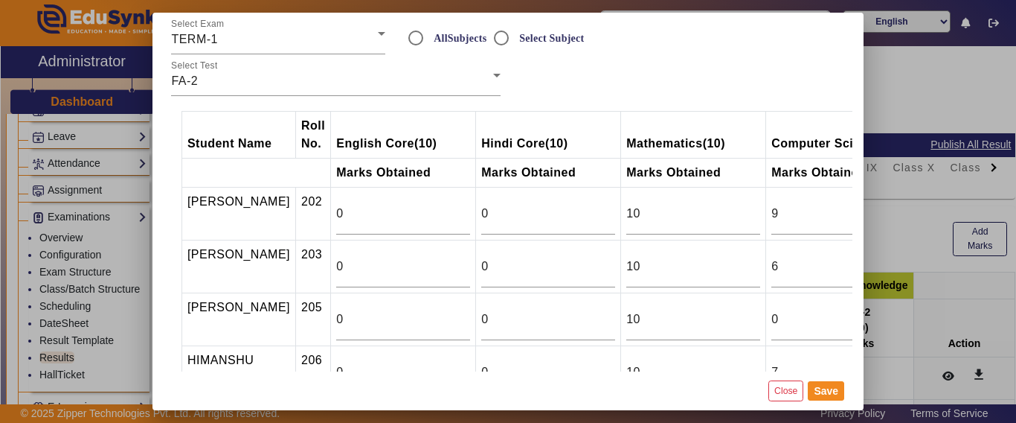
click at [500, 159] on th "Marks Obtained" at bounding box center [548, 172] width 145 height 29
click at [498, 36] on input "Select Subject" at bounding box center [502, 38] width 30 height 30
radio input "true"
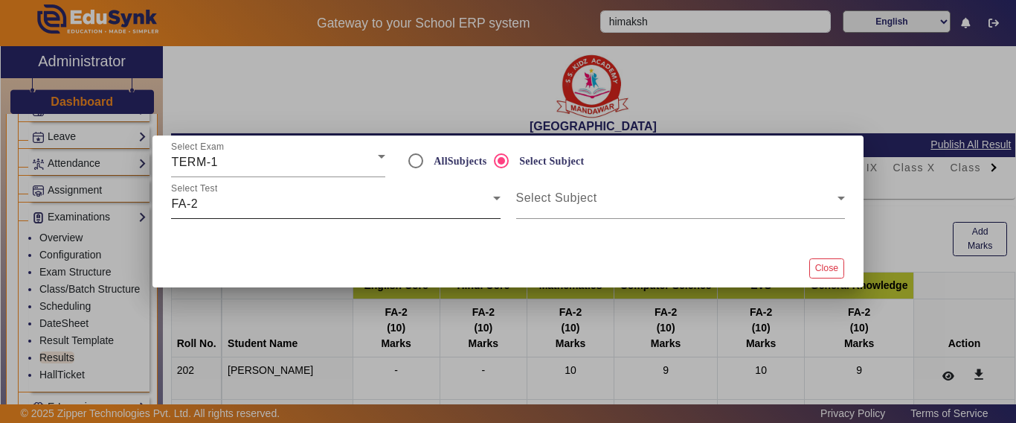
click at [383, 205] on div "FA-2" at bounding box center [331, 204] width 321 height 18
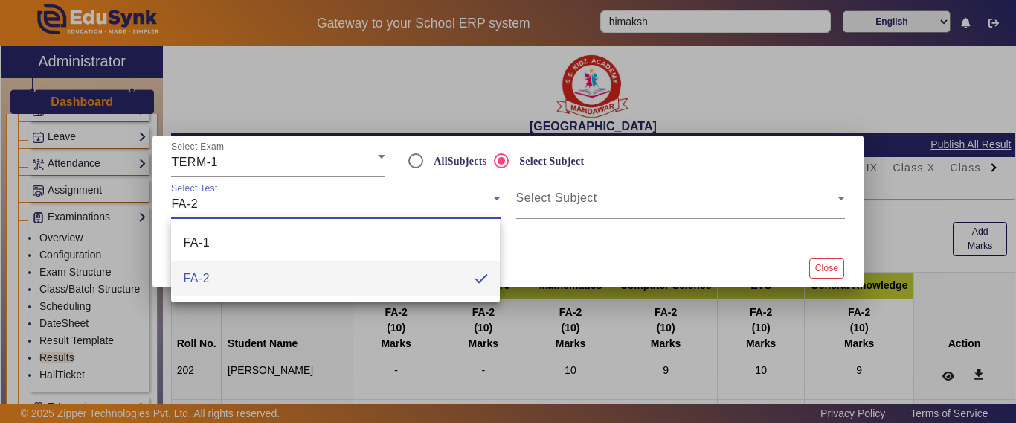
click at [570, 196] on div at bounding box center [508, 211] width 1016 height 423
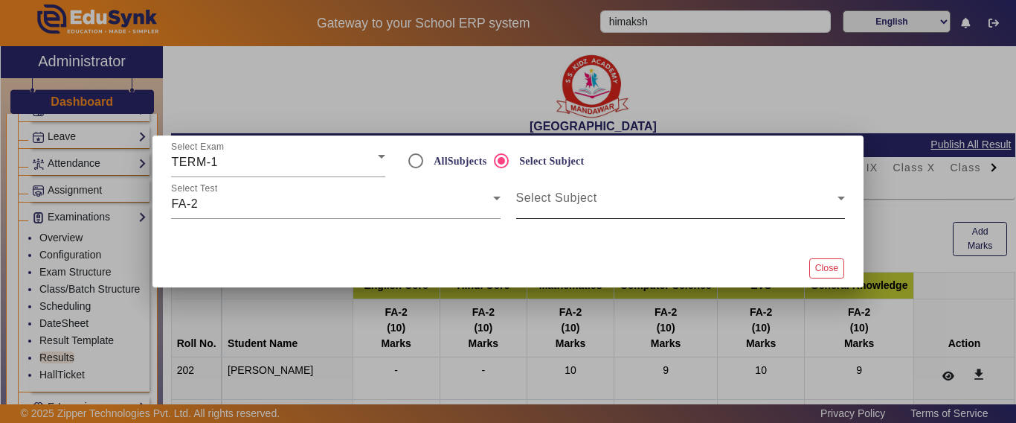
click at [556, 211] on span at bounding box center [676, 204] width 321 height 18
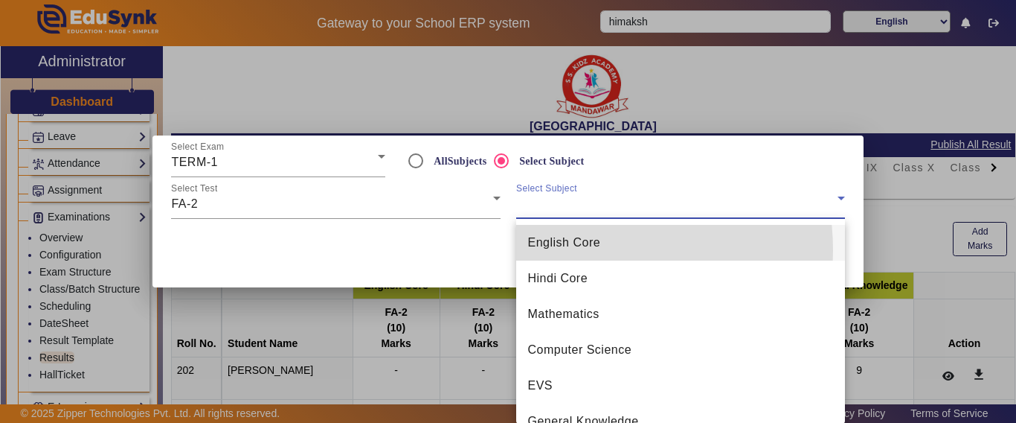
click at [582, 250] on span "English Core" at bounding box center [564, 243] width 73 height 18
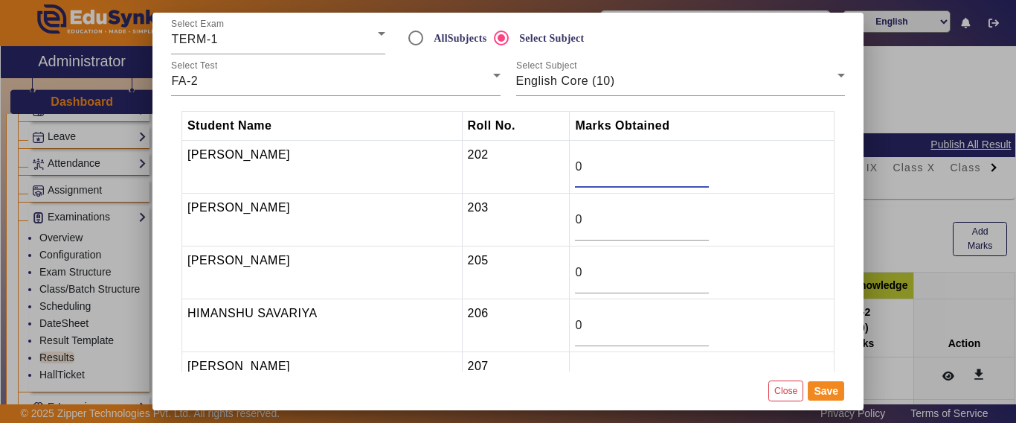
drag, startPoint x: 612, startPoint y: 167, endPoint x: 565, endPoint y: 167, distance: 46.9
click at [565, 167] on tr "[PERSON_NAME] 202 0" at bounding box center [508, 167] width 653 height 53
type input "10"
type input "8"
type input "9"
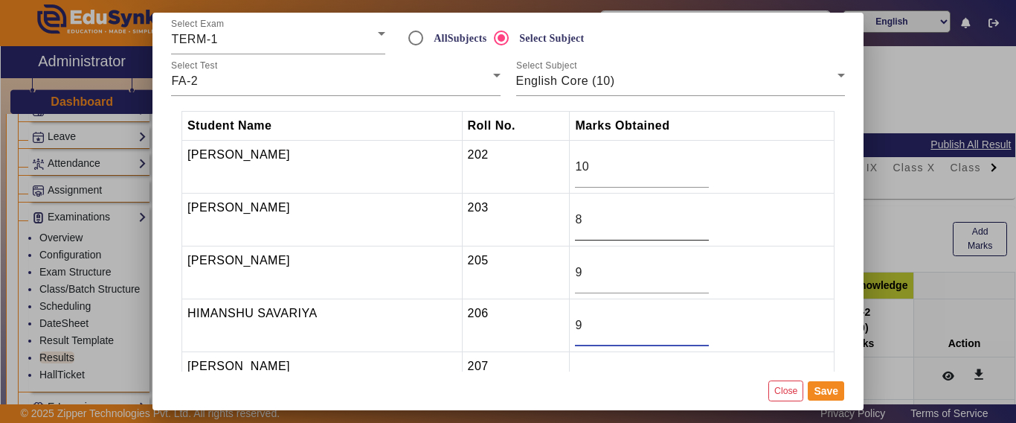
type input "9"
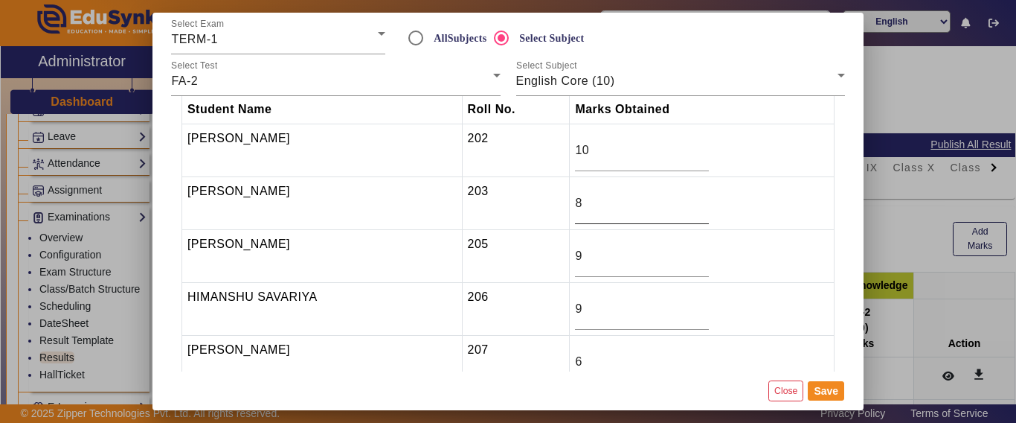
type input "6"
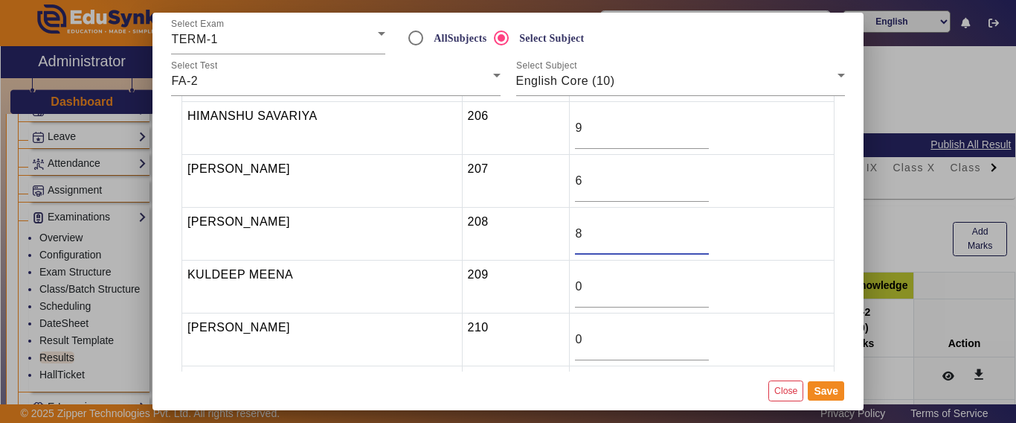
type input "8"
type input "9"
type input "6"
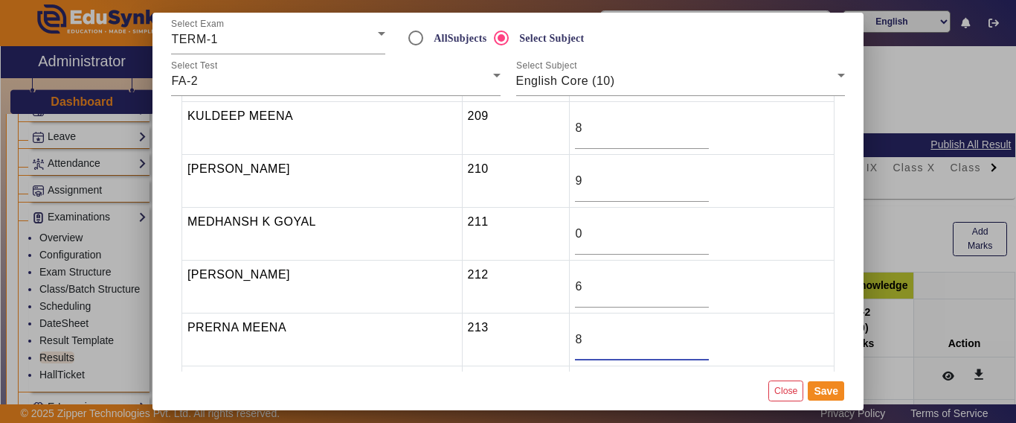
type input "8"
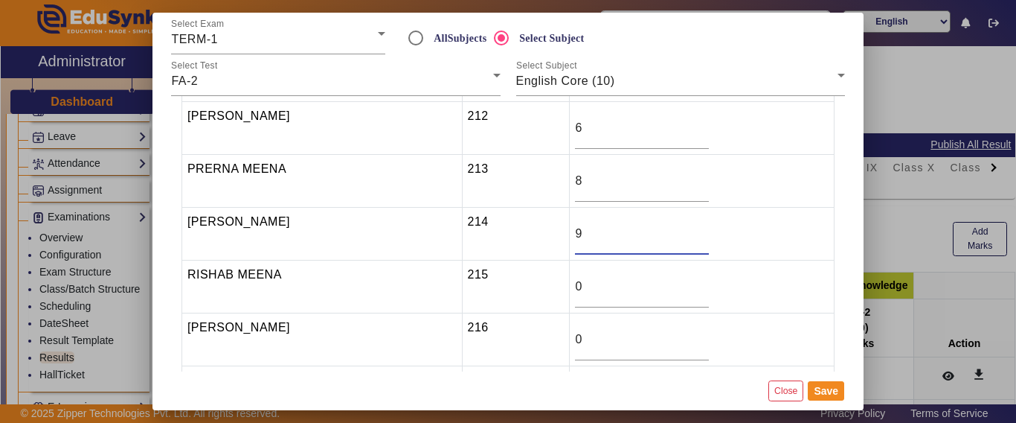
type input "9"
type input "10"
click at [826, 388] on button "Save" at bounding box center [826, 390] width 36 height 19
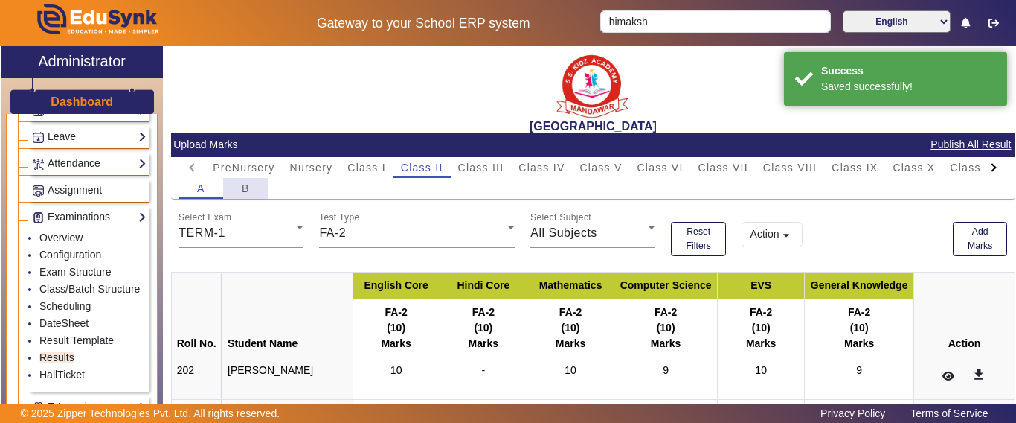
click at [245, 184] on span "B" at bounding box center [246, 188] width 8 height 10
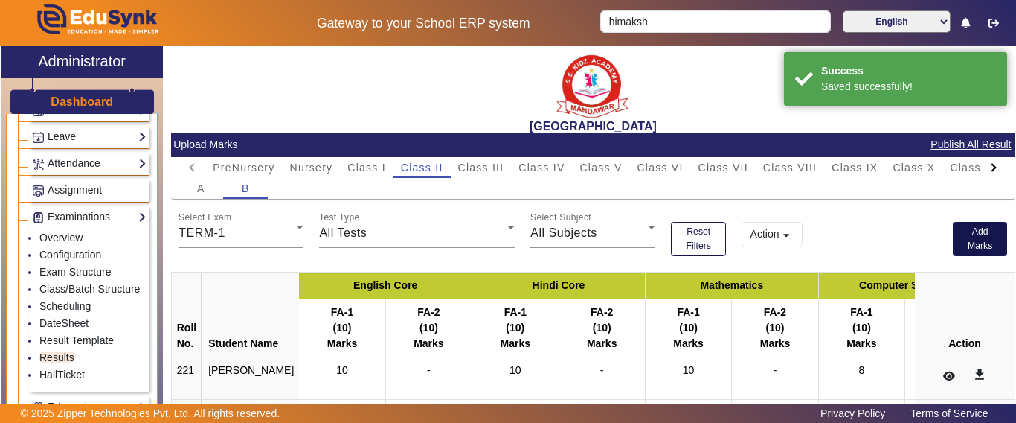
click at [975, 229] on button "Add Marks" at bounding box center [980, 239] width 55 height 34
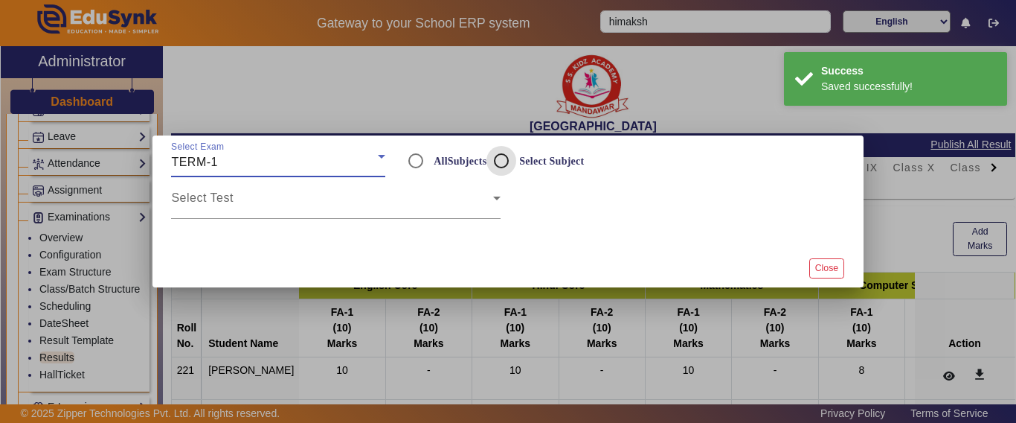
click at [509, 161] on input "Select Subject" at bounding box center [502, 161] width 30 height 30
radio input "true"
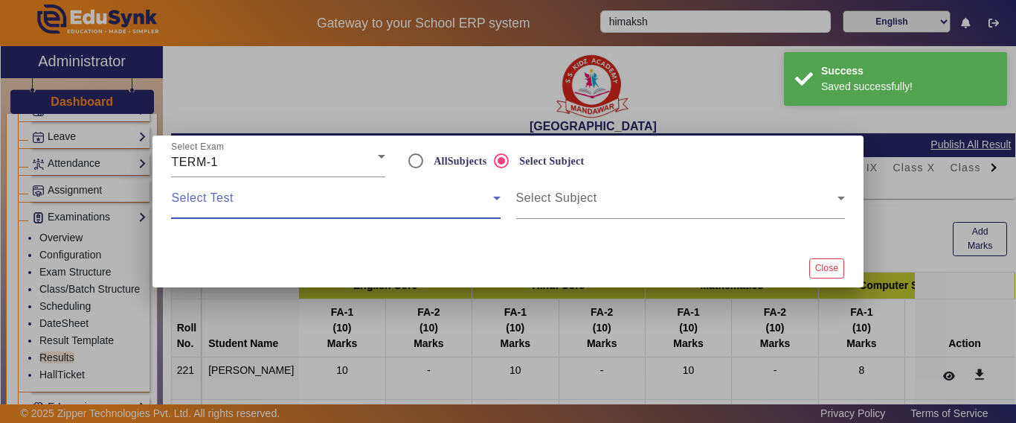
click at [339, 196] on span at bounding box center [331, 204] width 321 height 18
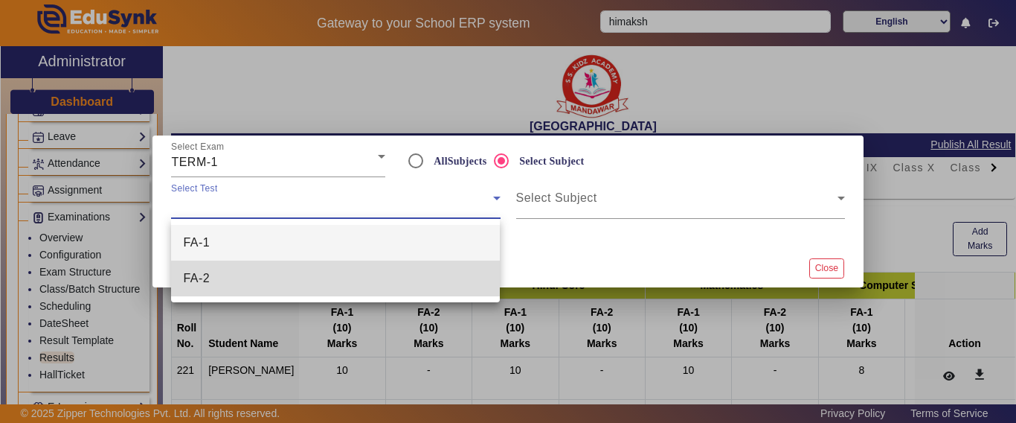
click at [253, 261] on mat-option "FA-2" at bounding box center [335, 278] width 329 height 36
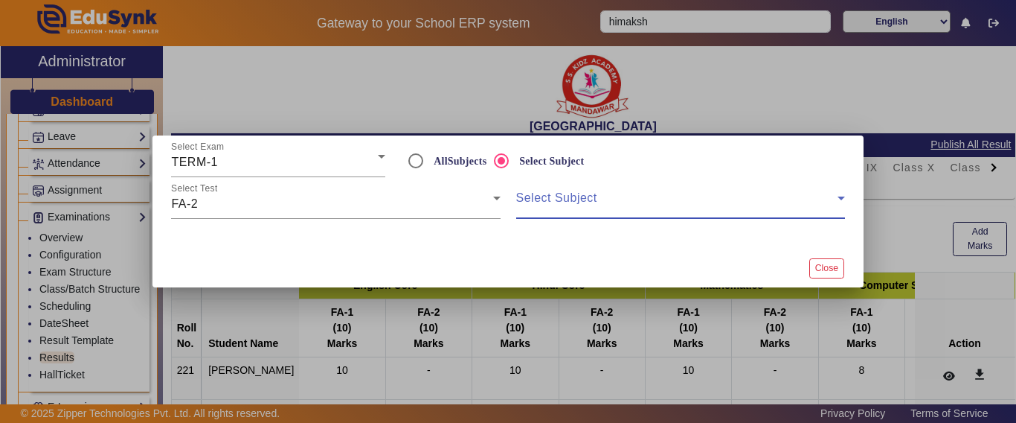
click at [647, 209] on span at bounding box center [676, 204] width 321 height 18
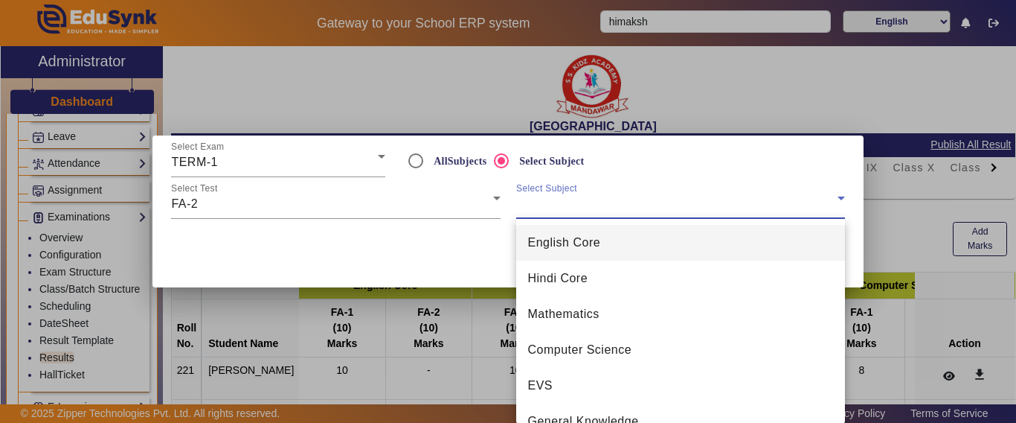
click at [597, 246] on span "English Core" at bounding box center [564, 243] width 73 height 18
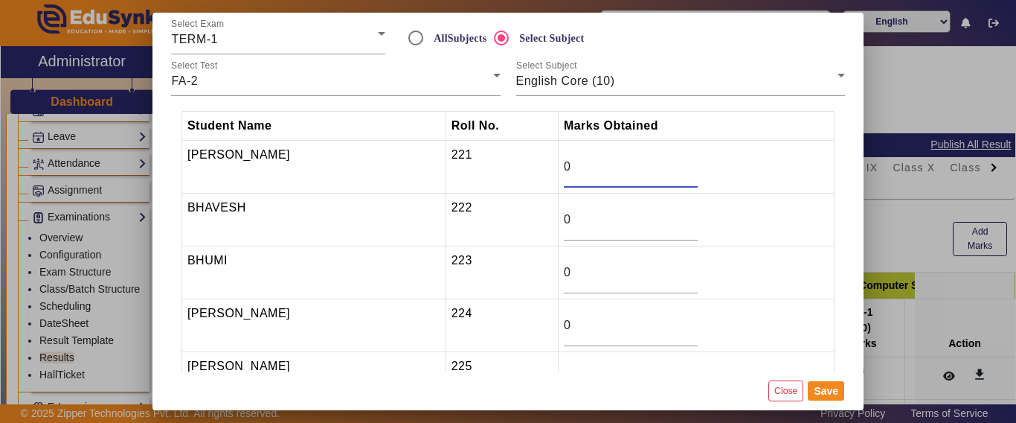
drag, startPoint x: 577, startPoint y: 173, endPoint x: 558, endPoint y: 171, distance: 18.7
click at [558, 171] on tr "[PERSON_NAME] 221 0" at bounding box center [508, 167] width 653 height 53
type input "9"
type input "8"
type input "9"
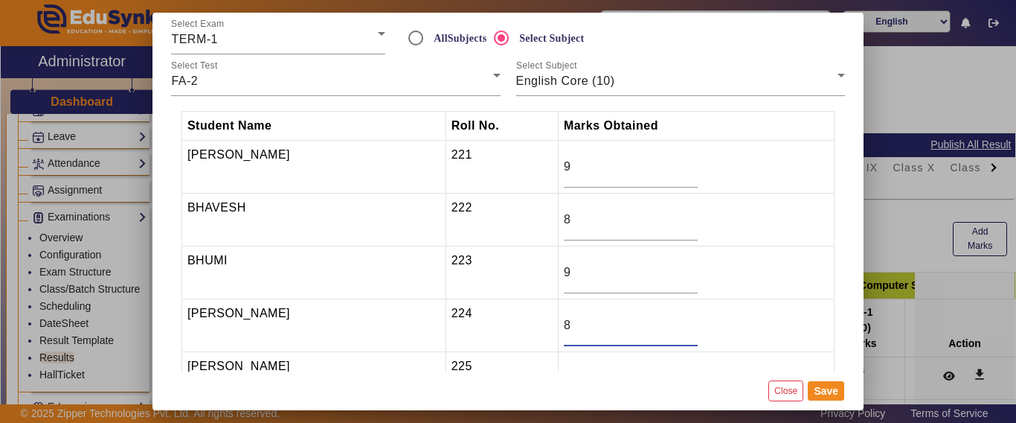
type input "8"
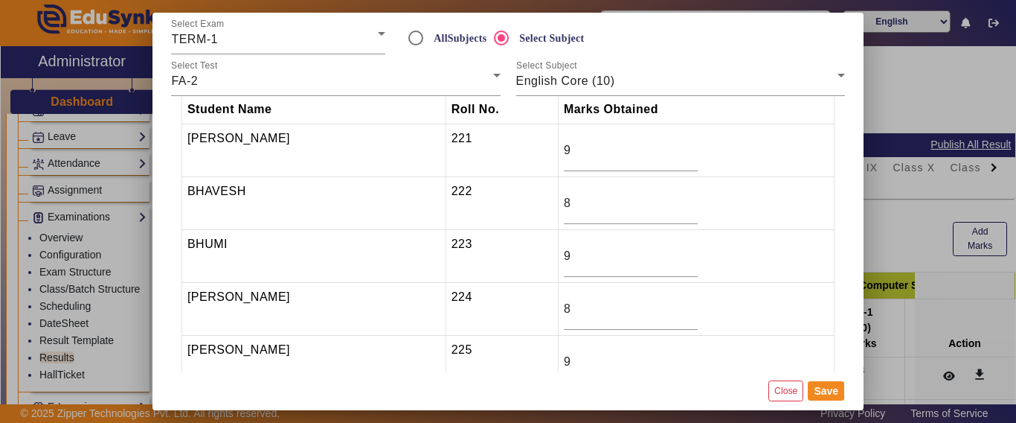
type input "9"
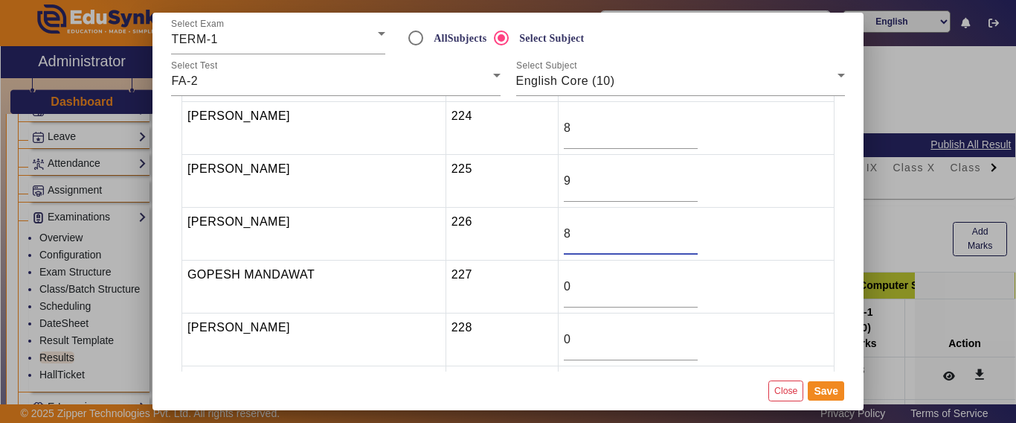
type input "8"
type input "9"
type input "7"
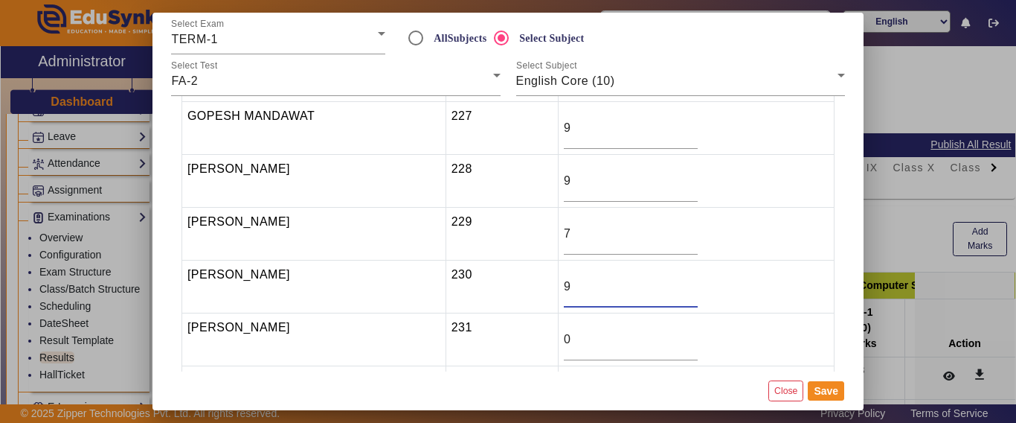
type input "9"
type input "8"
type input "9"
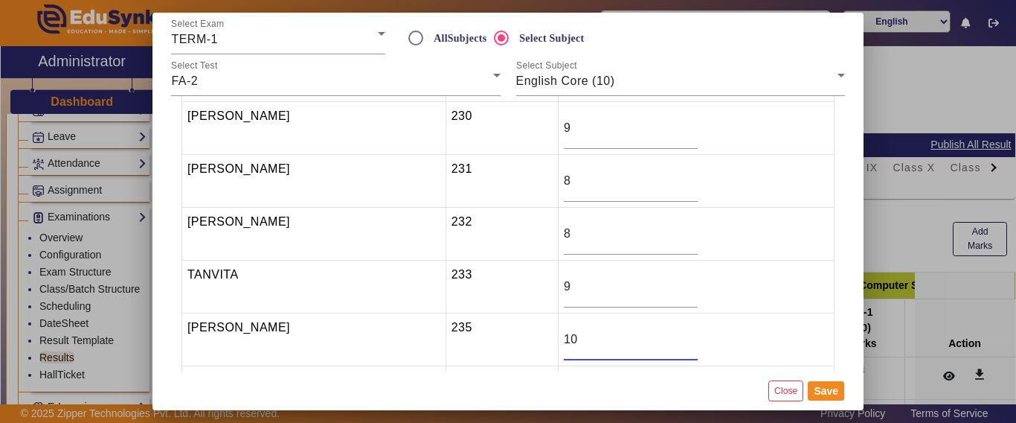
type input "10"
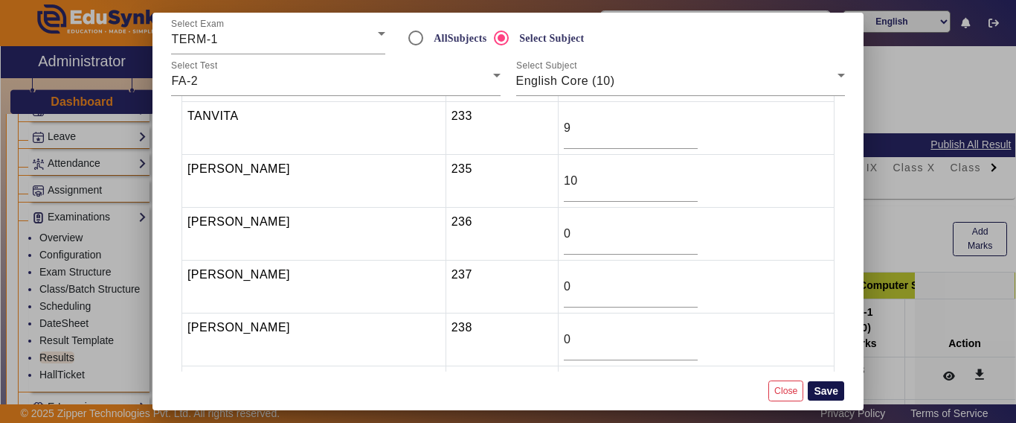
click at [828, 391] on button "Save" at bounding box center [826, 390] width 36 height 19
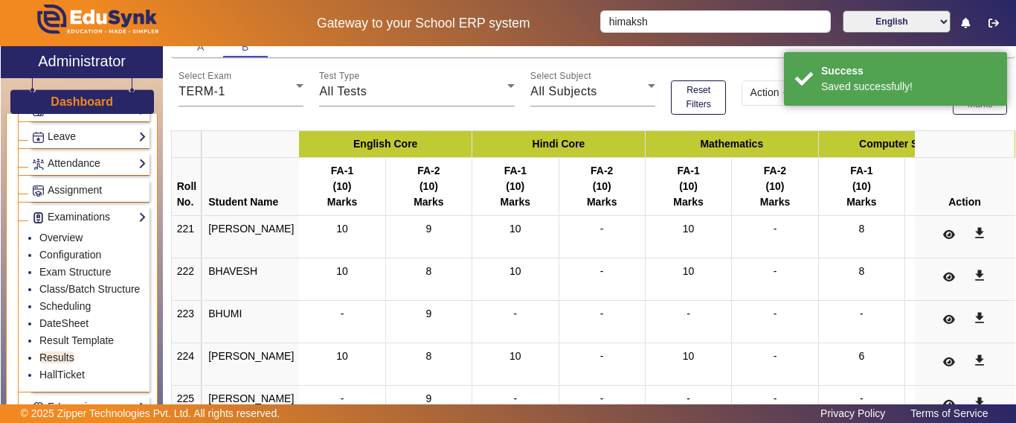
scroll to position [0, 0]
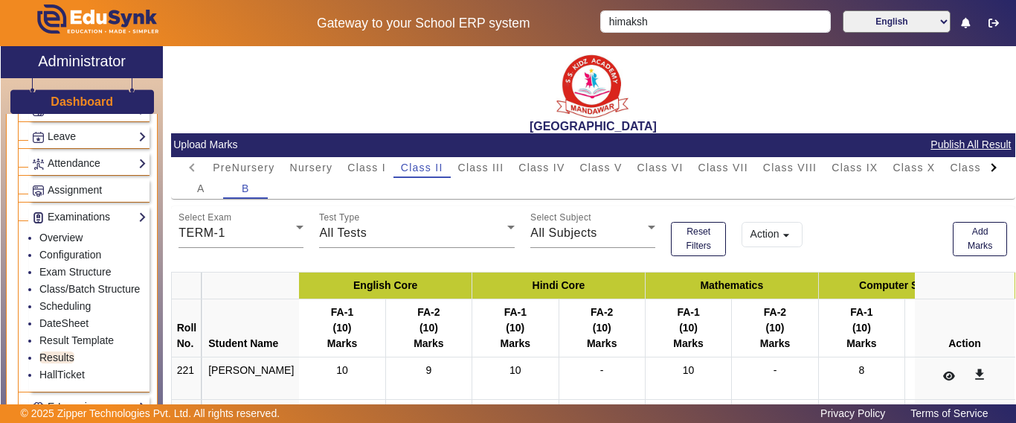
drag, startPoint x: 371, startPoint y: 166, endPoint x: 411, endPoint y: 180, distance: 42.6
click at [374, 166] on span "Class I" at bounding box center [366, 167] width 39 height 10
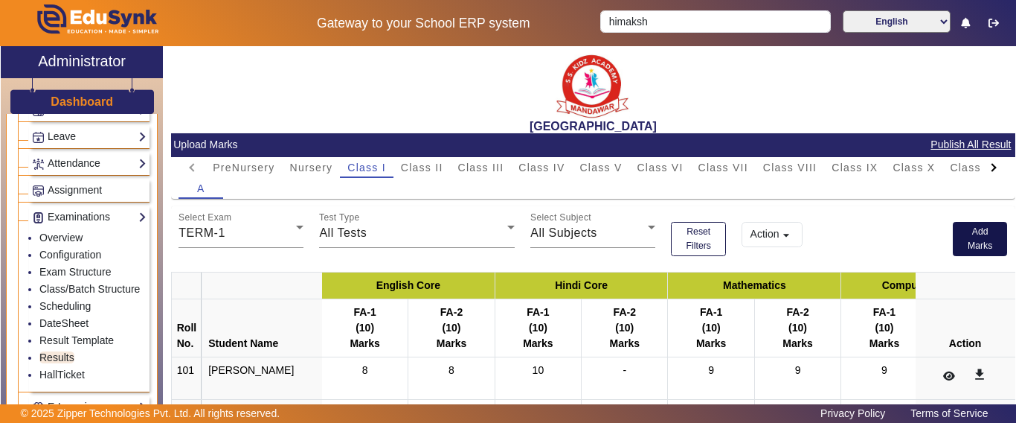
click at [970, 236] on button "Add Marks" at bounding box center [980, 239] width 55 height 34
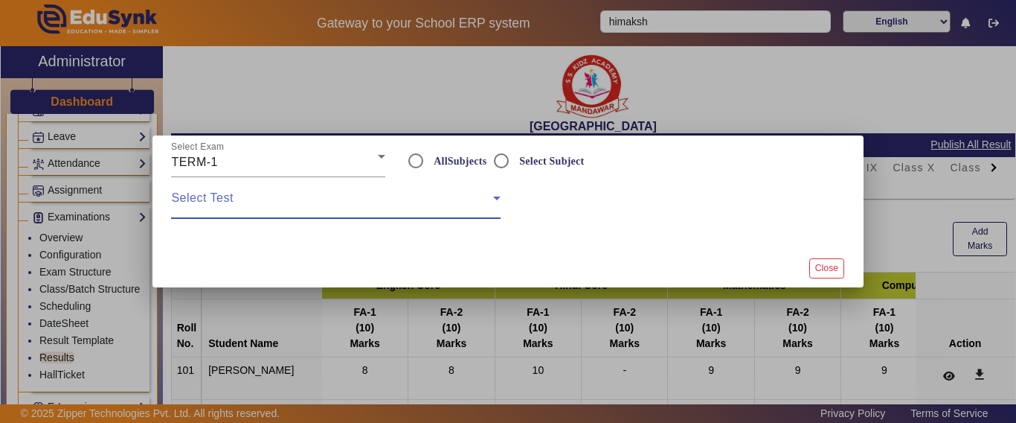
click at [358, 205] on span at bounding box center [331, 204] width 321 height 18
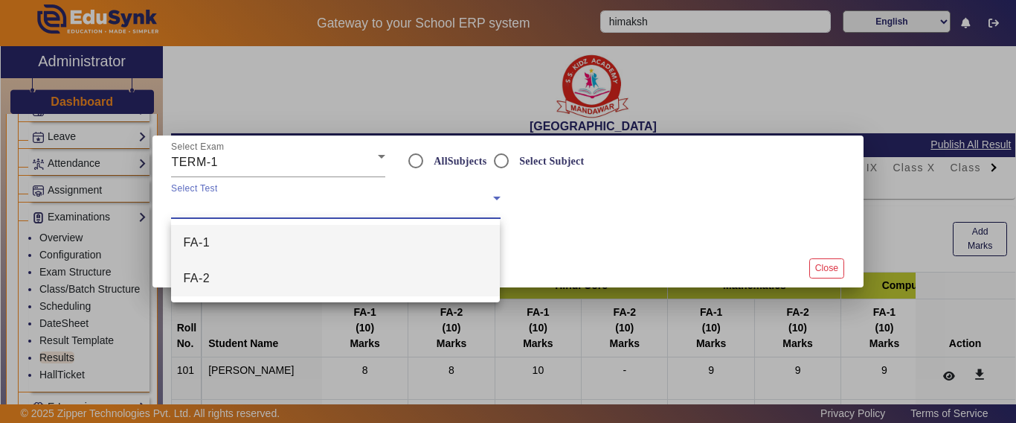
click at [278, 275] on mat-option "FA-2" at bounding box center [335, 278] width 329 height 36
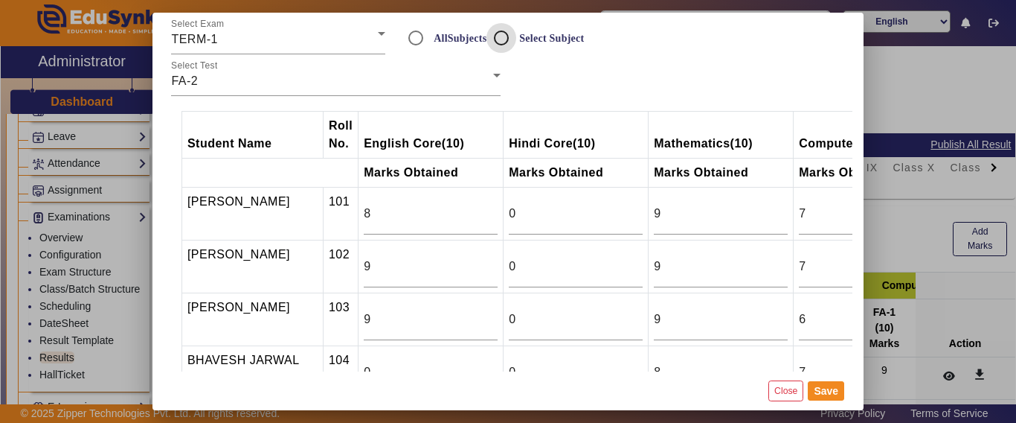
click at [503, 39] on input "Select Subject" at bounding box center [502, 38] width 30 height 30
radio input "true"
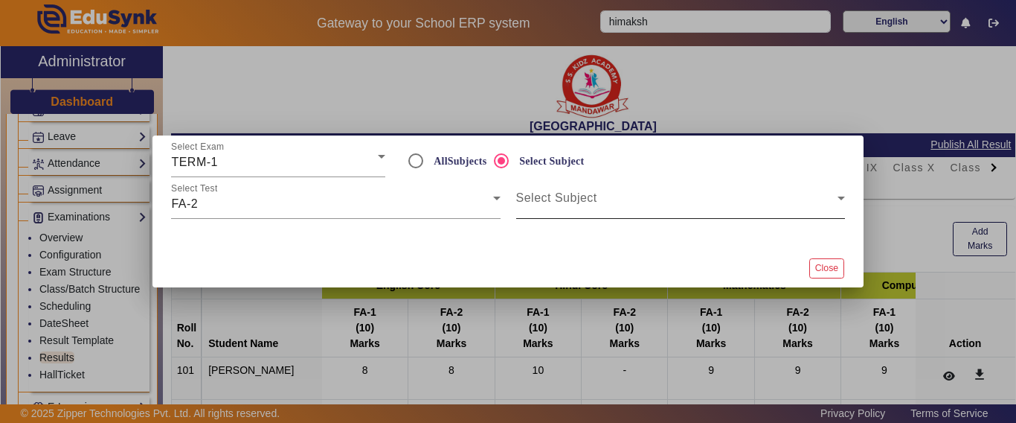
click at [551, 207] on span at bounding box center [676, 204] width 321 height 18
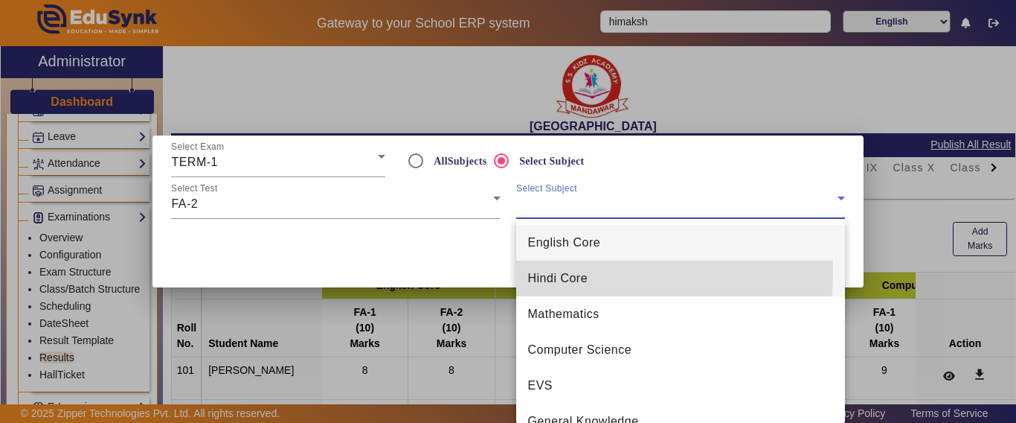
click at [577, 272] on span "Hindi Core" at bounding box center [558, 278] width 60 height 18
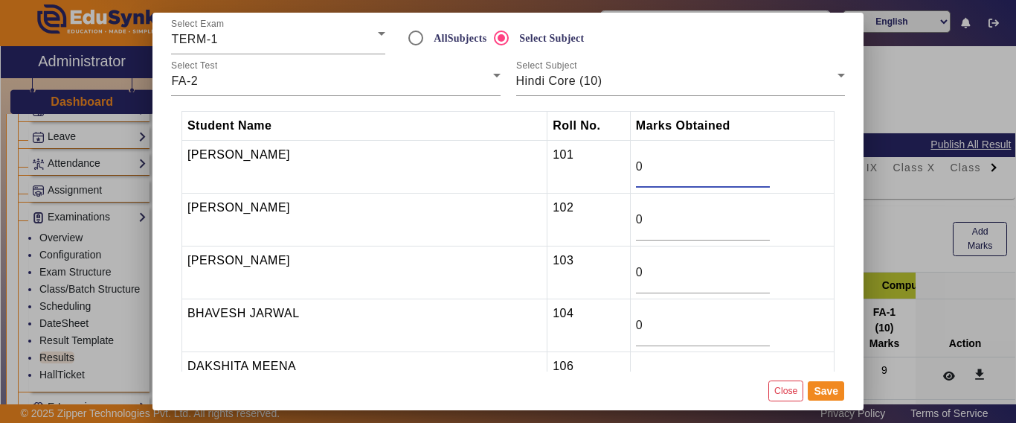
drag, startPoint x: 611, startPoint y: 165, endPoint x: 591, endPoint y: 164, distance: 19.4
click at [591, 164] on tr "[PERSON_NAME] 101 0" at bounding box center [508, 167] width 653 height 53
type input "9"
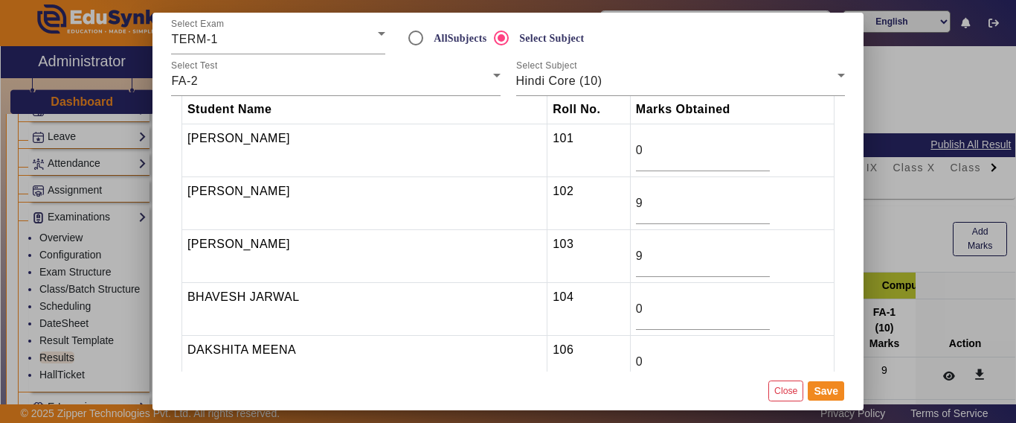
scroll to position [197, 0]
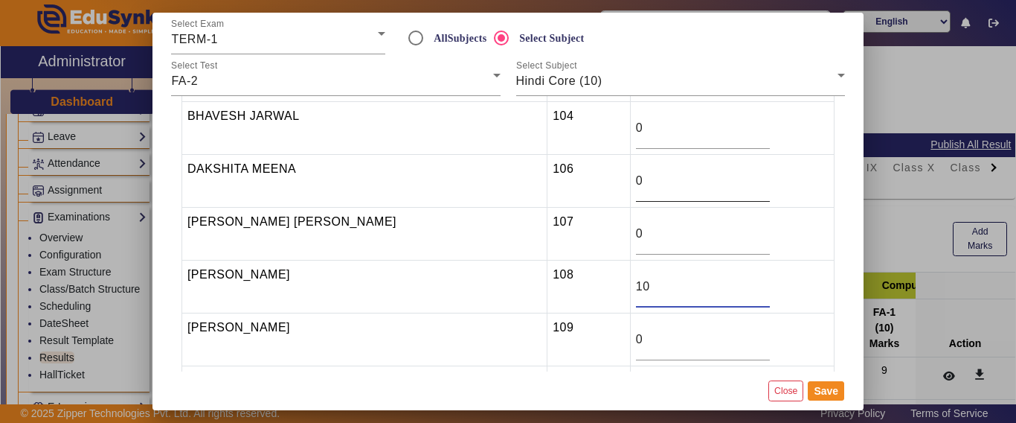
type input "10"
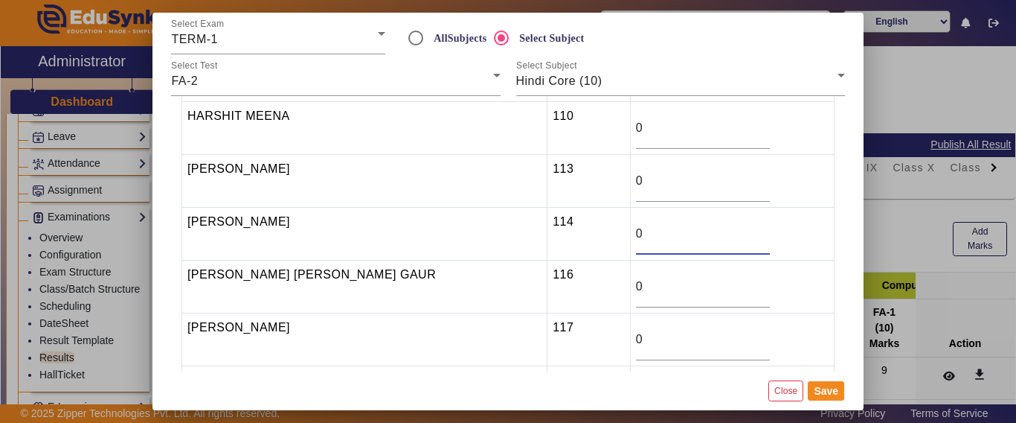
type input "1"
type input "10"
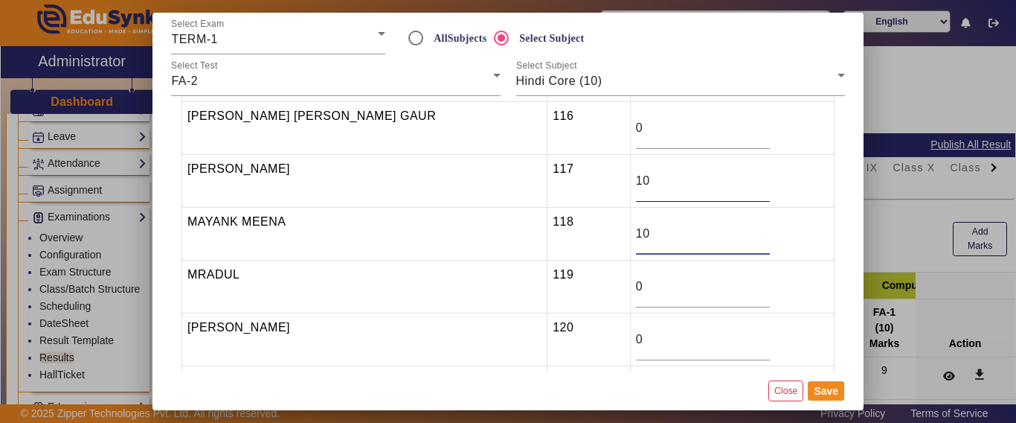
type input "10"
type input "9"
type input "10"
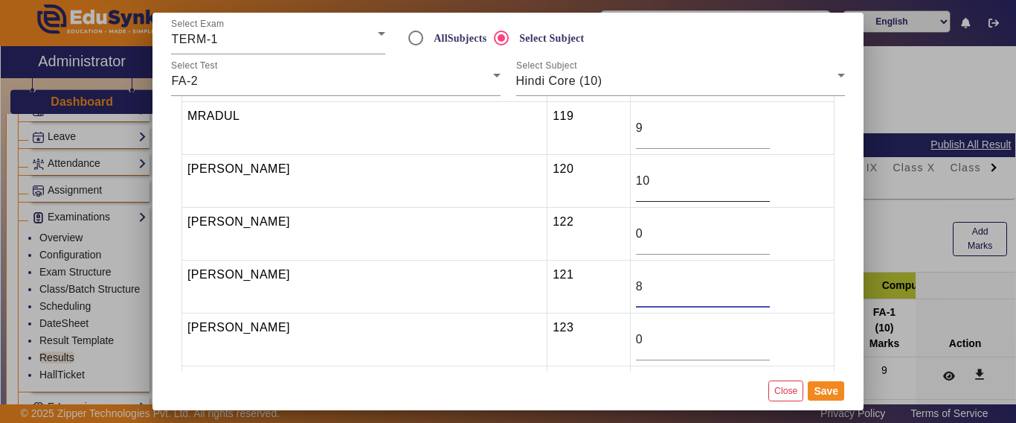
type input "8"
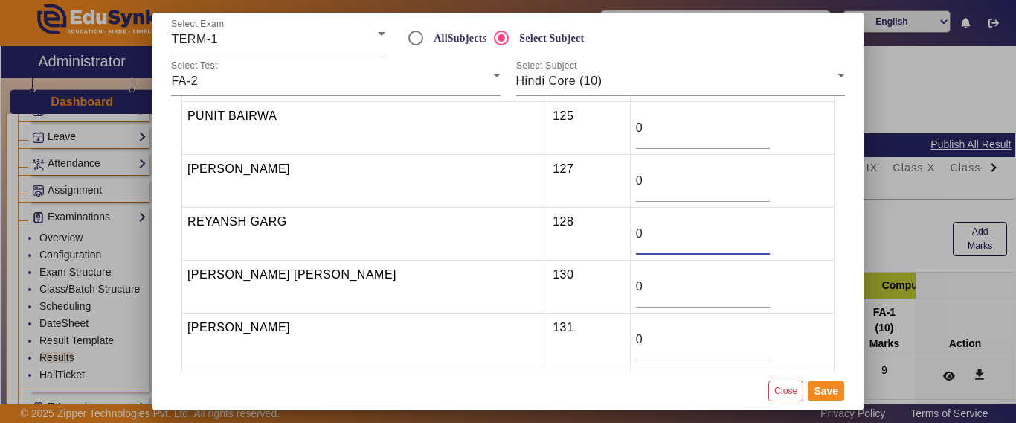
drag, startPoint x: 630, startPoint y: 228, endPoint x: 568, endPoint y: 225, distance: 62.6
click at [568, 225] on tr "[PERSON_NAME] 128 0" at bounding box center [508, 234] width 653 height 53
type input "10"
type input "8"
type input "10"
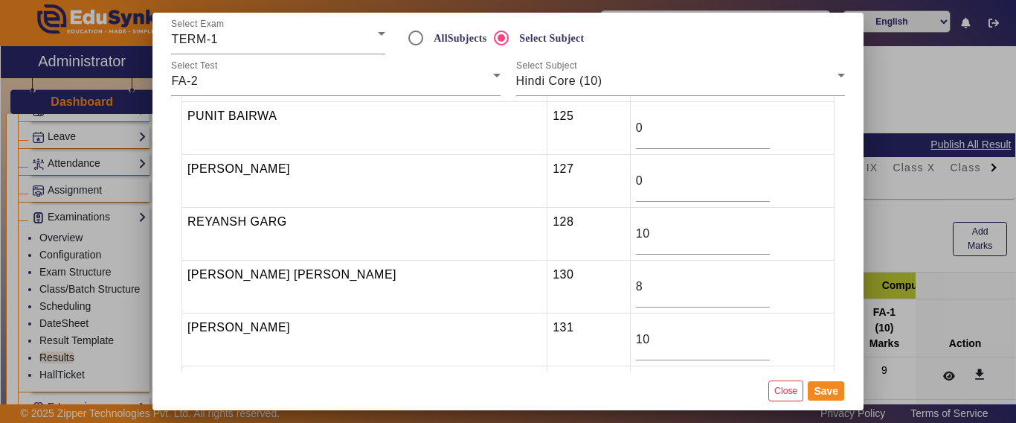
scroll to position [1306, 0]
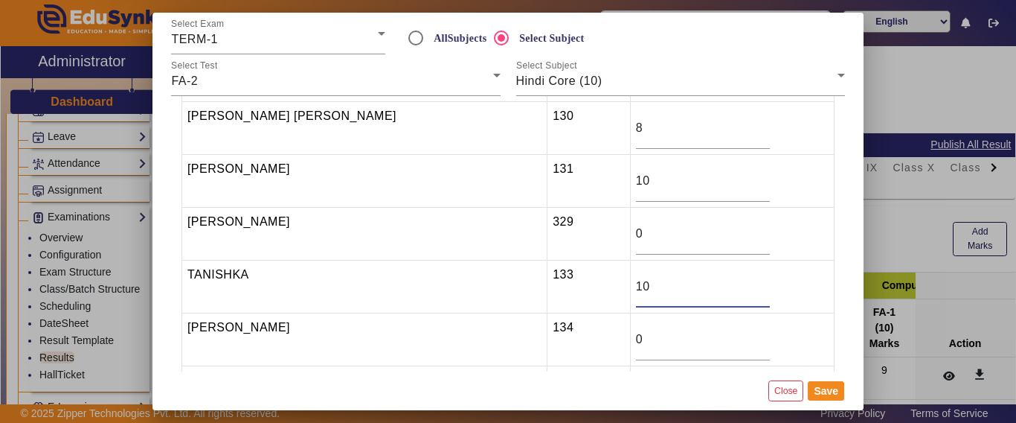
type input "10"
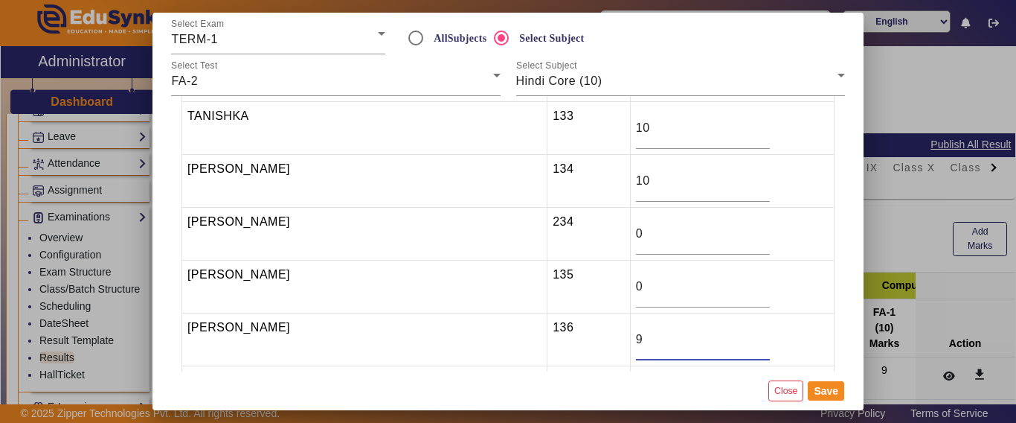
type input "9"
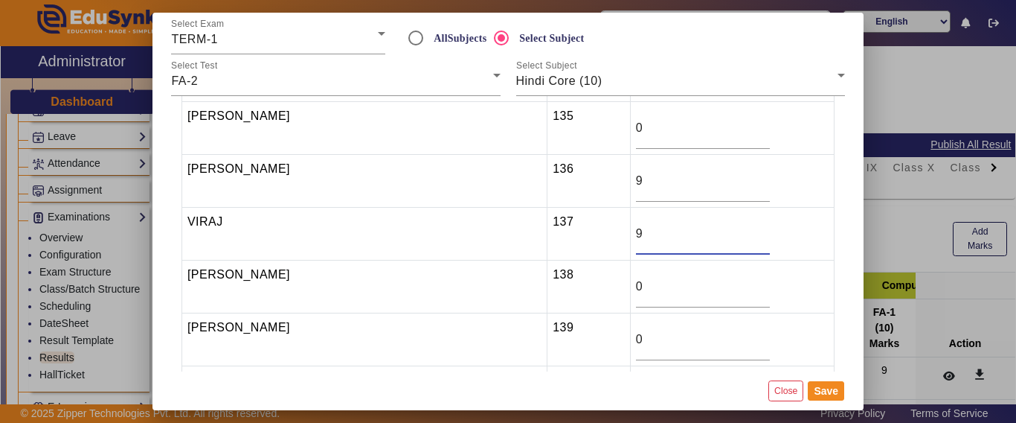
type input "9"
type input "10"
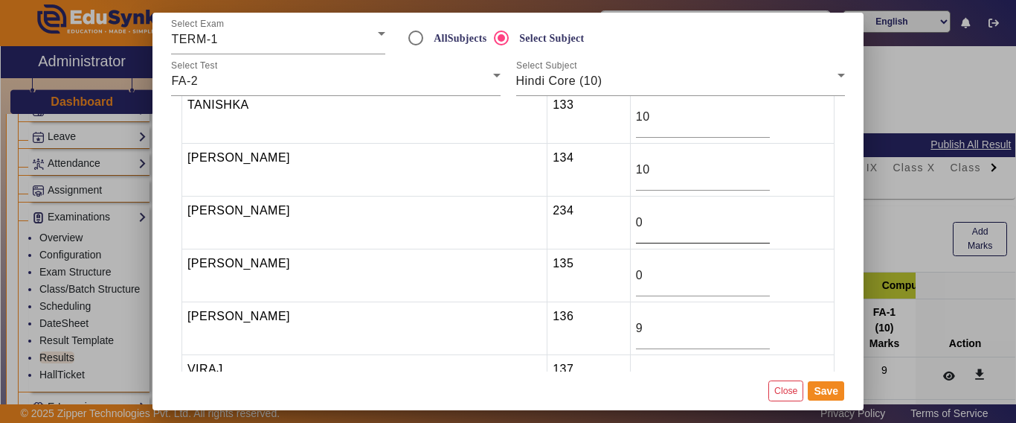
scroll to position [1475, 0]
drag, startPoint x: 632, startPoint y: 222, endPoint x: 603, endPoint y: 220, distance: 28.4
click at [636, 220] on input "0" at bounding box center [703, 224] width 134 height 18
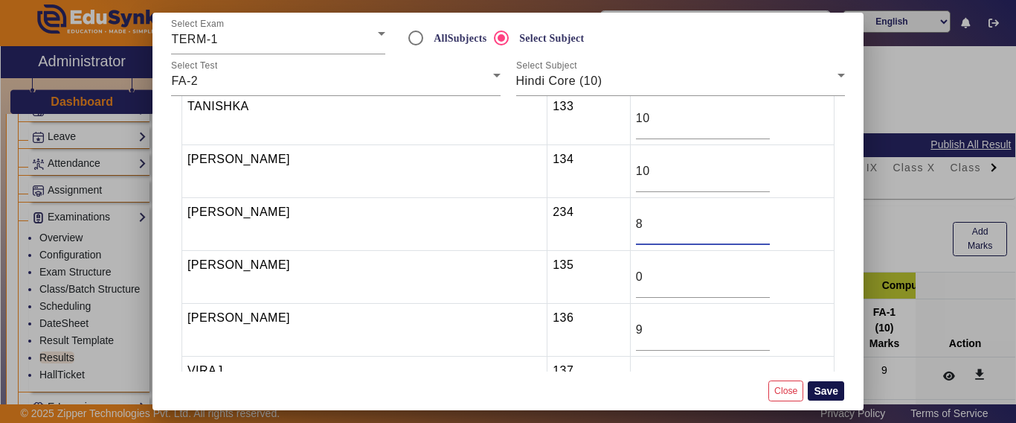
type input "8"
drag, startPoint x: 839, startPoint y: 388, endPoint x: 792, endPoint y: 380, distance: 47.5
click at [838, 389] on button "Save" at bounding box center [826, 390] width 36 height 19
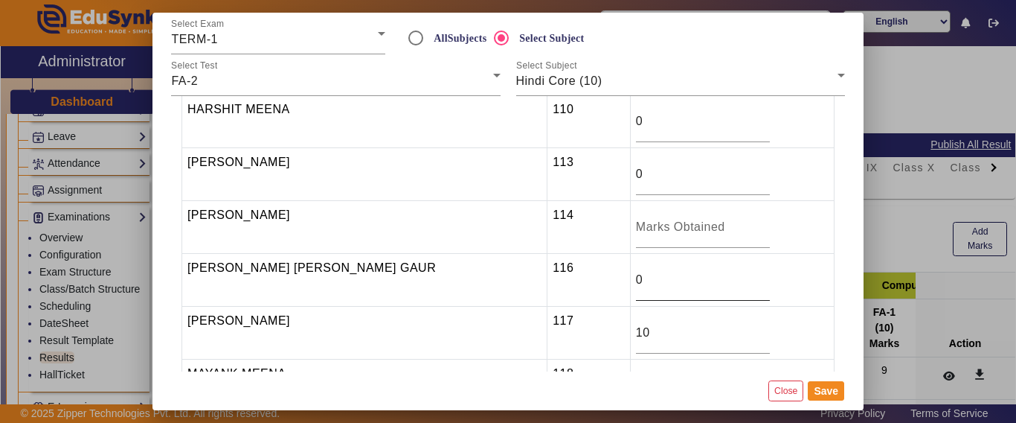
scroll to position [595, 0]
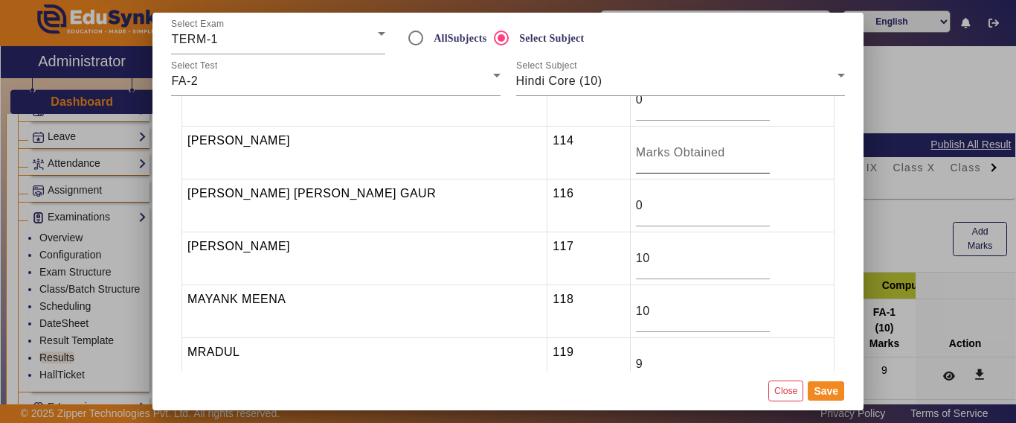
click at [650, 152] on input "number" at bounding box center [703, 153] width 134 height 18
drag, startPoint x: 641, startPoint y: 147, endPoint x: 535, endPoint y: 151, distance: 105.7
click at [533, 145] on tr "[PERSON_NAME] 114 -6" at bounding box center [508, 152] width 653 height 53
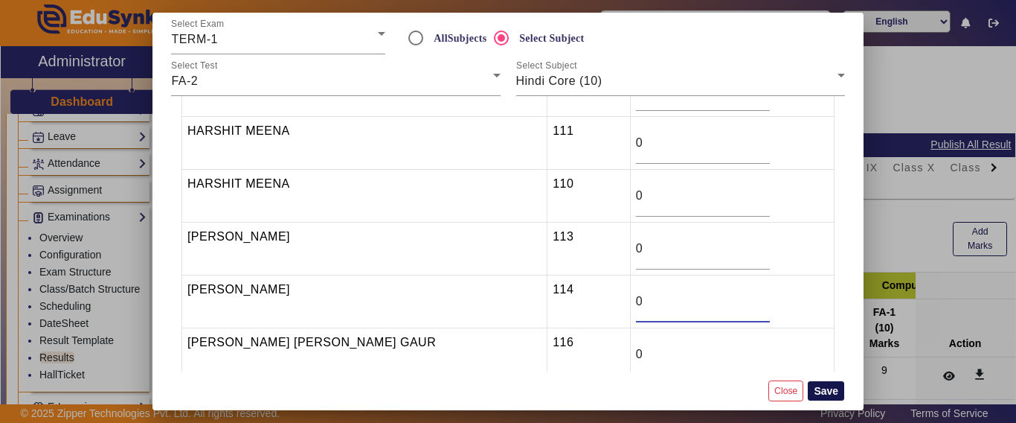
type input "0"
click at [828, 391] on button "Save" at bounding box center [826, 390] width 36 height 19
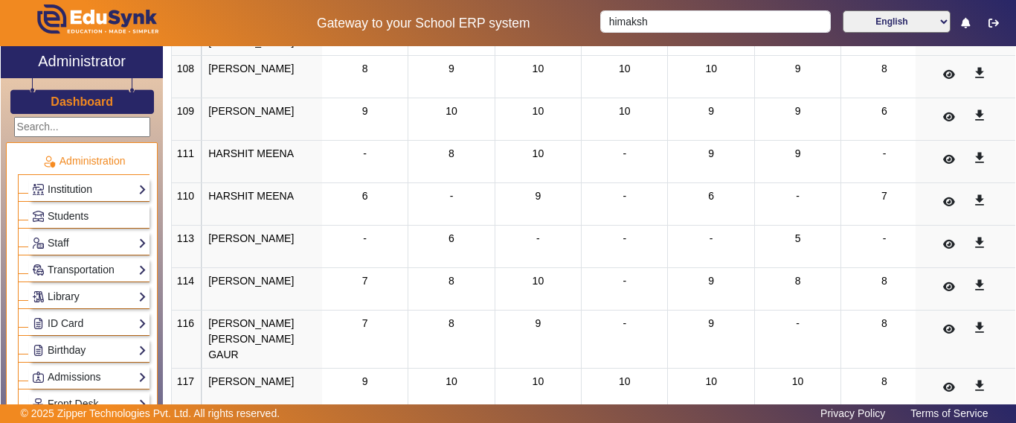
scroll to position [109, 0]
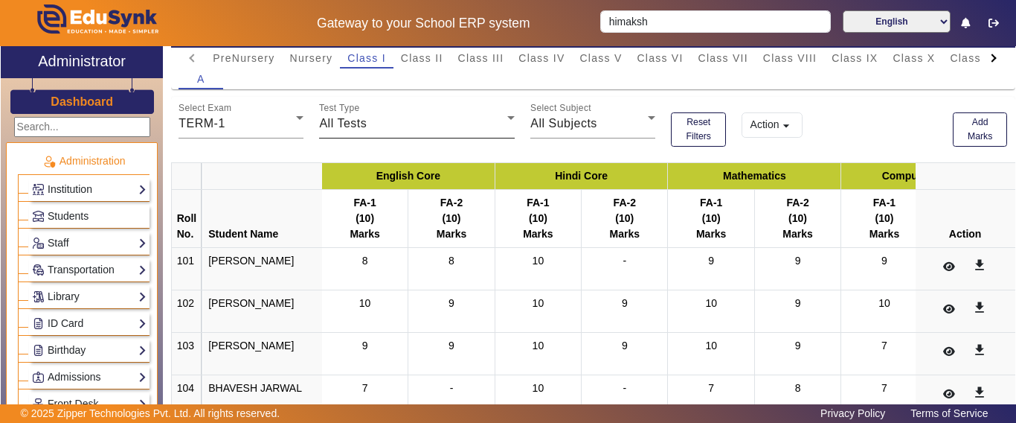
click at [336, 115] on div "All Tests" at bounding box center [413, 124] width 188 height 18
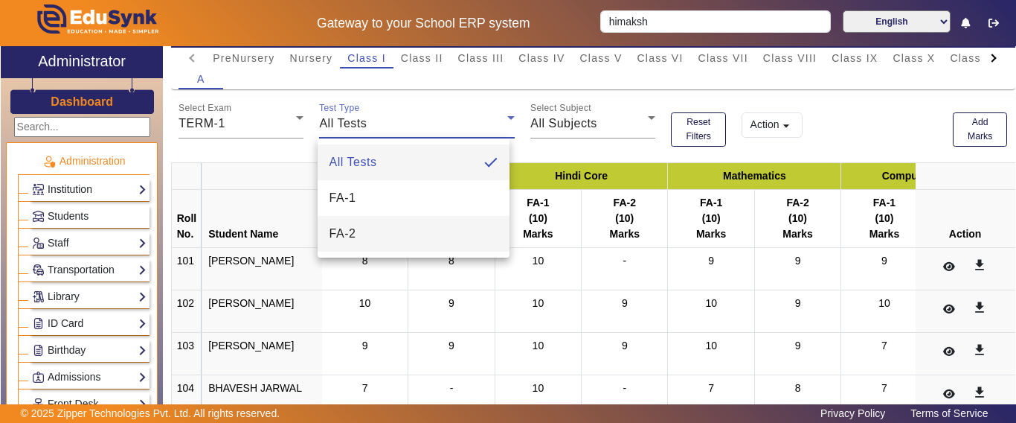
click at [365, 233] on mat-option "FA-2" at bounding box center [414, 234] width 193 height 36
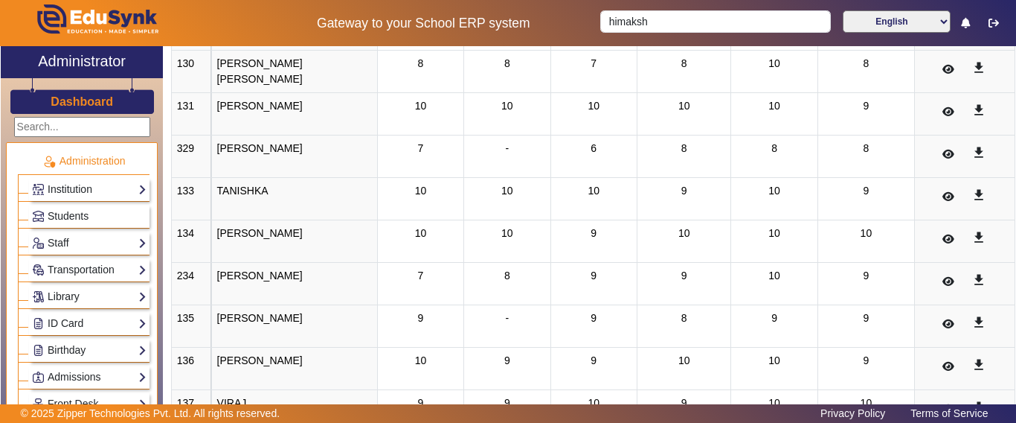
scroll to position [1835, 0]
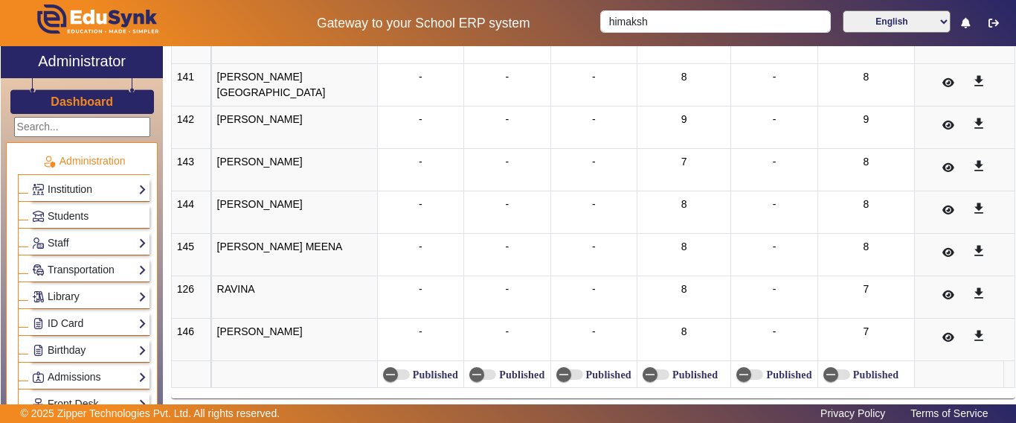
drag, startPoint x: 213, startPoint y: 187, endPoint x: 507, endPoint y: 435, distance: 385.0
click at [507, 422] on html "Gateway to your School ERP system himaksh English हिंदी (Hindi) ಕನ್ನಡ (Kannada)…" at bounding box center [508, 211] width 1016 height 423
drag, startPoint x: 527, startPoint y: 250, endPoint x: 522, endPoint y: 263, distance: 14.1
click at [527, 249] on td "-" at bounding box center [507, 254] width 86 height 42
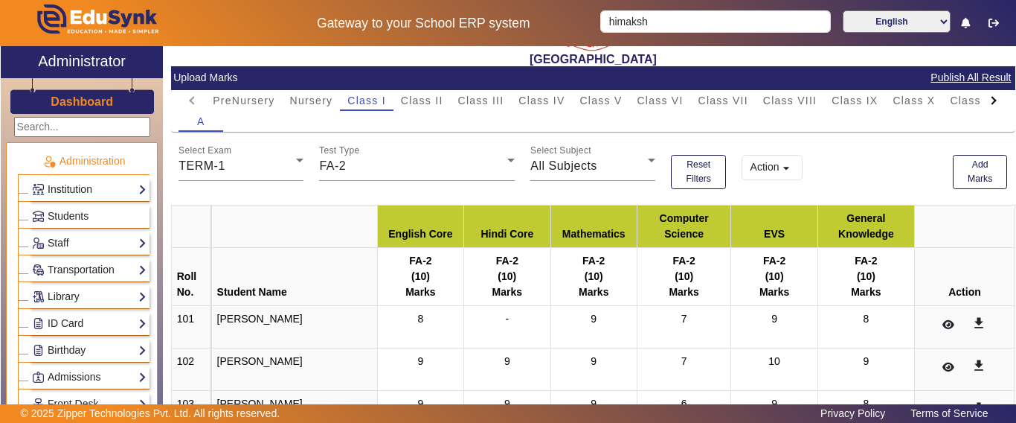
scroll to position [0, 0]
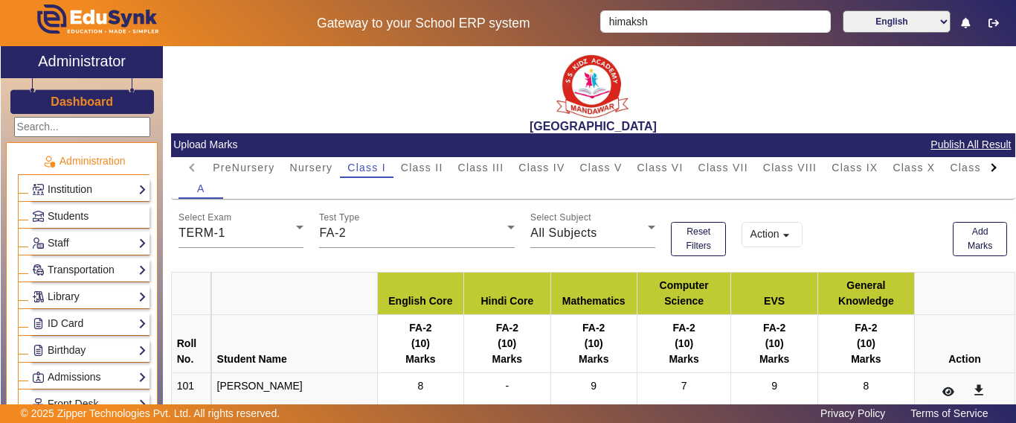
click at [424, 186] on div "A" at bounding box center [593, 188] width 829 height 21
click at [975, 234] on button "Add Marks" at bounding box center [980, 239] width 55 height 34
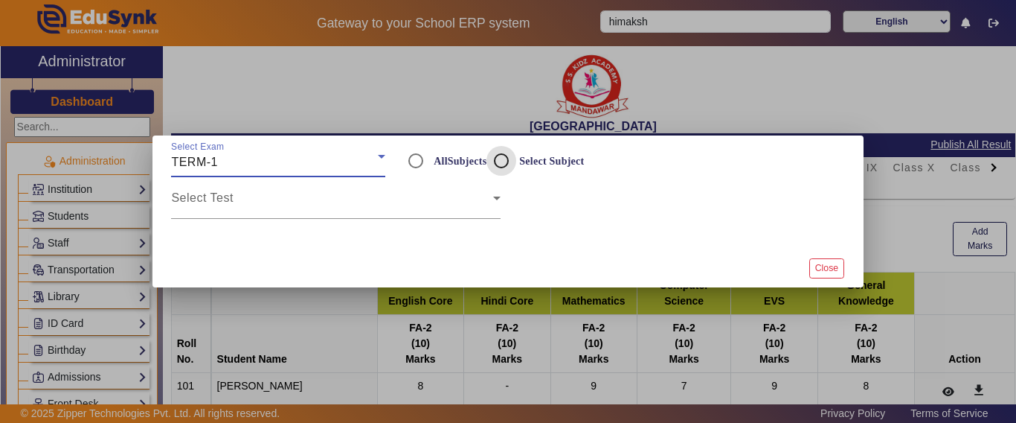
click at [496, 164] on input "Select Subject" at bounding box center [502, 161] width 30 height 30
radio input "true"
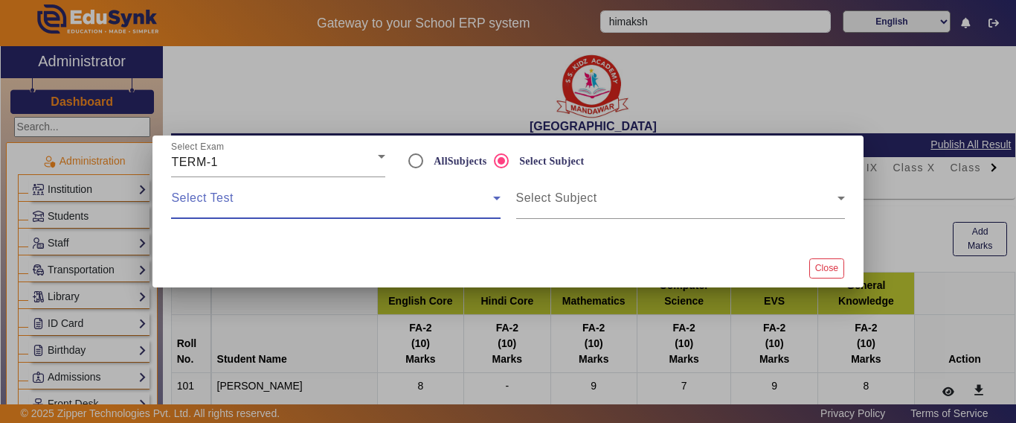
click at [263, 210] on span at bounding box center [331, 204] width 321 height 18
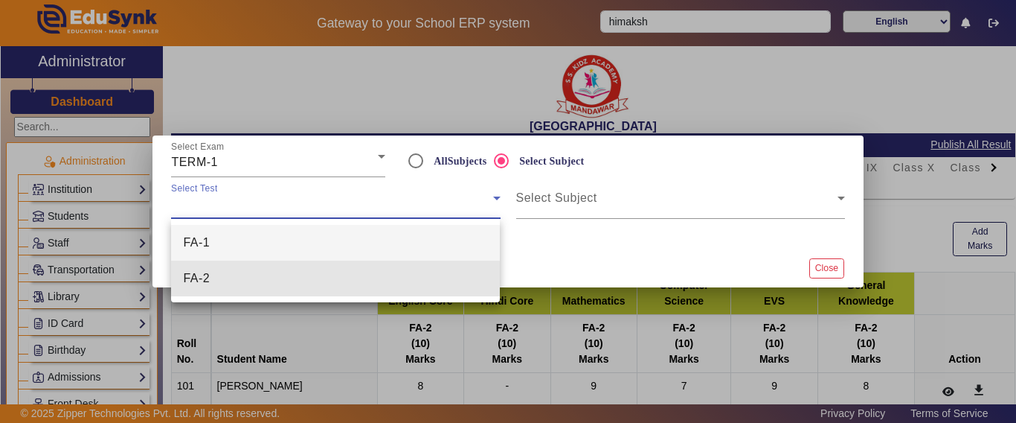
drag, startPoint x: 227, startPoint y: 278, endPoint x: 252, endPoint y: 274, distance: 25.7
click at [227, 279] on mat-option "FA-2" at bounding box center [335, 278] width 329 height 36
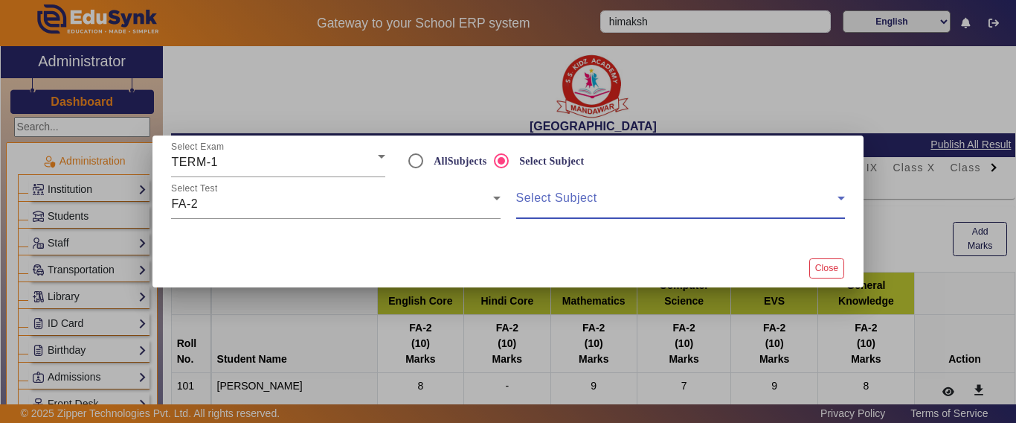
click at [658, 199] on span at bounding box center [676, 204] width 321 height 18
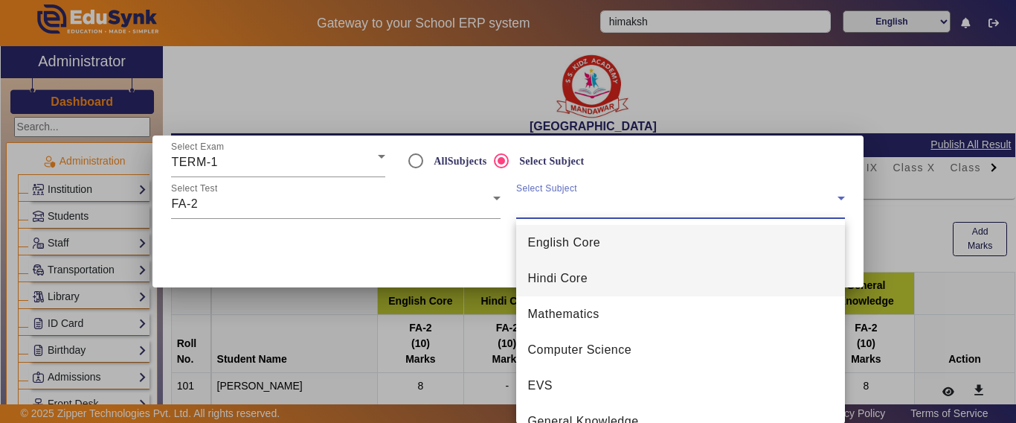
click at [589, 285] on mat-option "Hindi Core" at bounding box center [680, 278] width 329 height 36
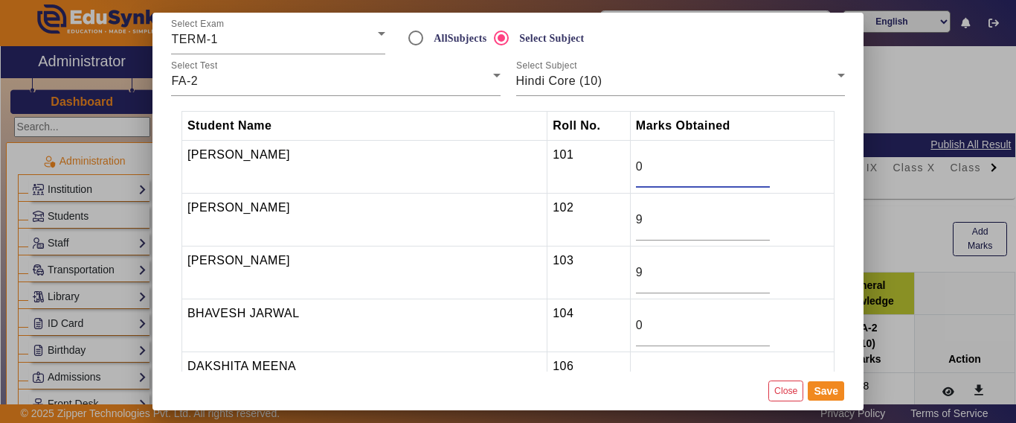
drag, startPoint x: 621, startPoint y: 167, endPoint x: 600, endPoint y: 173, distance: 21.7
click at [636, 173] on input "0" at bounding box center [703, 167] width 134 height 18
type input "10"
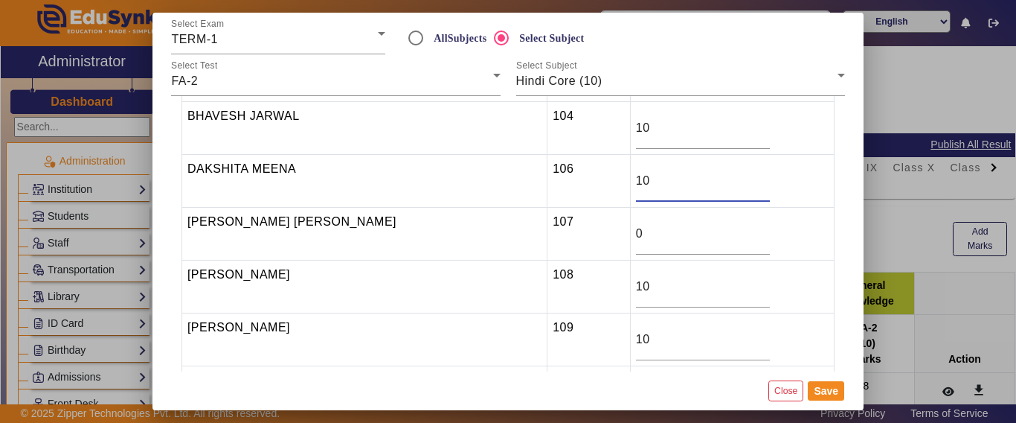
type input "10"
type input "9"
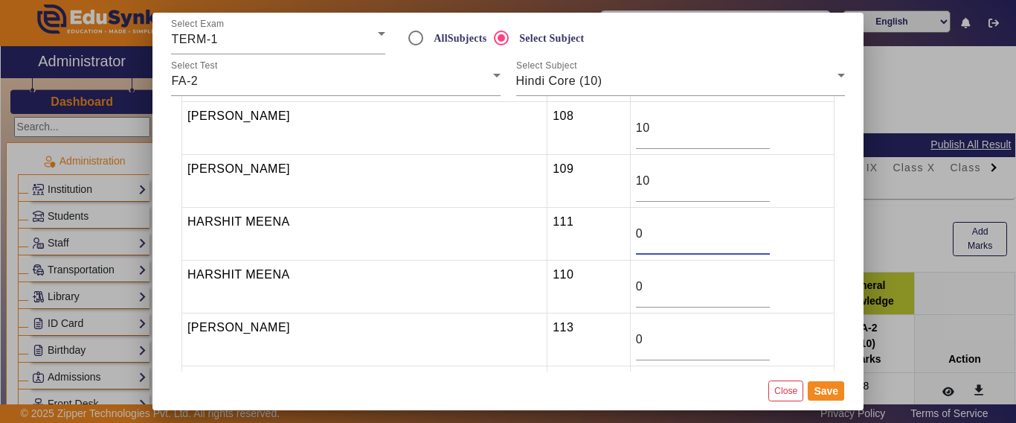
click at [636, 239] on input "0" at bounding box center [703, 234] width 134 height 18
drag, startPoint x: 626, startPoint y: 234, endPoint x: 548, endPoint y: 243, distance: 77.8
click at [549, 242] on tr "[PERSON_NAME] MEENA 111 0" at bounding box center [508, 234] width 653 height 53
type input "9"
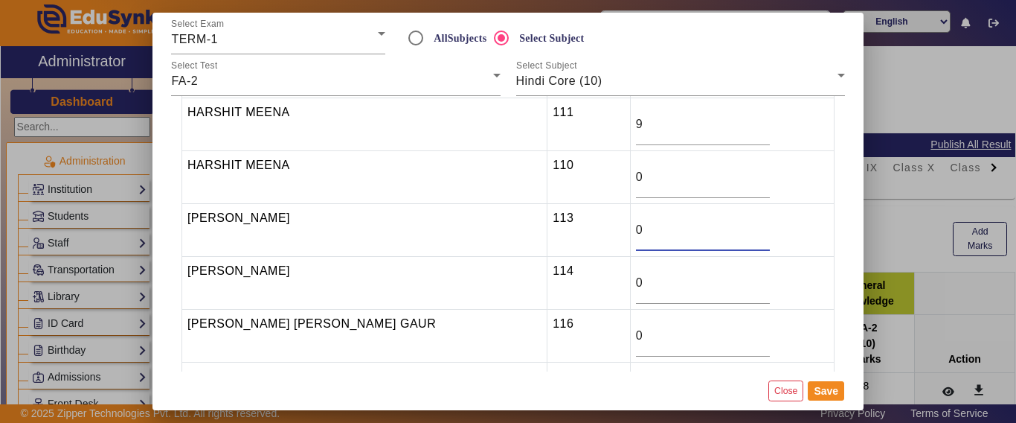
scroll to position [504, 0]
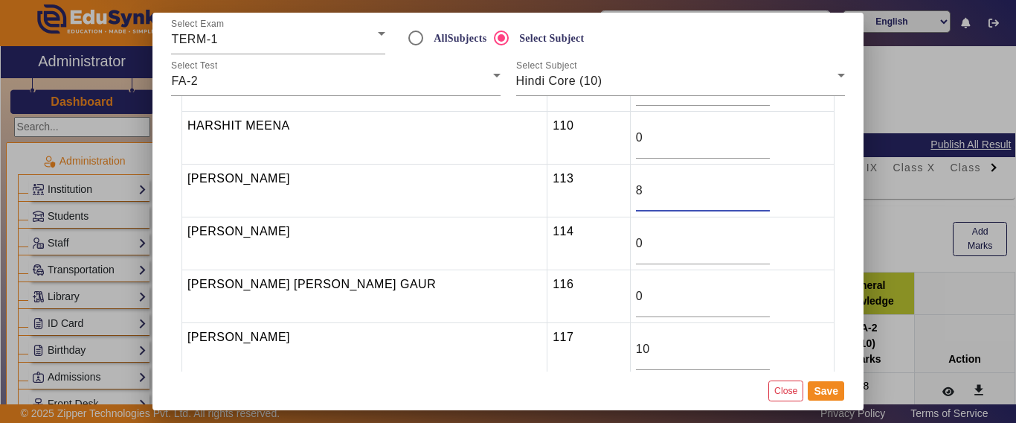
type input "8"
type input "9"
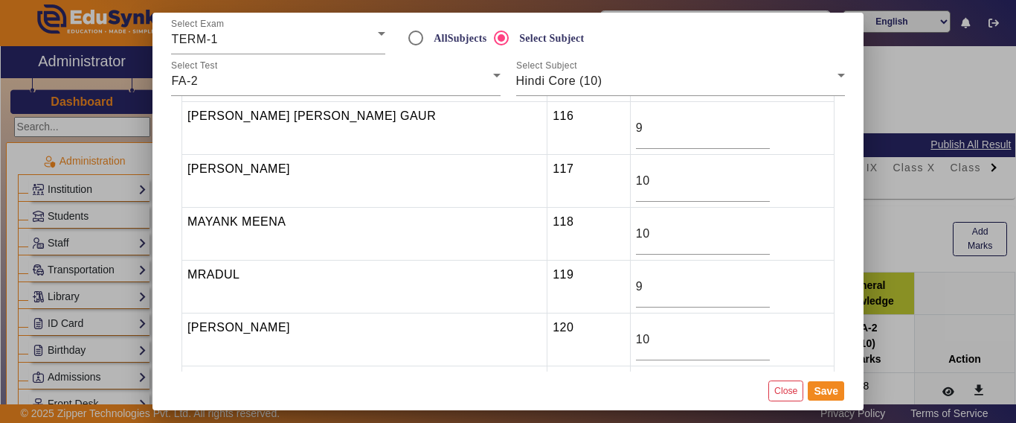
scroll to position [831, 0]
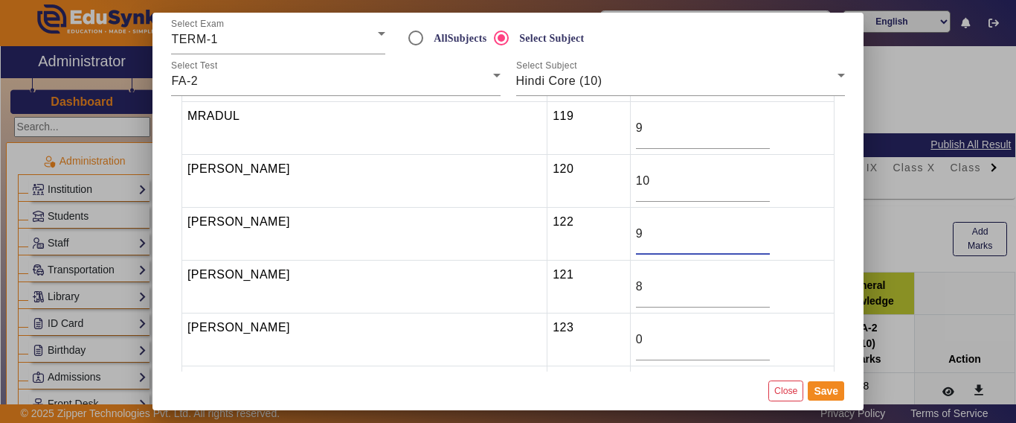
type input "9"
type input "8"
type input "9"
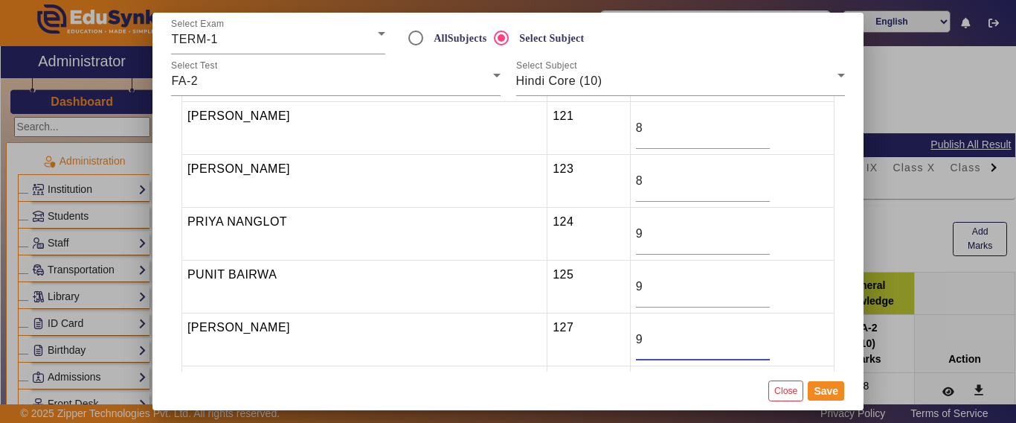
type input "9"
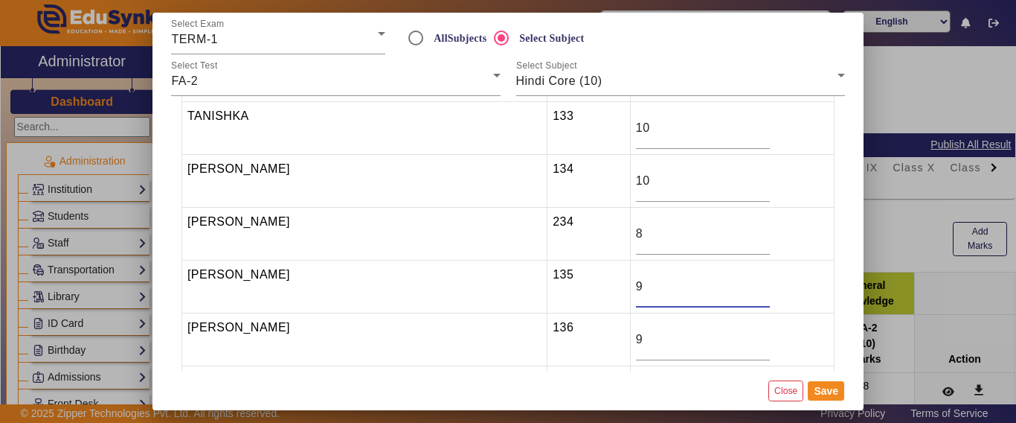
type input "9"
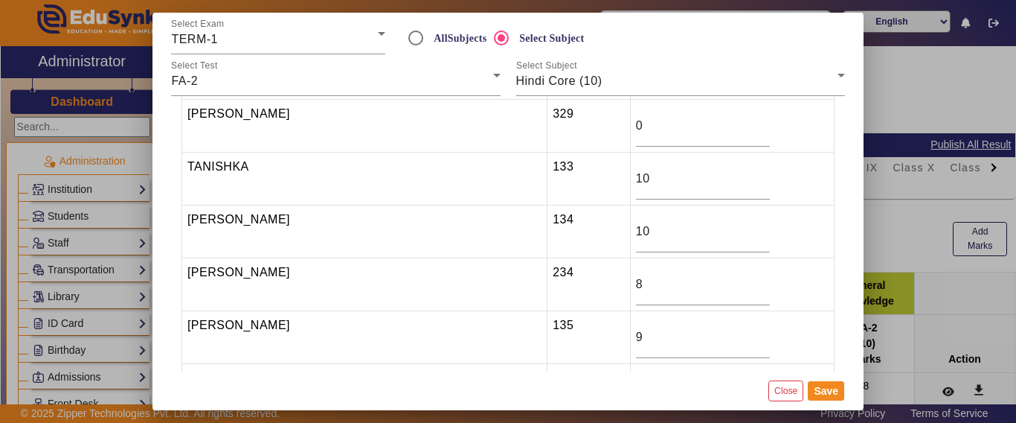
scroll to position [1400, 0]
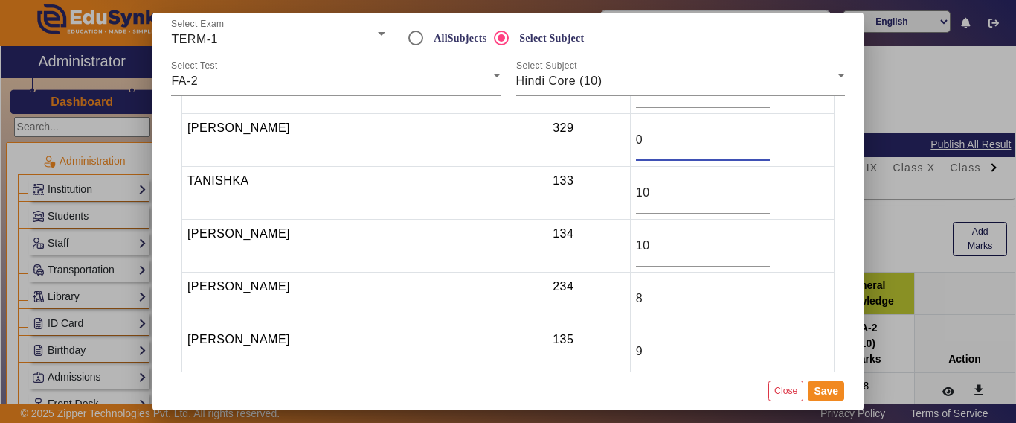
drag, startPoint x: 611, startPoint y: 141, endPoint x: 583, endPoint y: 141, distance: 28.3
click at [583, 141] on tr "[PERSON_NAME] 329 0" at bounding box center [508, 140] width 653 height 53
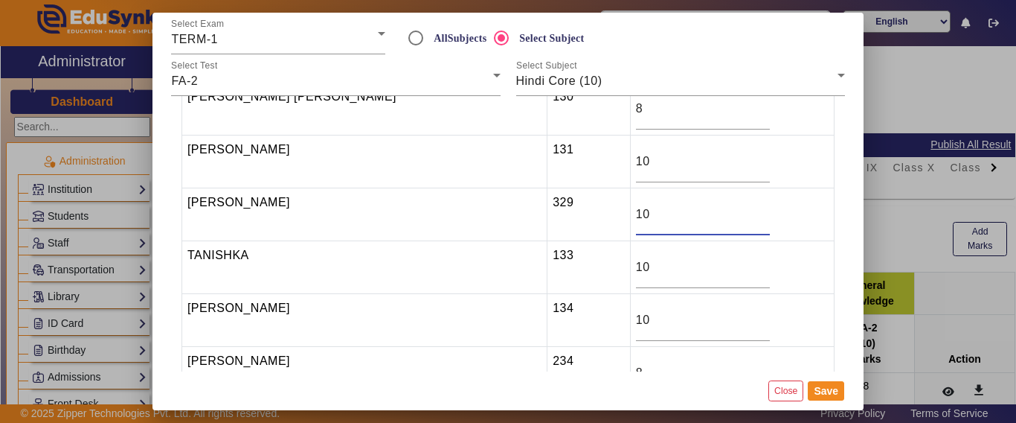
drag, startPoint x: 629, startPoint y: 220, endPoint x: 574, endPoint y: 222, distance: 55.8
click at [578, 220] on tr "[PERSON_NAME] 329 10" at bounding box center [508, 214] width 653 height 53
type input "9"
click at [828, 386] on button "Save" at bounding box center [826, 390] width 36 height 19
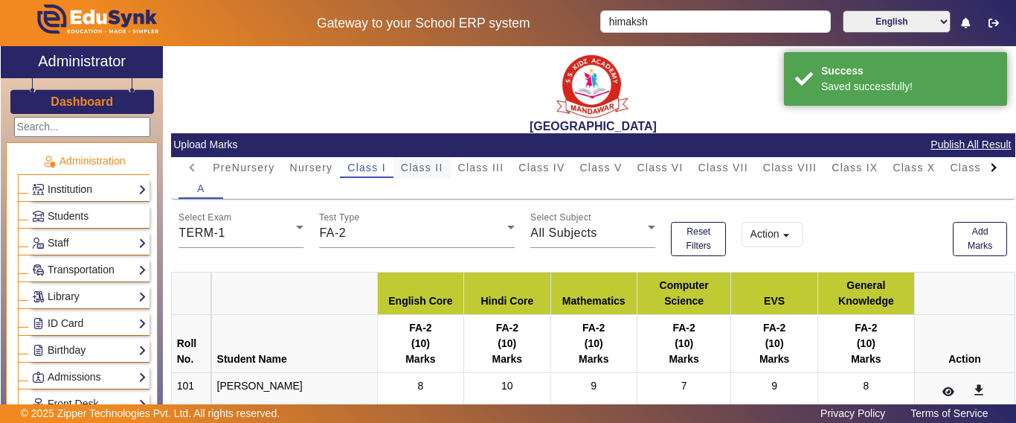
click at [422, 164] on span "Class II" at bounding box center [422, 167] width 42 height 10
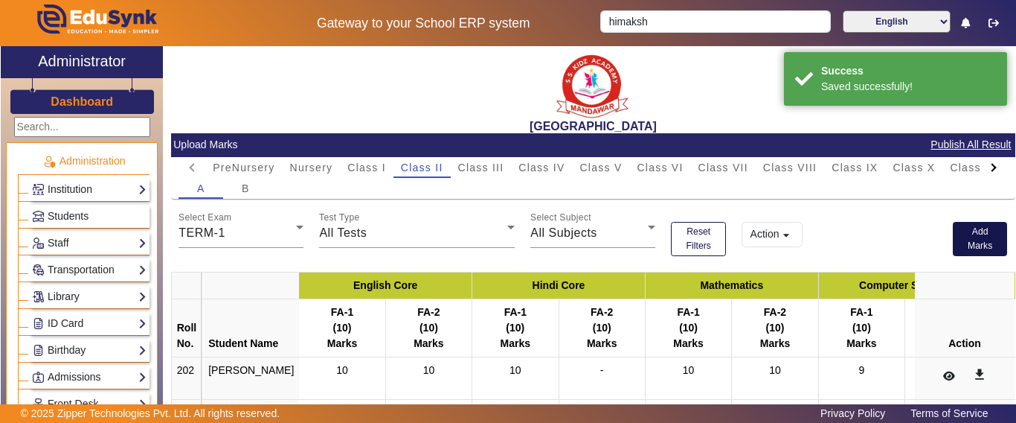
click at [973, 237] on button "Add Marks" at bounding box center [980, 239] width 55 height 34
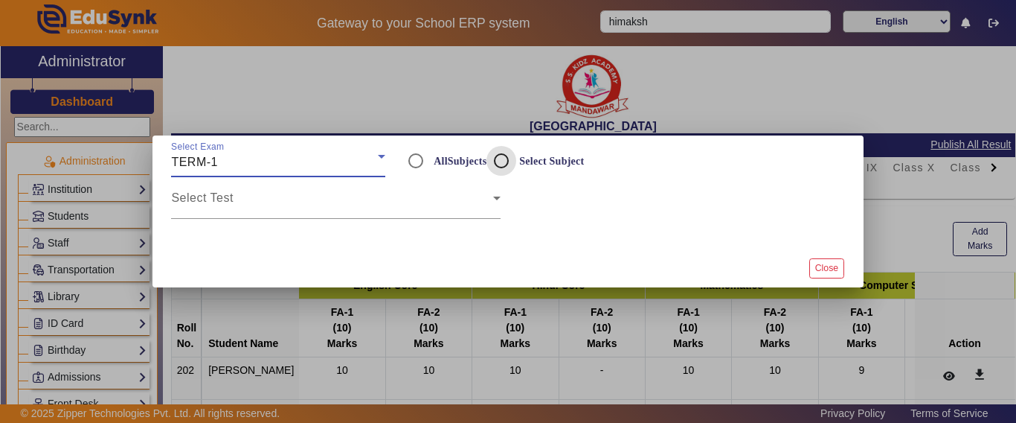
click at [504, 158] on input "Select Subject" at bounding box center [502, 161] width 30 height 30
radio input "true"
click at [199, 205] on span at bounding box center [331, 204] width 321 height 18
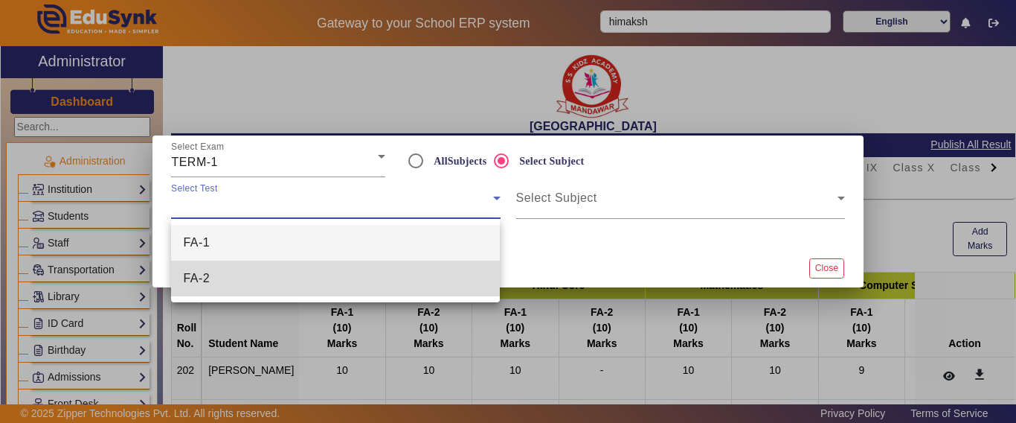
click at [242, 280] on mat-option "FA-2" at bounding box center [335, 278] width 329 height 36
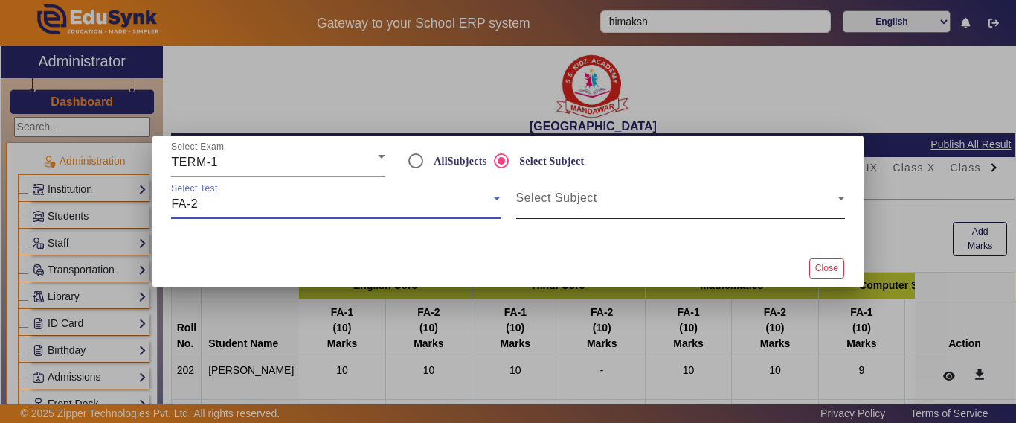
click at [561, 207] on span at bounding box center [676, 204] width 321 height 18
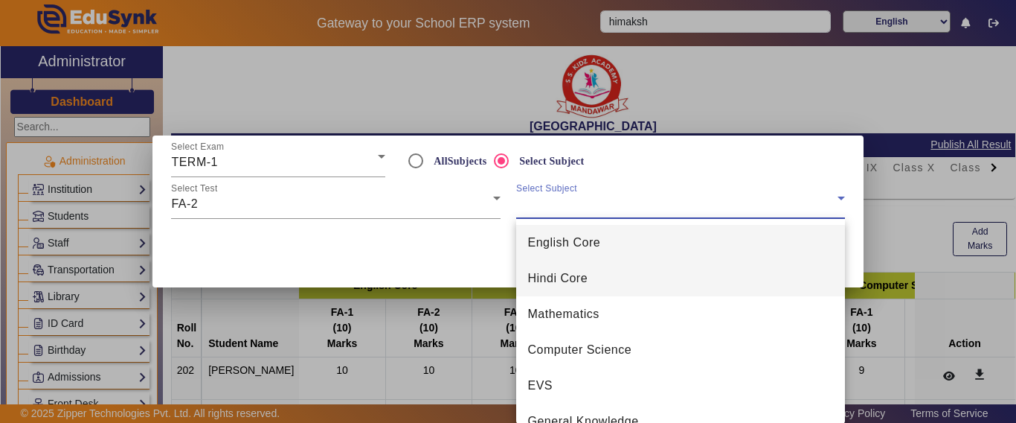
click at [567, 280] on span "Hindi Core" at bounding box center [558, 278] width 60 height 18
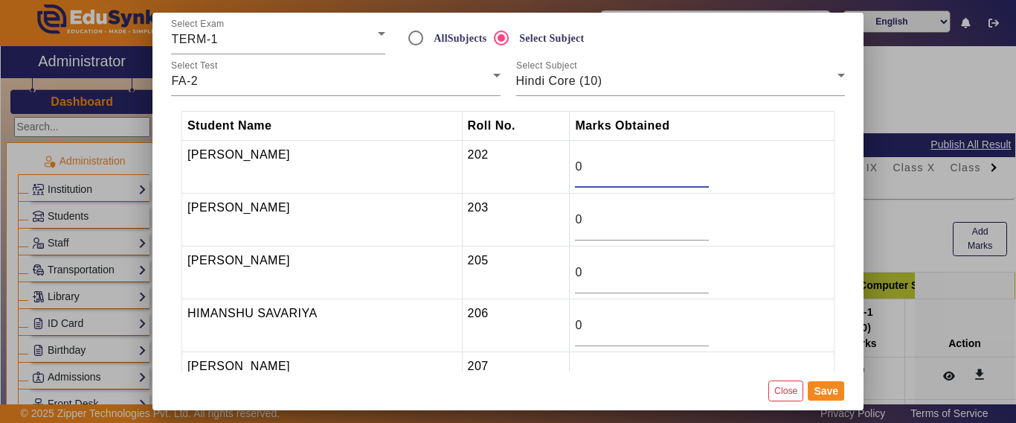
drag, startPoint x: 598, startPoint y: 171, endPoint x: 559, endPoint y: 190, distance: 43.6
click at [525, 171] on tr "[PERSON_NAME] 202 0" at bounding box center [508, 167] width 653 height 53
type input "10"
type input "9"
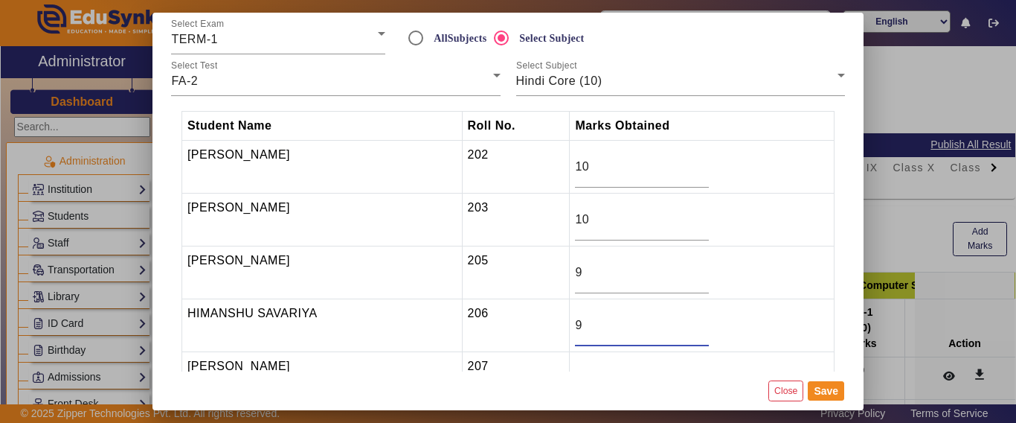
type input "9"
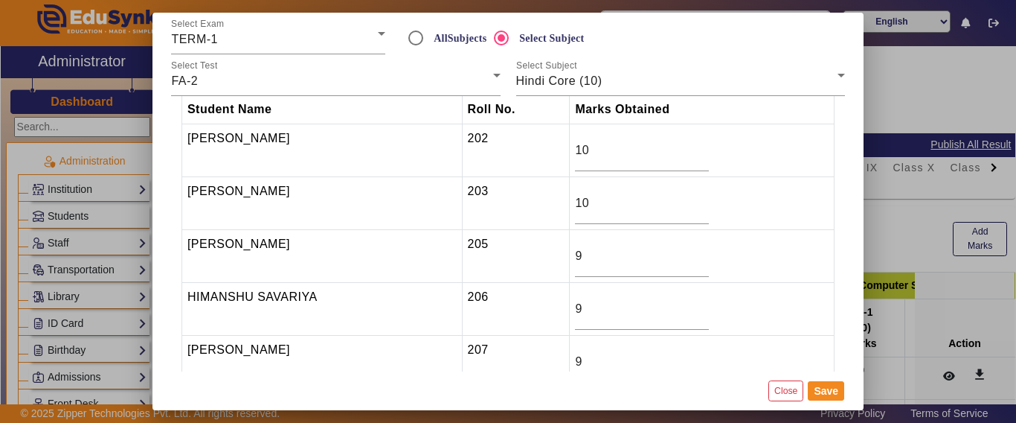
type input "9"
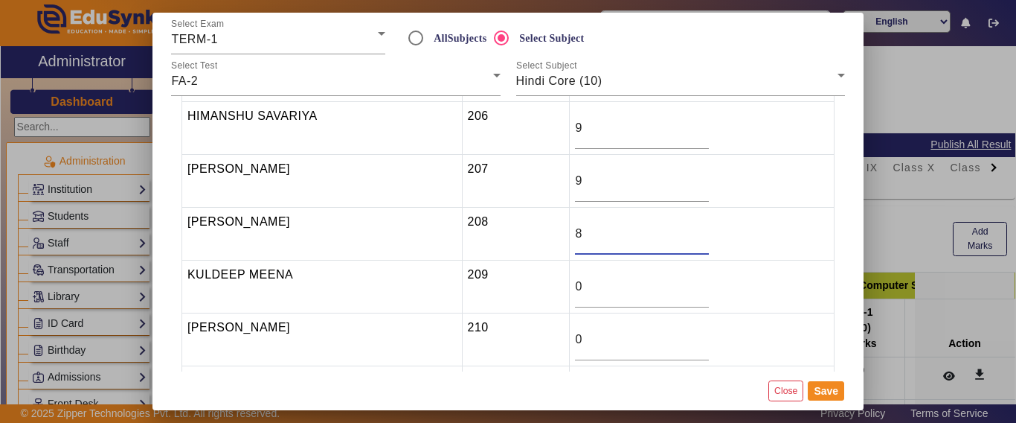
type input "8"
type input "9"
type input "10"
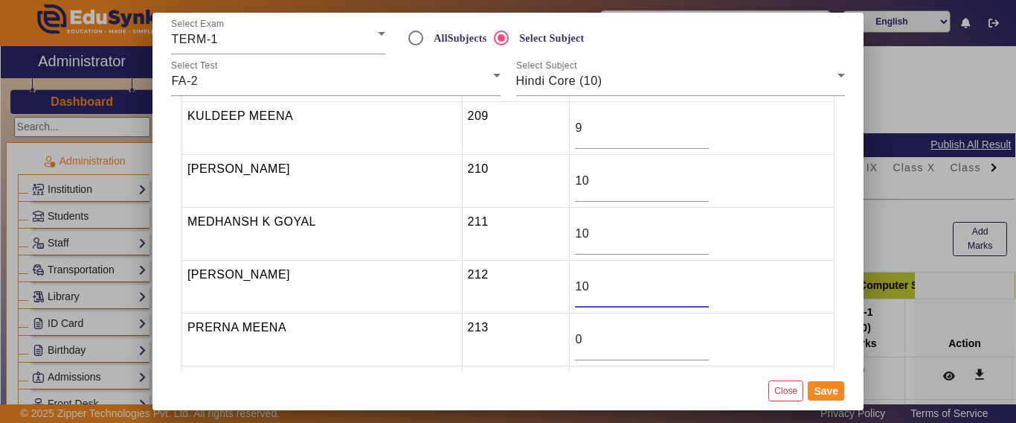
type input "10"
type input "9"
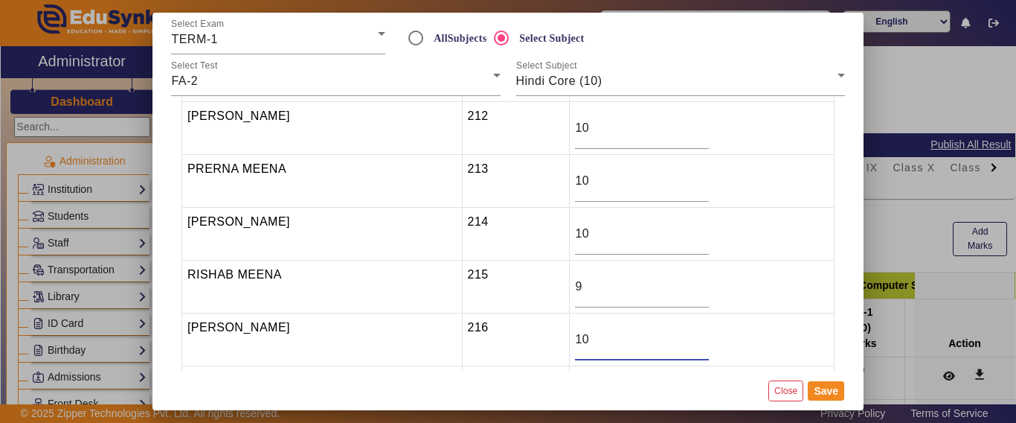
type input "10"
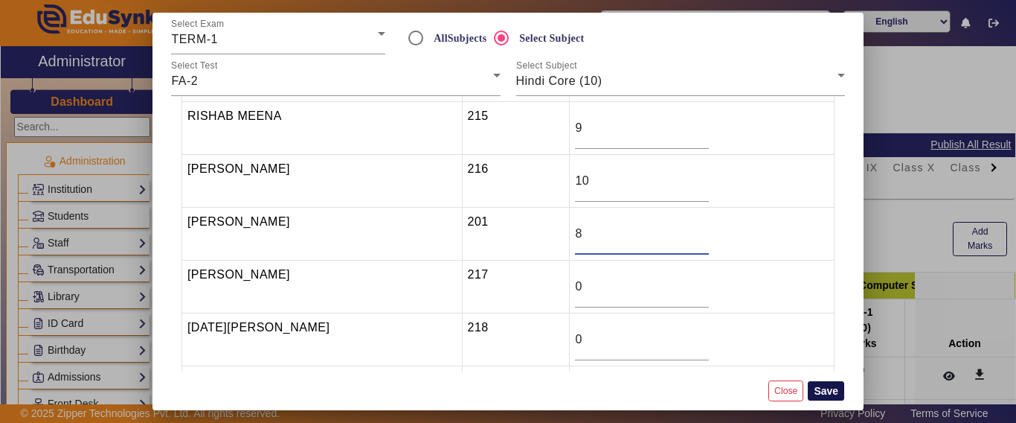
type input "8"
click at [834, 386] on button "Save" at bounding box center [826, 390] width 36 height 19
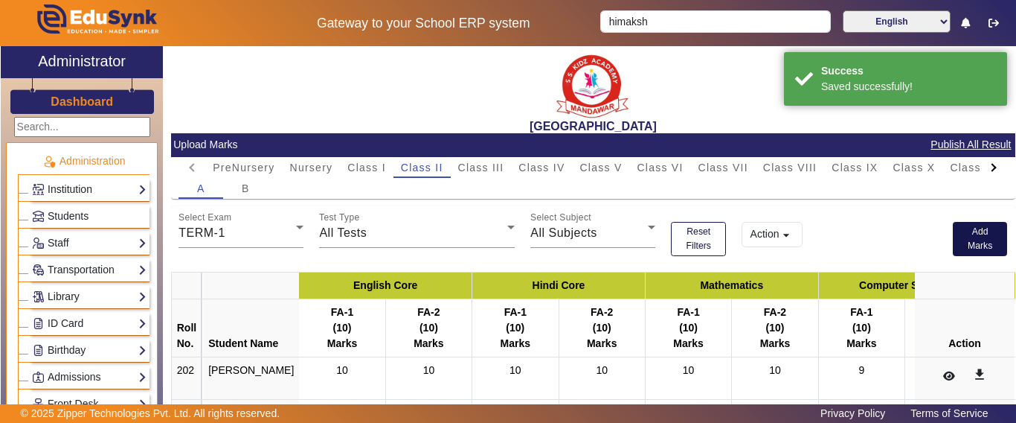
click at [968, 247] on button "Add Marks" at bounding box center [980, 239] width 55 height 34
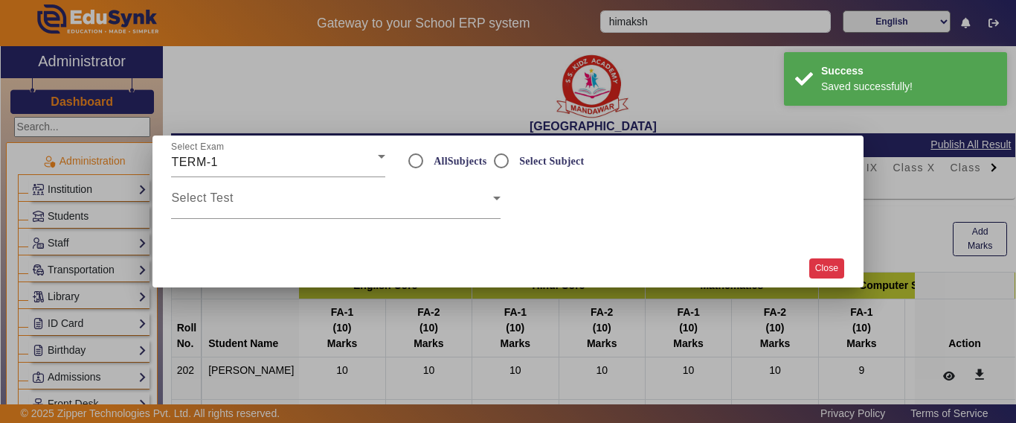
click at [823, 272] on button "Close" at bounding box center [826, 268] width 35 height 20
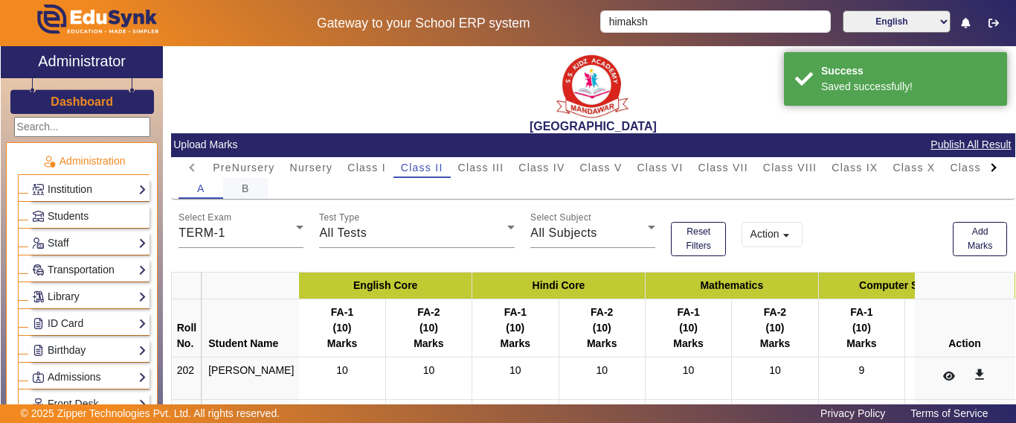
click at [234, 187] on div "B" at bounding box center [245, 188] width 45 height 21
click at [953, 246] on button "Add Marks" at bounding box center [980, 239] width 55 height 34
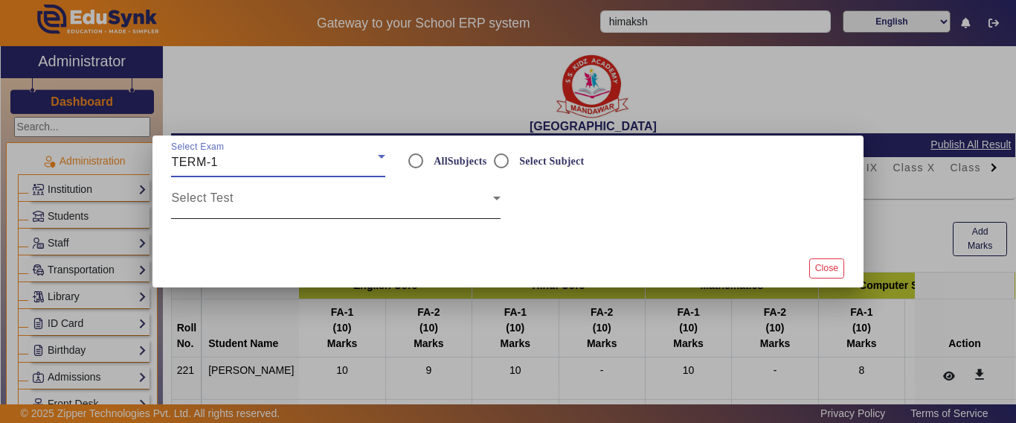
click at [281, 197] on span at bounding box center [331, 204] width 321 height 18
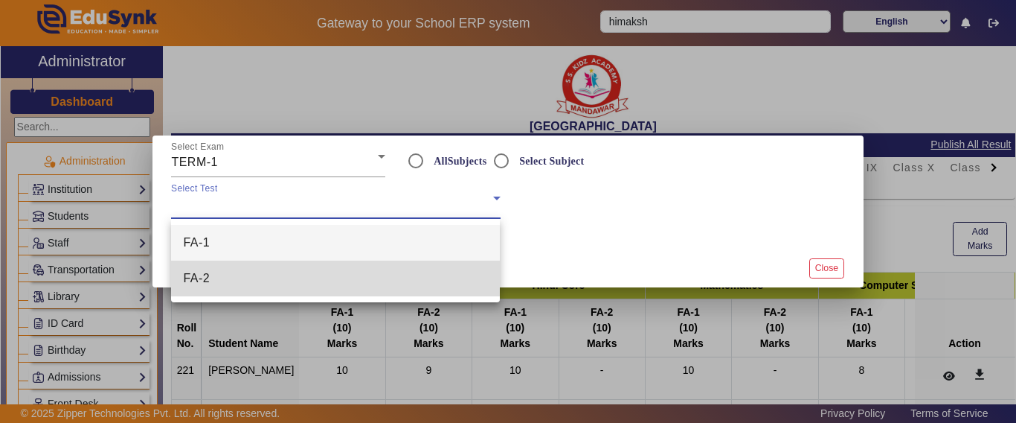
click at [240, 283] on mat-option "FA-2" at bounding box center [335, 278] width 329 height 36
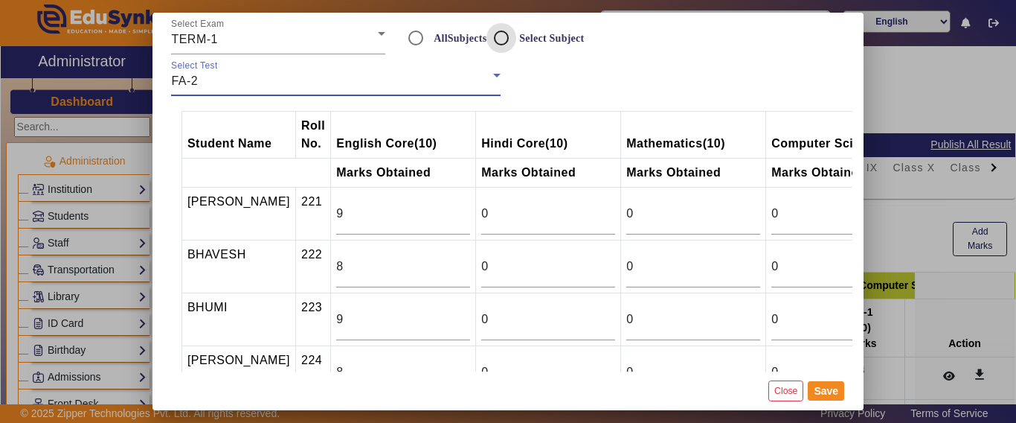
click at [504, 38] on input "Select Subject" at bounding box center [502, 38] width 30 height 30
radio input "true"
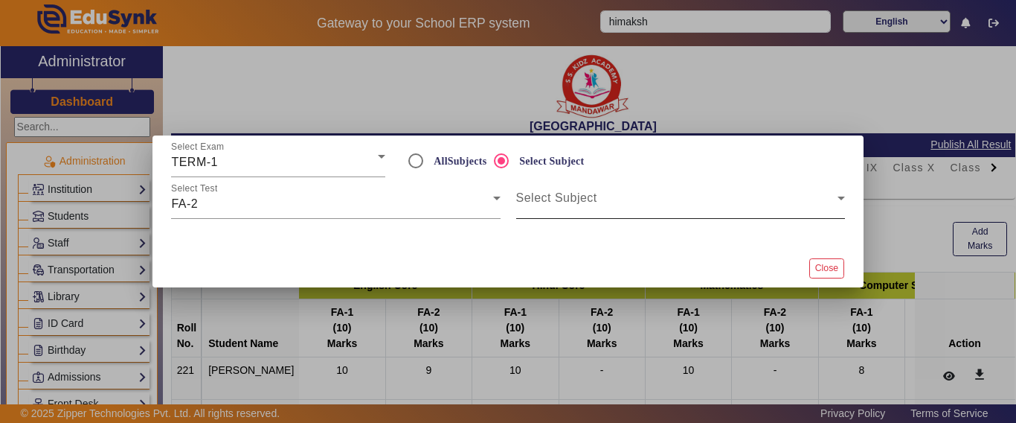
click at [571, 202] on span at bounding box center [676, 204] width 321 height 18
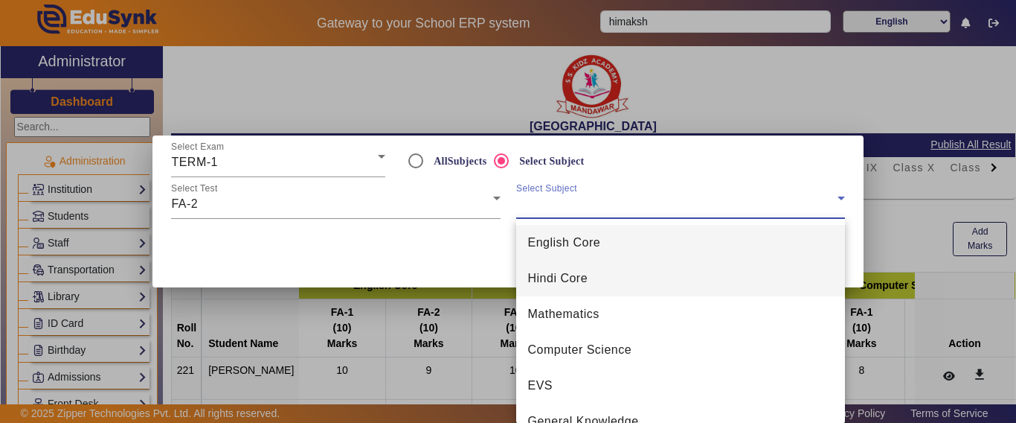
click at [553, 281] on span "Hindi Core" at bounding box center [558, 278] width 60 height 18
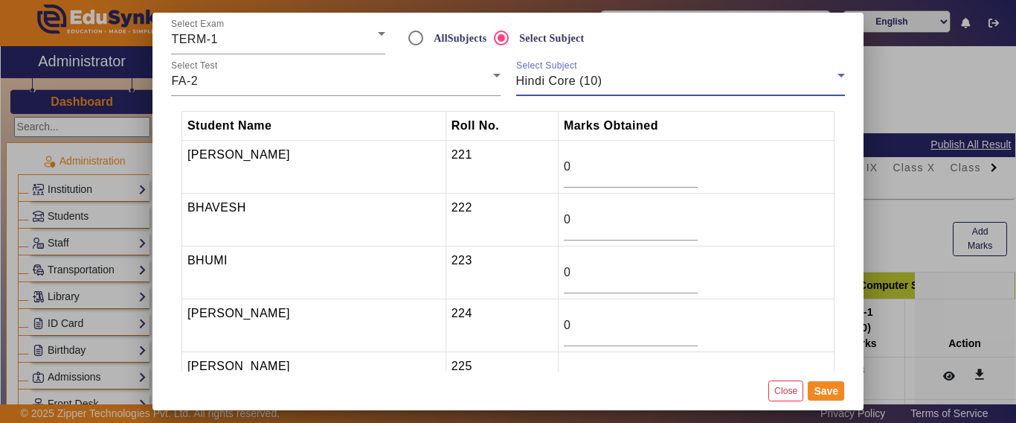
drag, startPoint x: 591, startPoint y: 166, endPoint x: 518, endPoint y: 166, distance: 73.7
click at [519, 166] on tr "[PERSON_NAME] 221 0" at bounding box center [508, 167] width 653 height 53
type input "10"
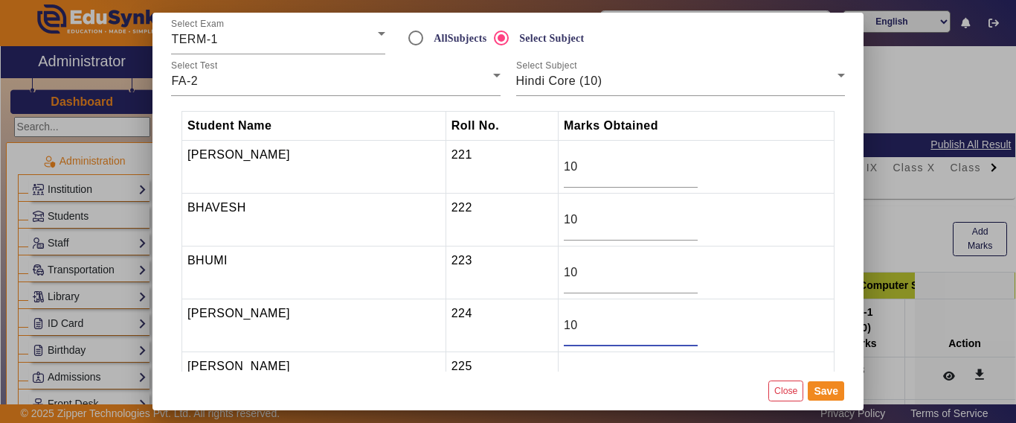
type input "10"
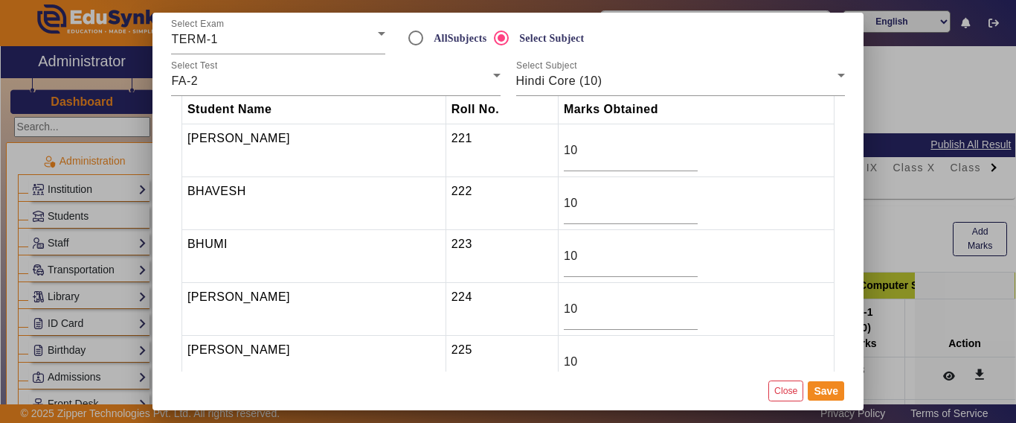
type input "10"
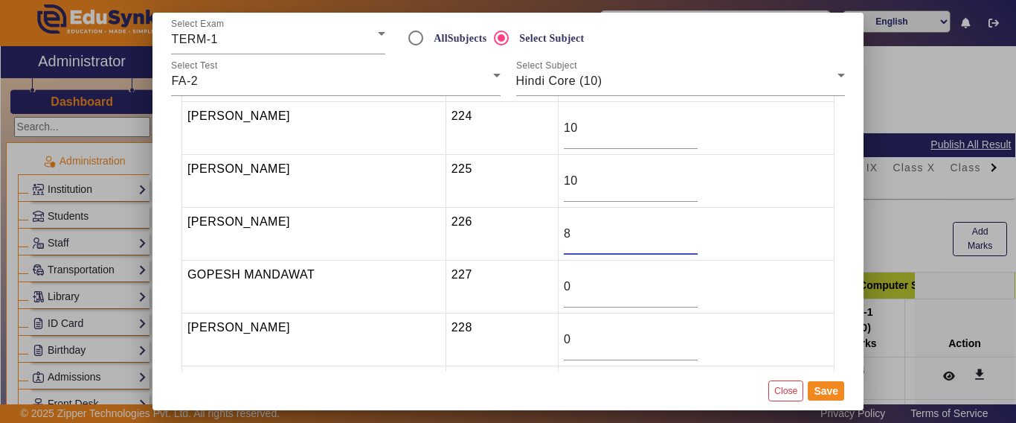
type input "8"
type input "10"
type input "9"
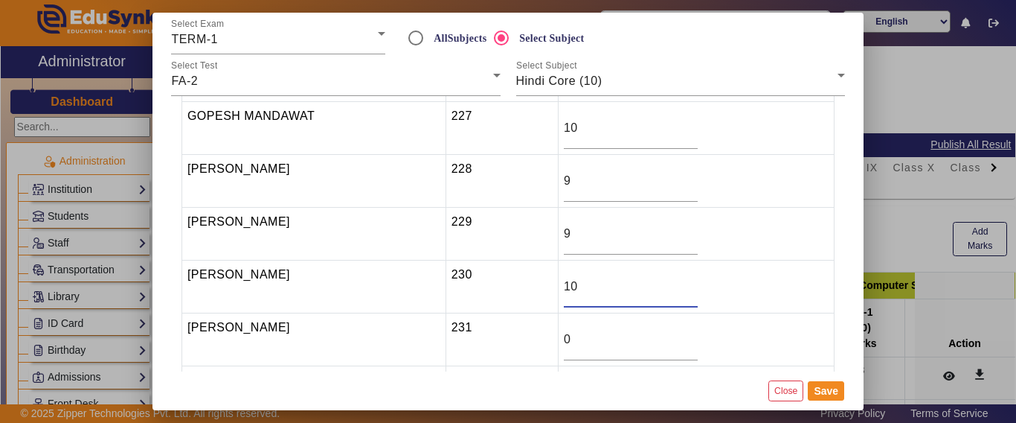
type input "10"
type input "9"
type input "10"
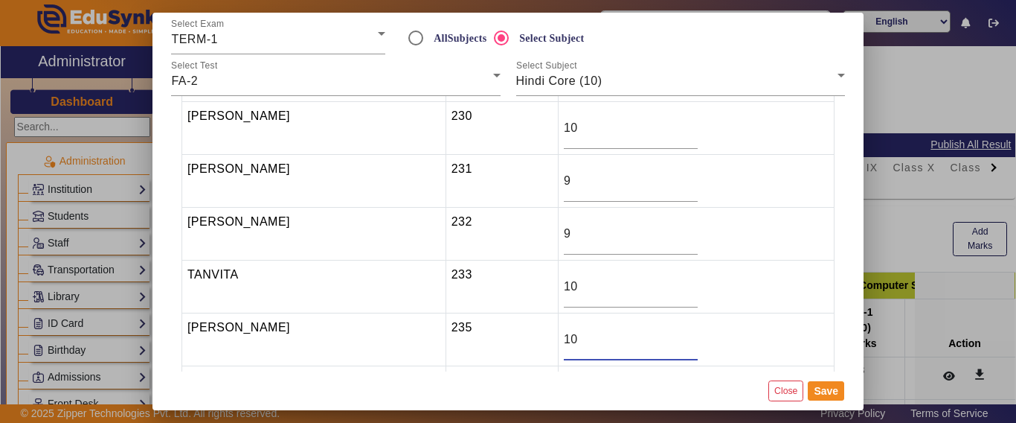
type input "10"
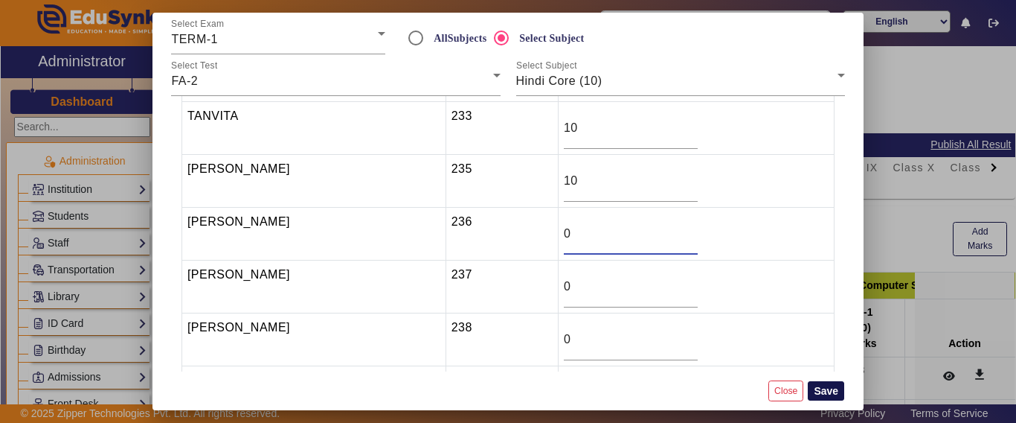
click at [824, 391] on button "Save" at bounding box center [826, 390] width 36 height 19
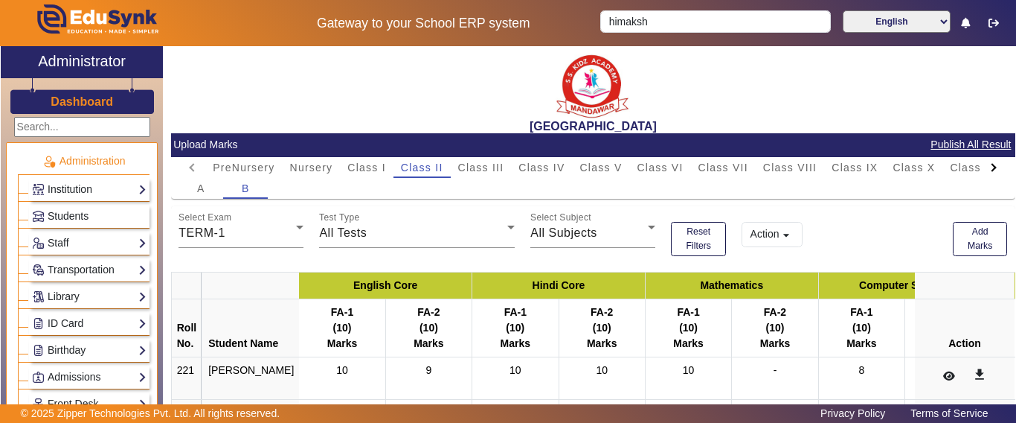
click at [65, 99] on h3 "Dashboard" at bounding box center [82, 101] width 62 height 14
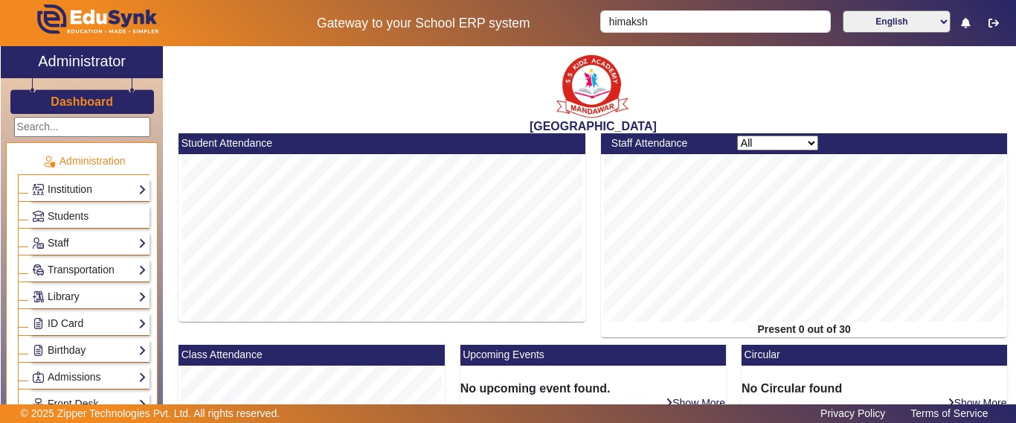
click at [61, 246] on link "Staff" at bounding box center [89, 242] width 115 height 17
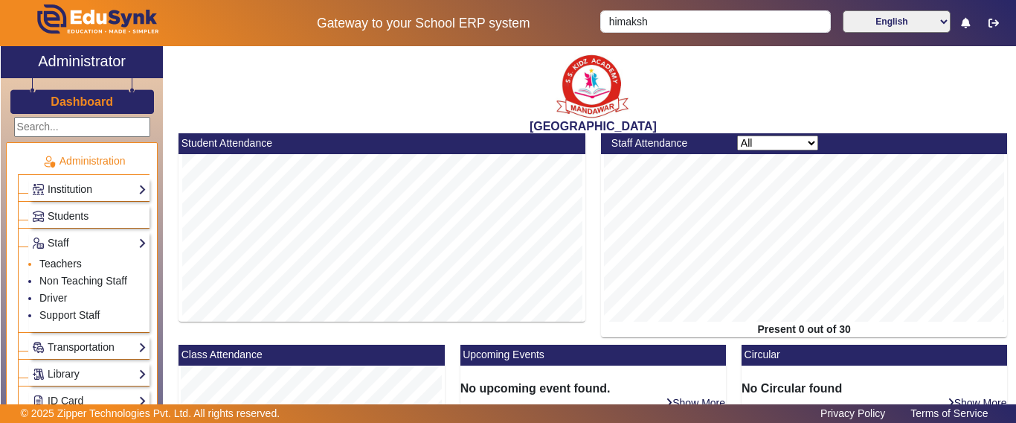
click at [61, 260] on link "Teachers" at bounding box center [60, 263] width 42 height 12
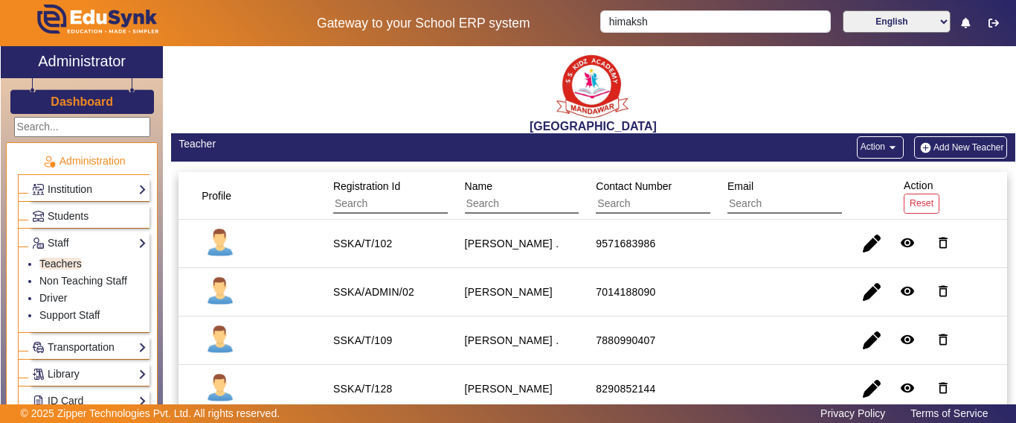
click at [82, 100] on h3 "Dashboard" at bounding box center [82, 101] width 62 height 14
